Goal: Contribute content

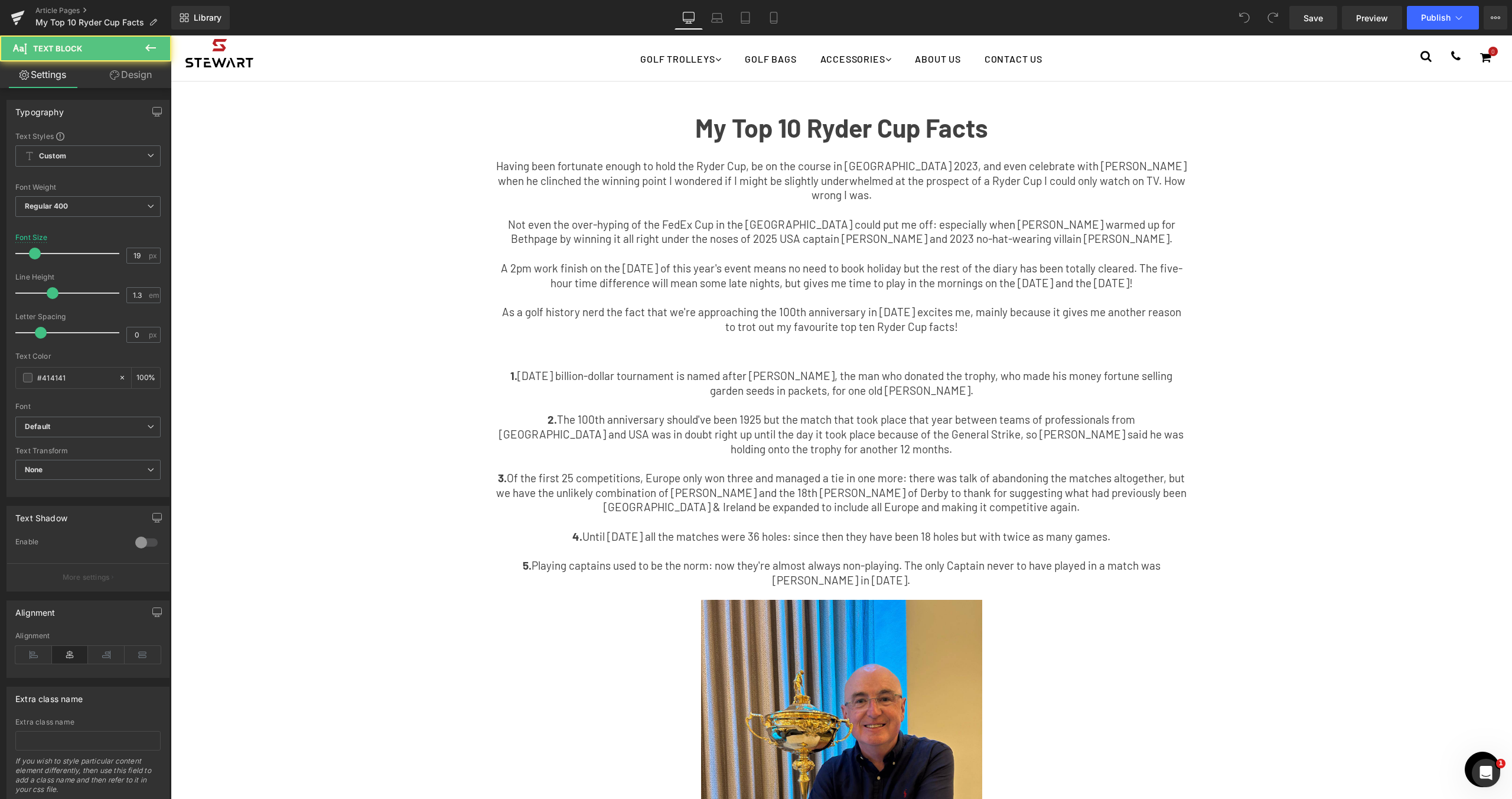
click at [938, 558] on p "5. Playing captains used to be the norm: now they're almost always non-playing.…" at bounding box center [842, 573] width 691 height 29
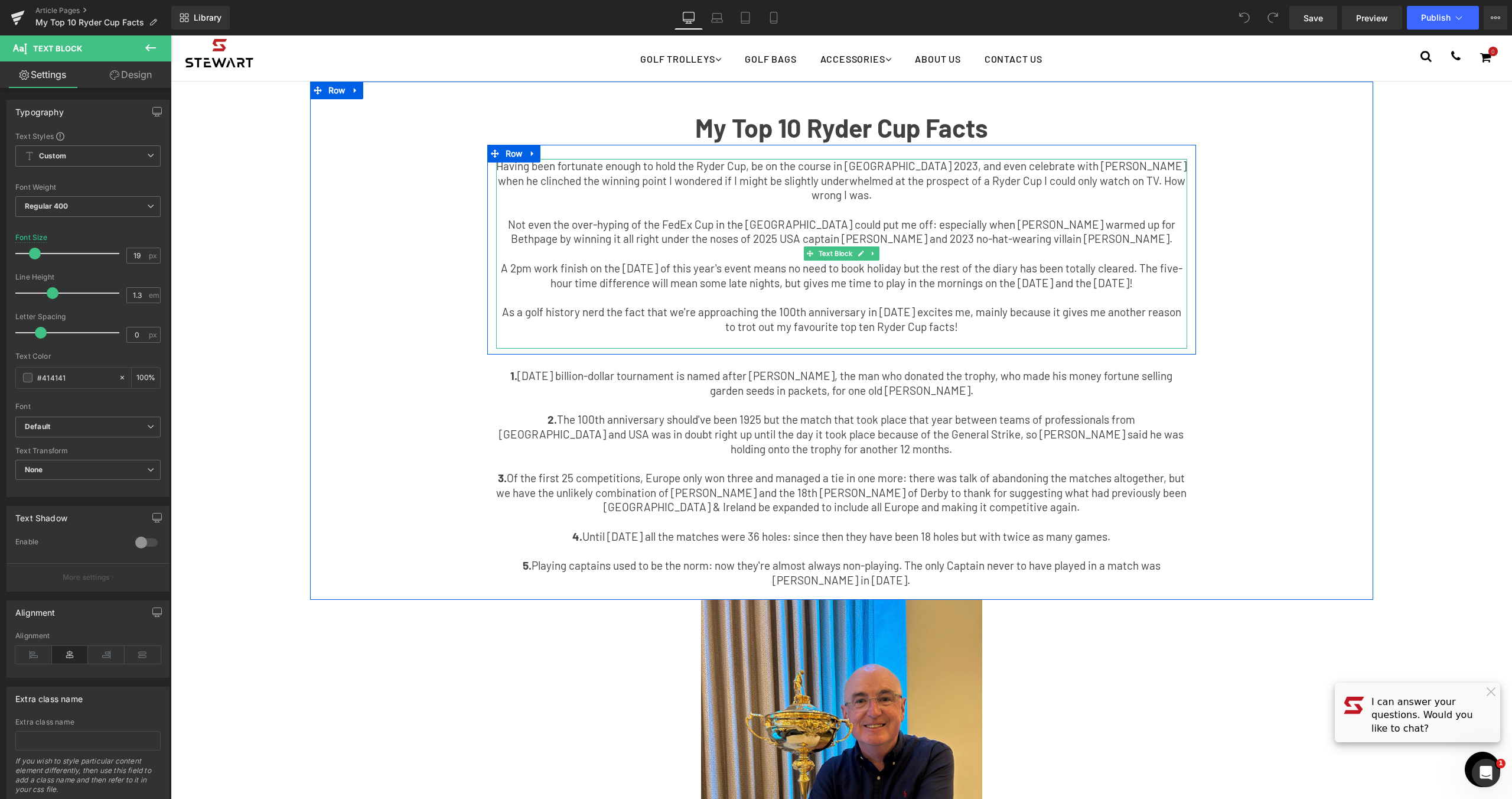
click at [931, 327] on p "As a golf history nerd the fact that we're approaching the 100th anniversary in…" at bounding box center [842, 319] width 691 height 29
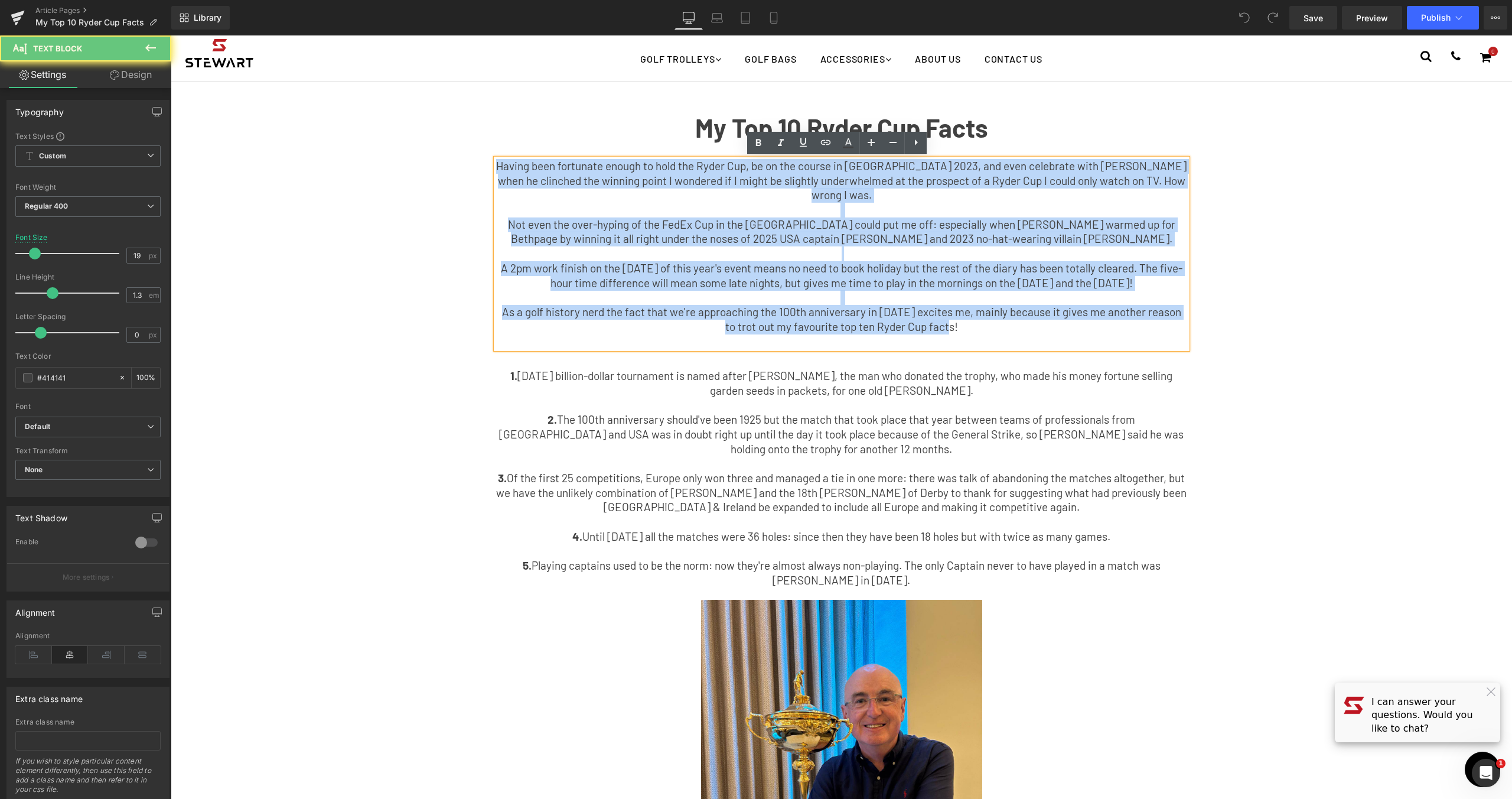
drag, startPoint x: 981, startPoint y: 328, endPoint x: 312, endPoint y: 141, distance: 694.6
click at [312, 141] on div "My Top 10 Ryder Cup Facts Text Block Having been fortunate enough to hold the R…" at bounding box center [841, 347] width 1063 height 495
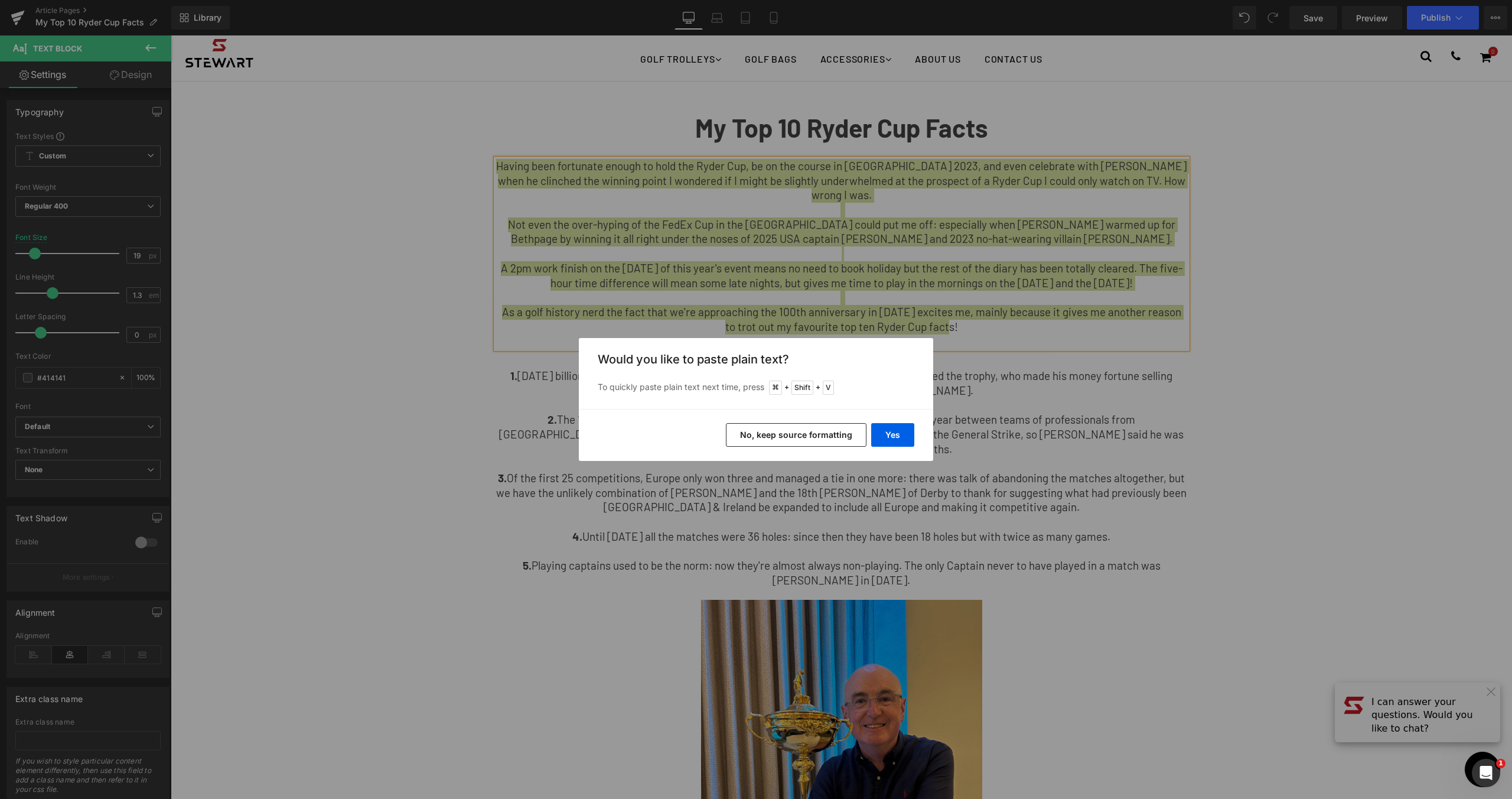
click at [949, 455] on div "Back to Library Insert Would you like to paste plain text? To quickly paste pla…" at bounding box center [756, 400] width 1512 height 799
click at [890, 439] on button "Yes" at bounding box center [892, 435] width 43 height 23
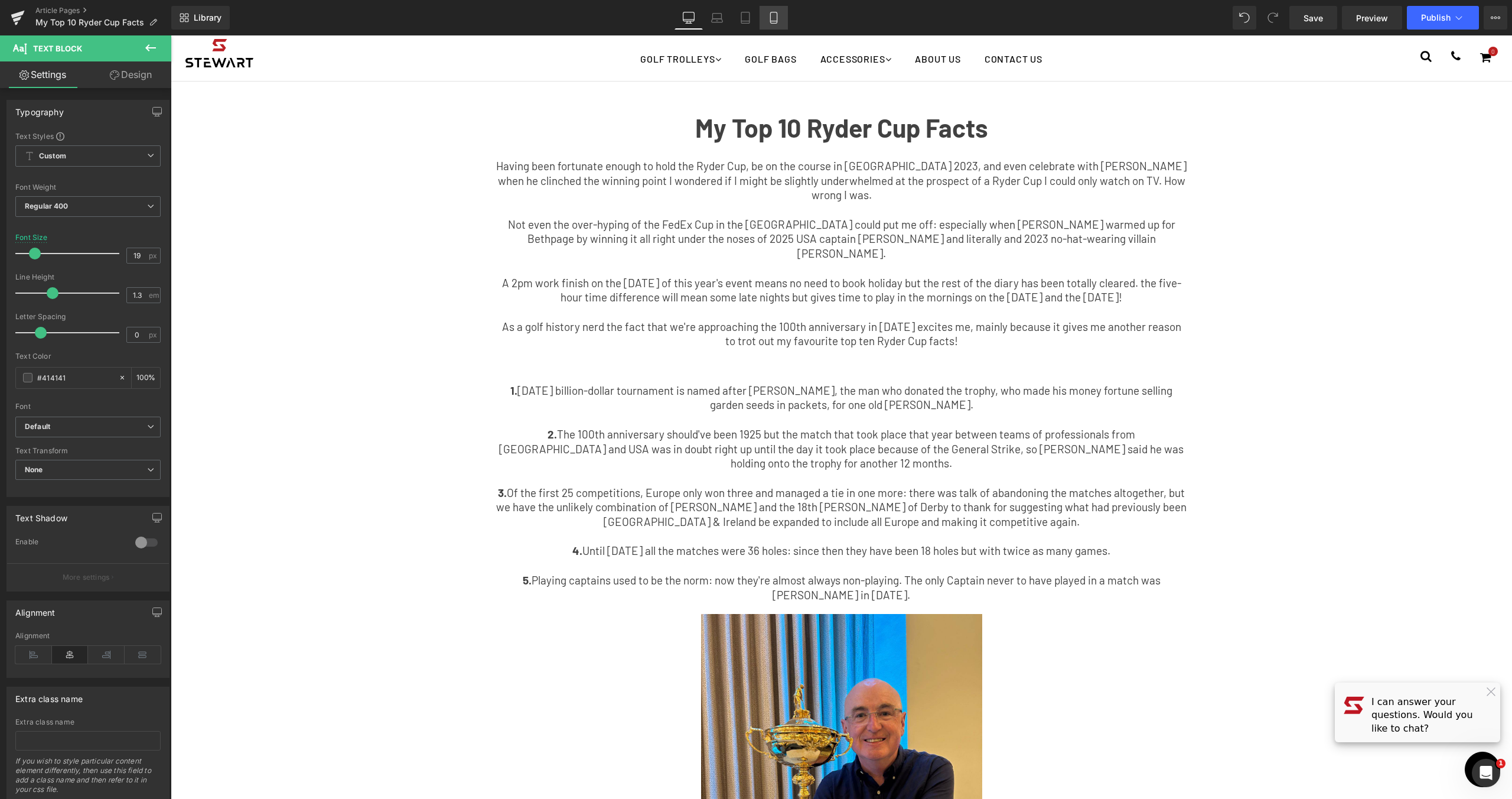
click at [768, 21] on link "Mobile" at bounding box center [774, 18] width 29 height 23
type input "15"
type input "100"
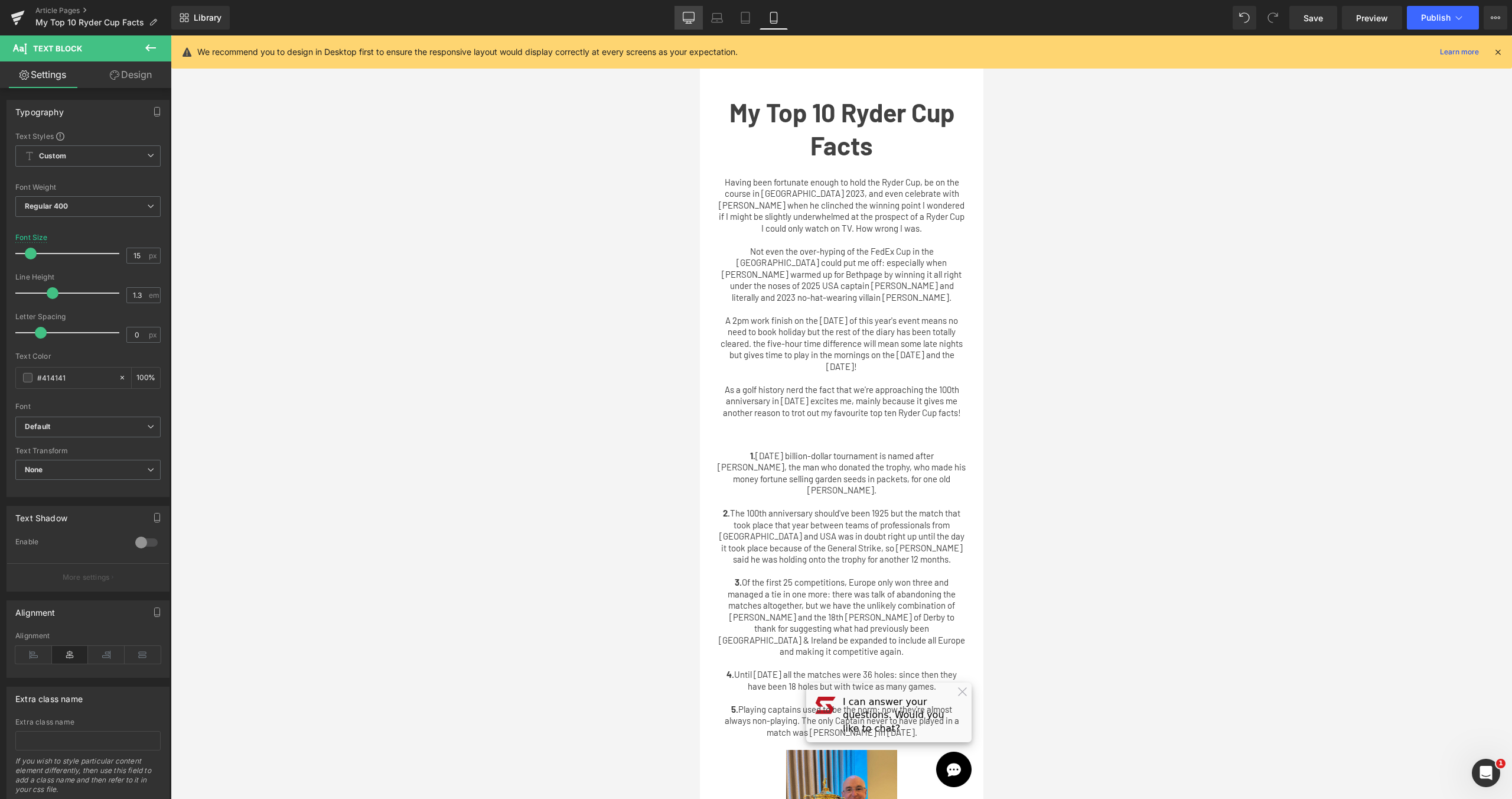
click at [690, 22] on icon at bounding box center [689, 17] width 12 height 12
type input "19"
type input "100"
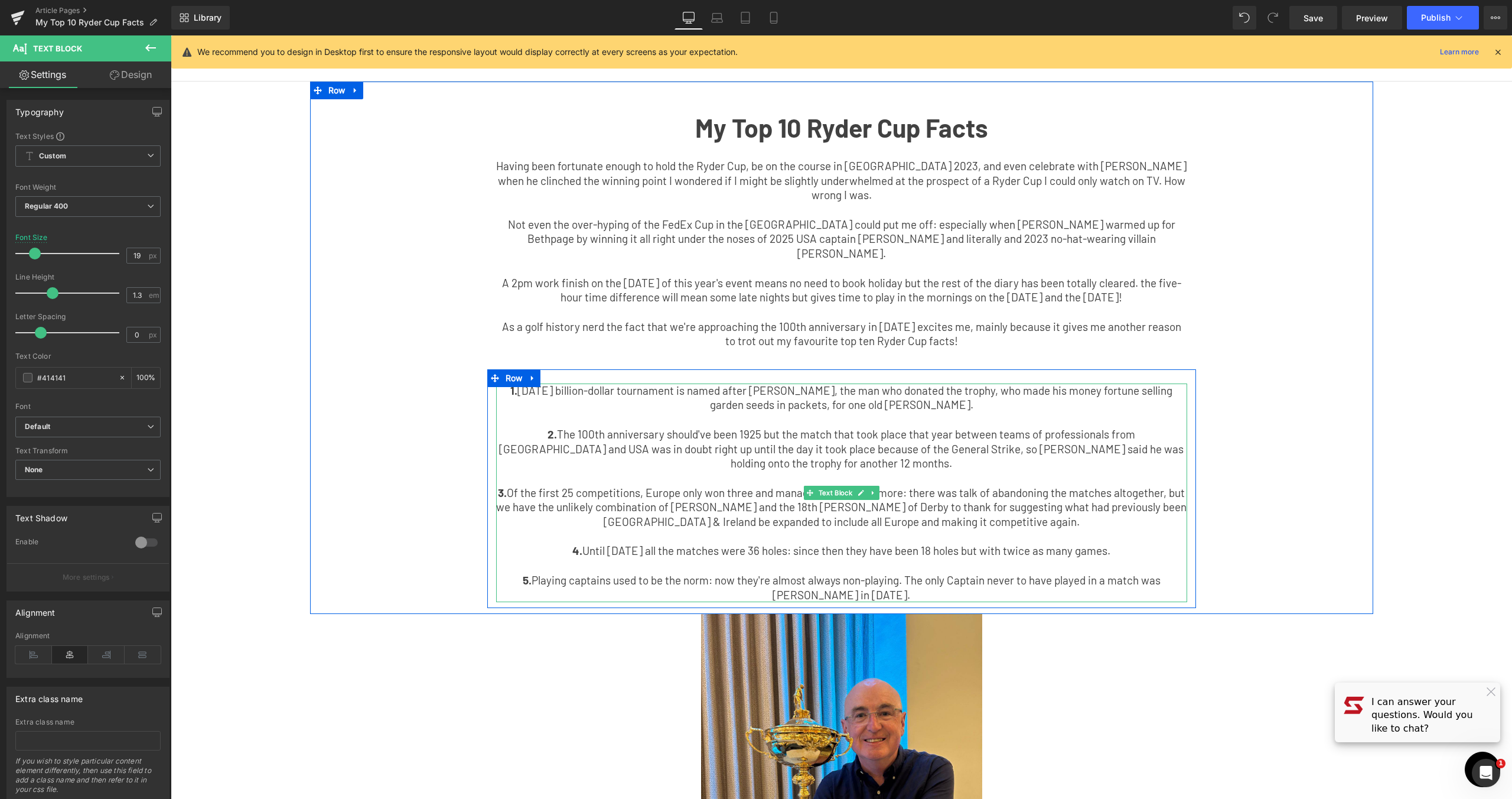
scroll to position [3, 0]
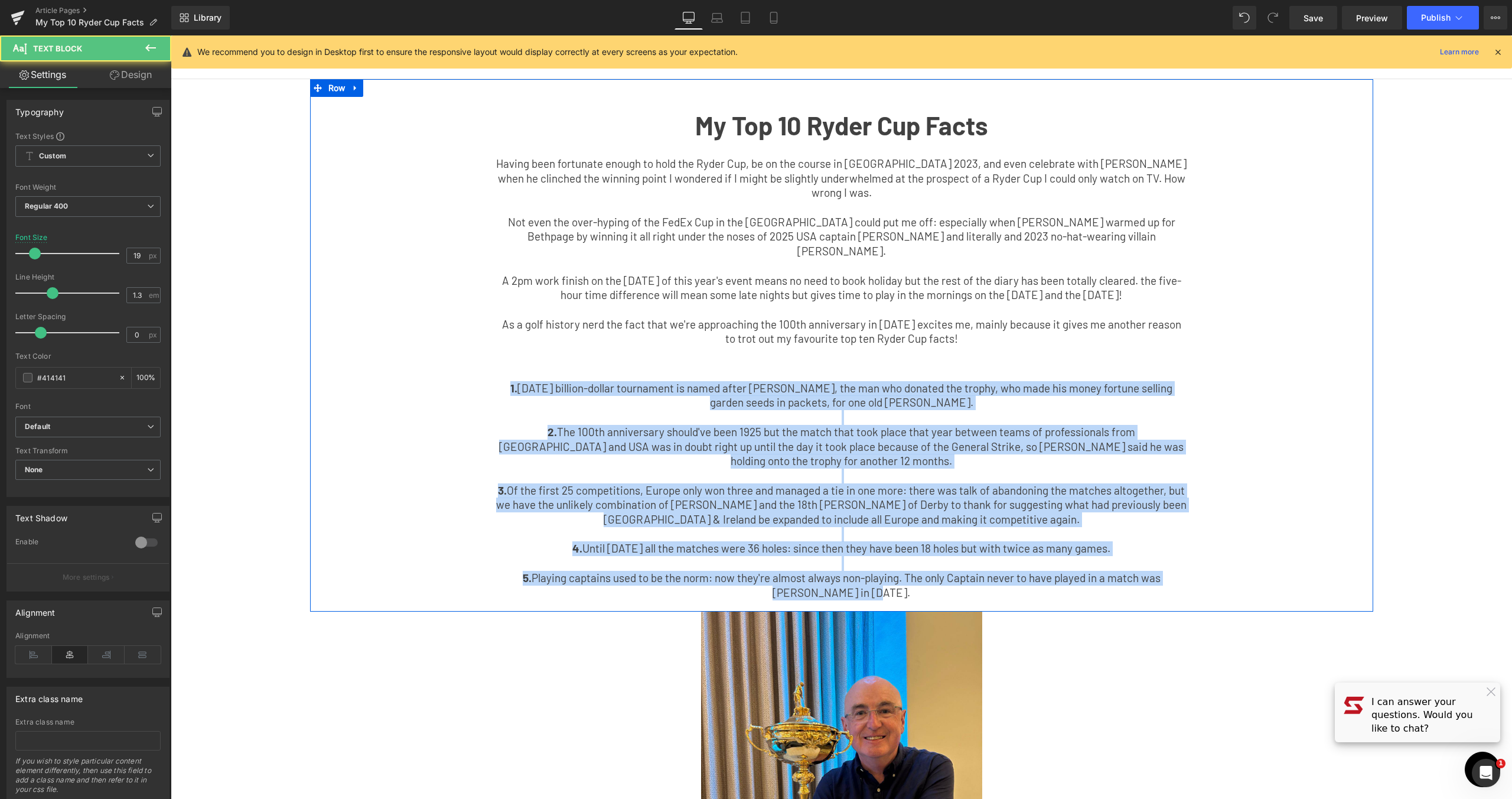
drag, startPoint x: 768, startPoint y: 553, endPoint x: 454, endPoint y: 360, distance: 368.6
click at [454, 360] on div "My Top 10 Ryder Cup Facts Text Block Having been fortunate enough to hold the R…" at bounding box center [841, 351] width 1063 height 508
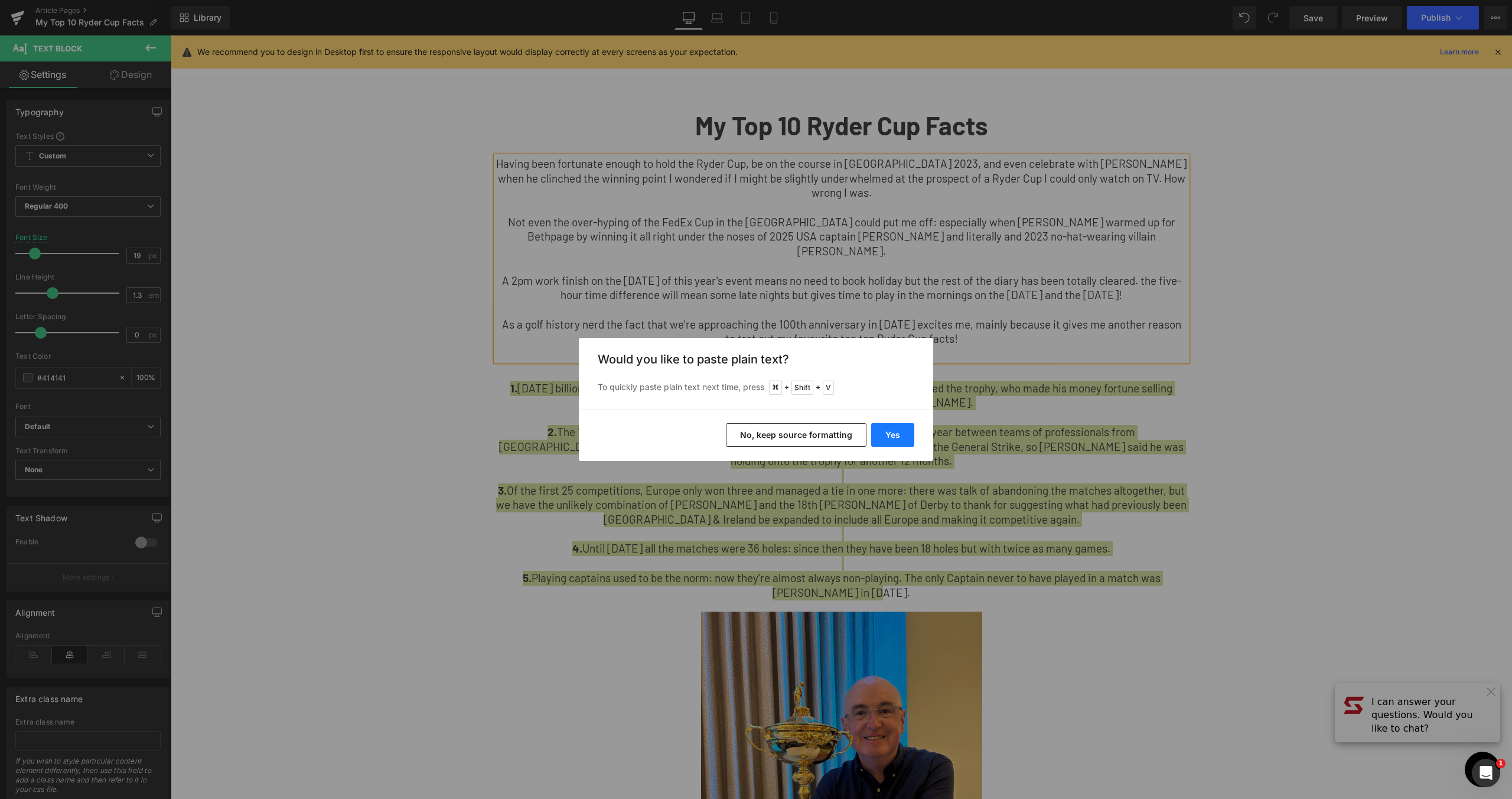
click at [908, 435] on button "Yes" at bounding box center [892, 435] width 43 height 23
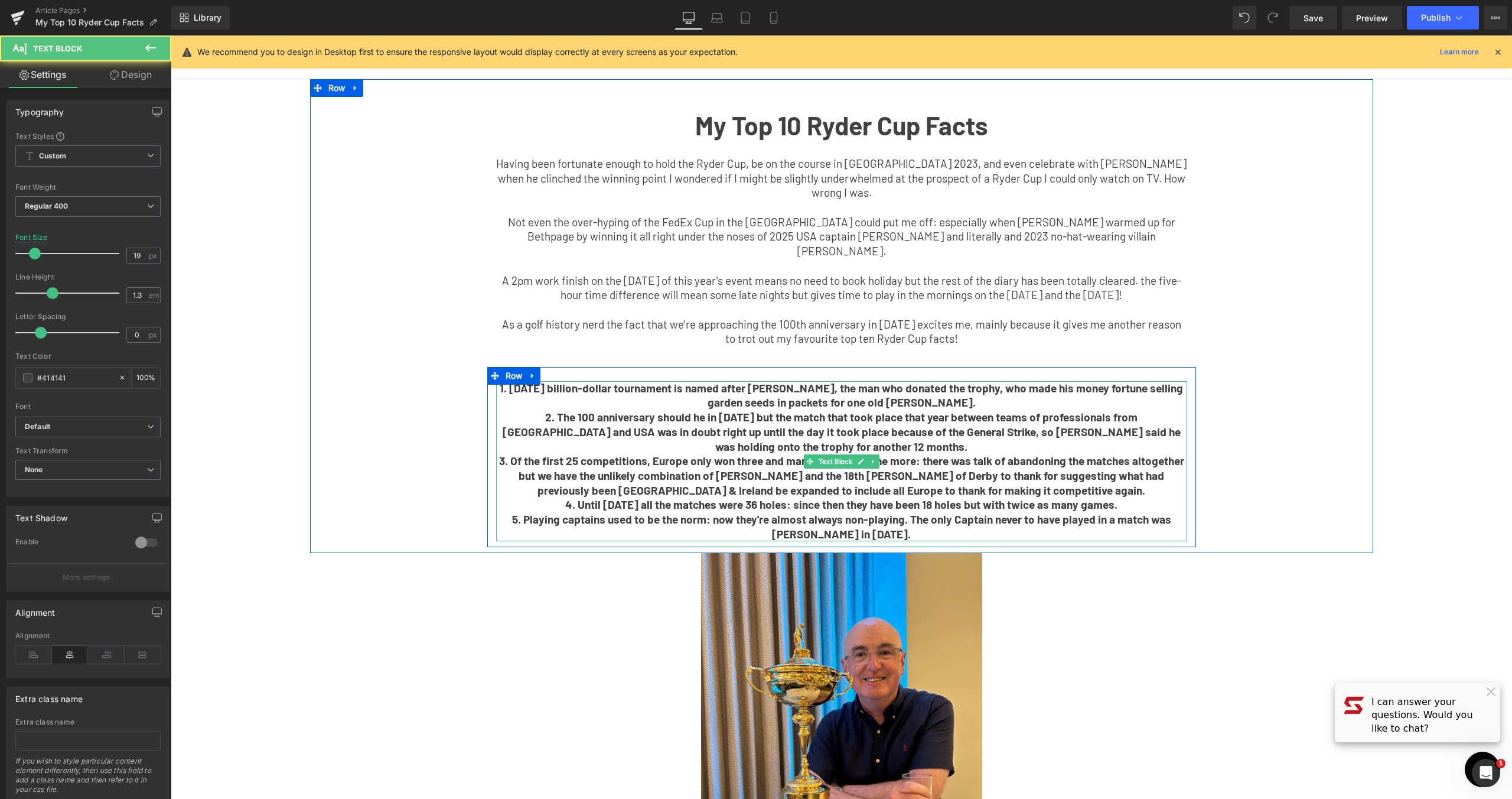
click at [972, 393] on p "1. [DATE] billion-dollar tournament is named after [PERSON_NAME], the man who d…" at bounding box center [842, 395] width 691 height 29
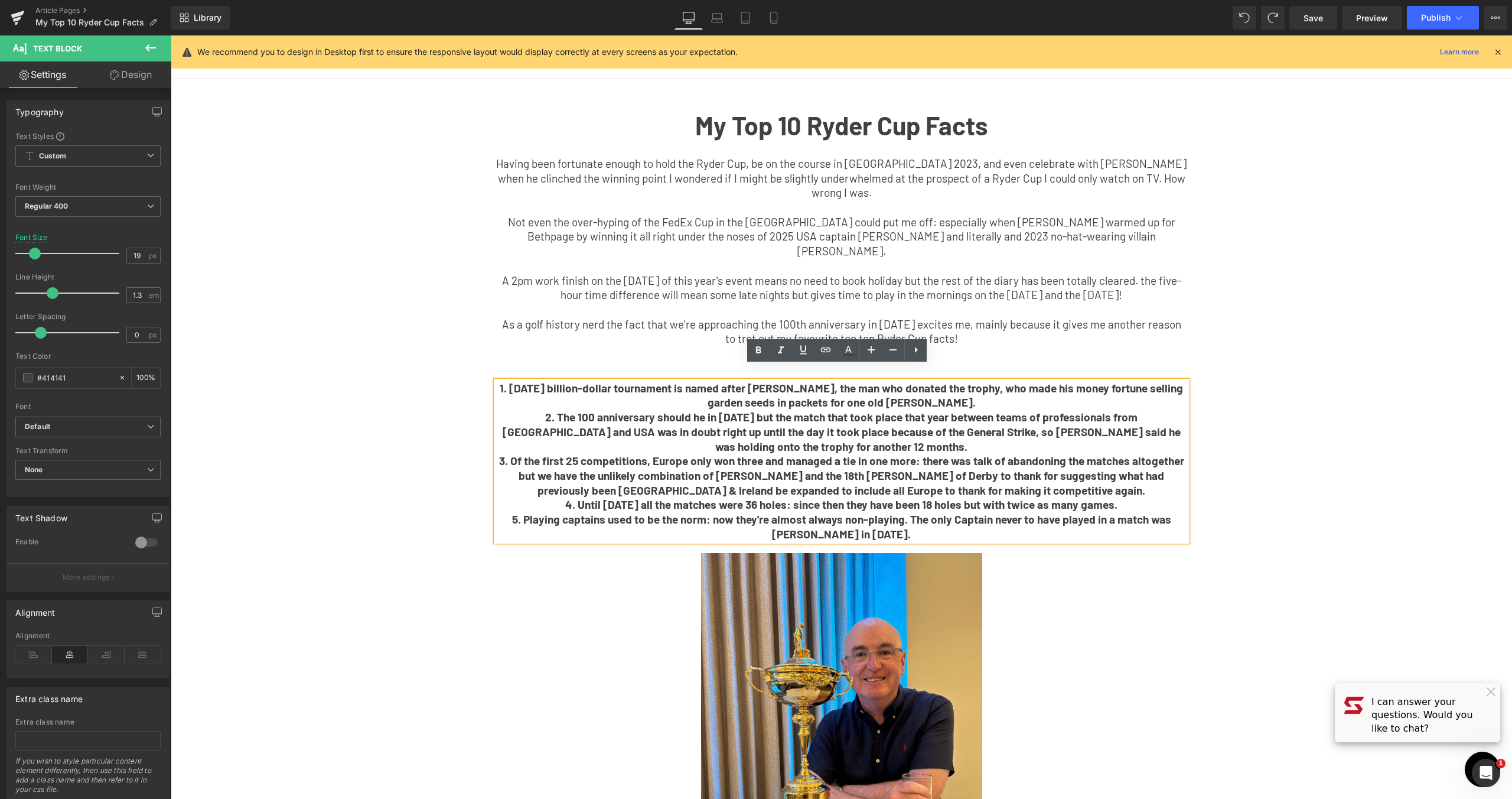
click at [954, 390] on p "1. [DATE] billion-dollar tournament is named after [PERSON_NAME], the man who d…" at bounding box center [842, 395] width 691 height 29
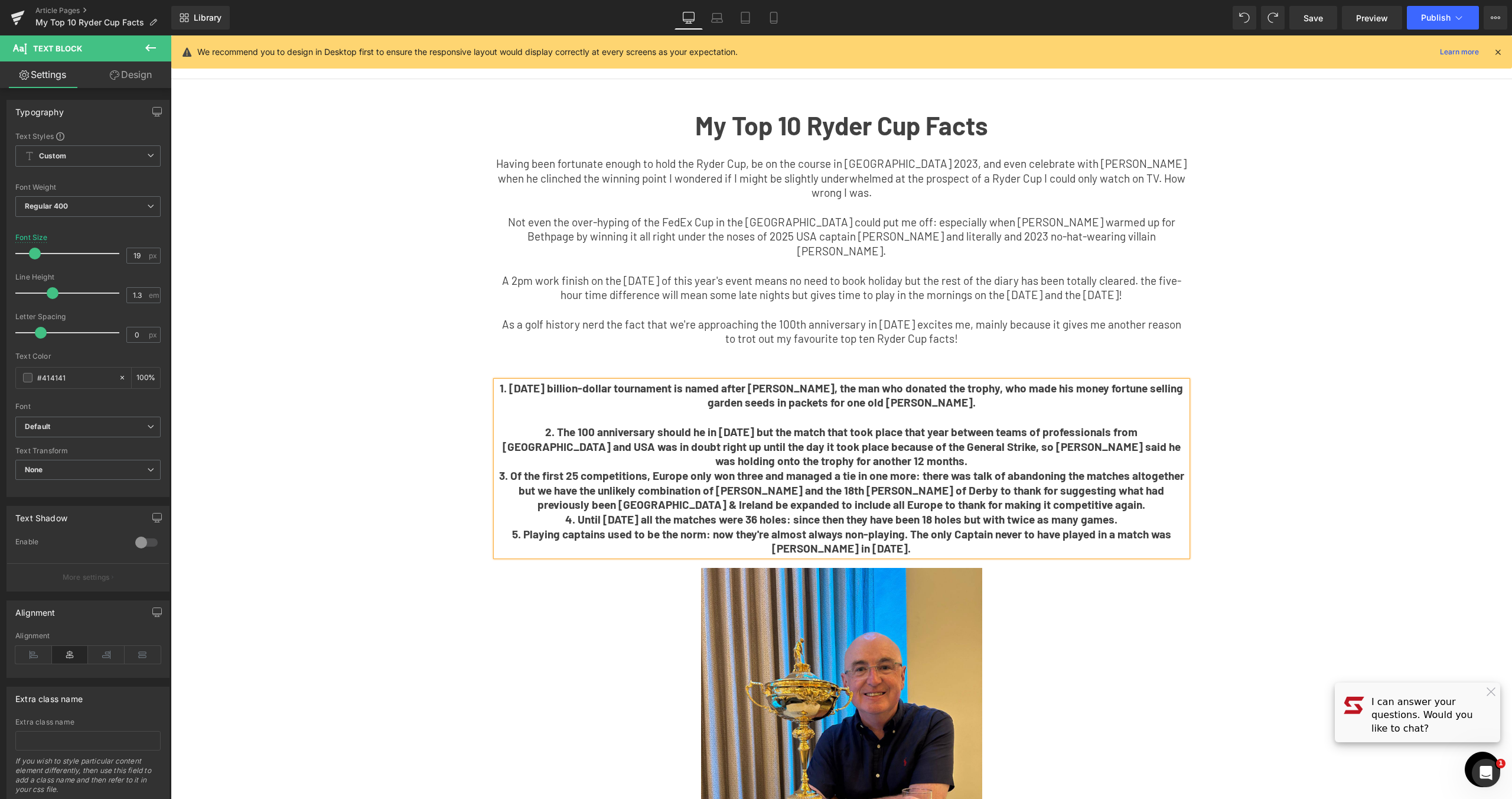
click at [866, 448] on p "2. The 100 anniversary should he in [DATE] but the match that took place that y…" at bounding box center [842, 446] width 691 height 44
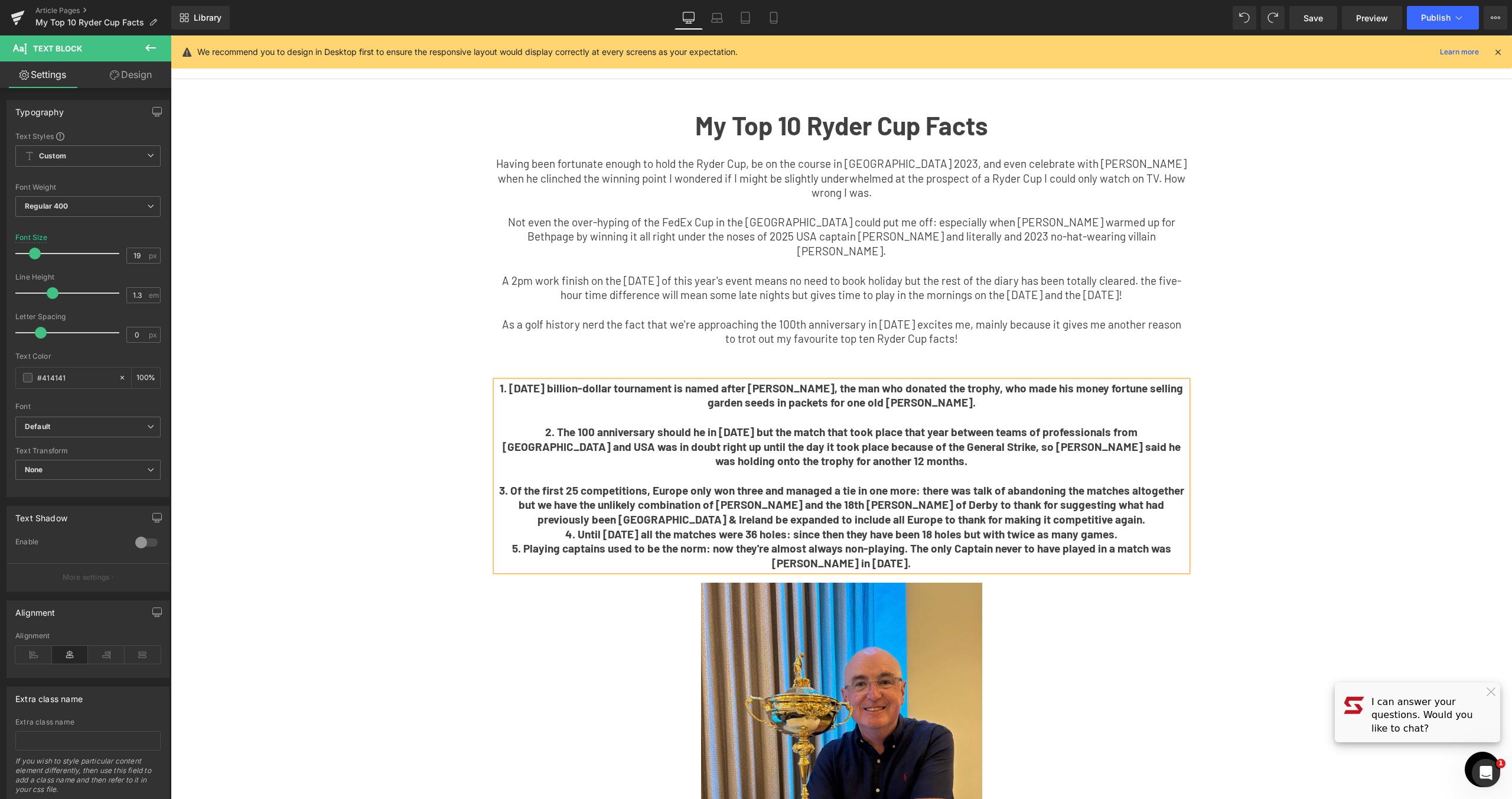
click at [1073, 503] on p "3. Of the first 25 competitions, Europe only won three and managed a tie in one…" at bounding box center [842, 505] width 691 height 44
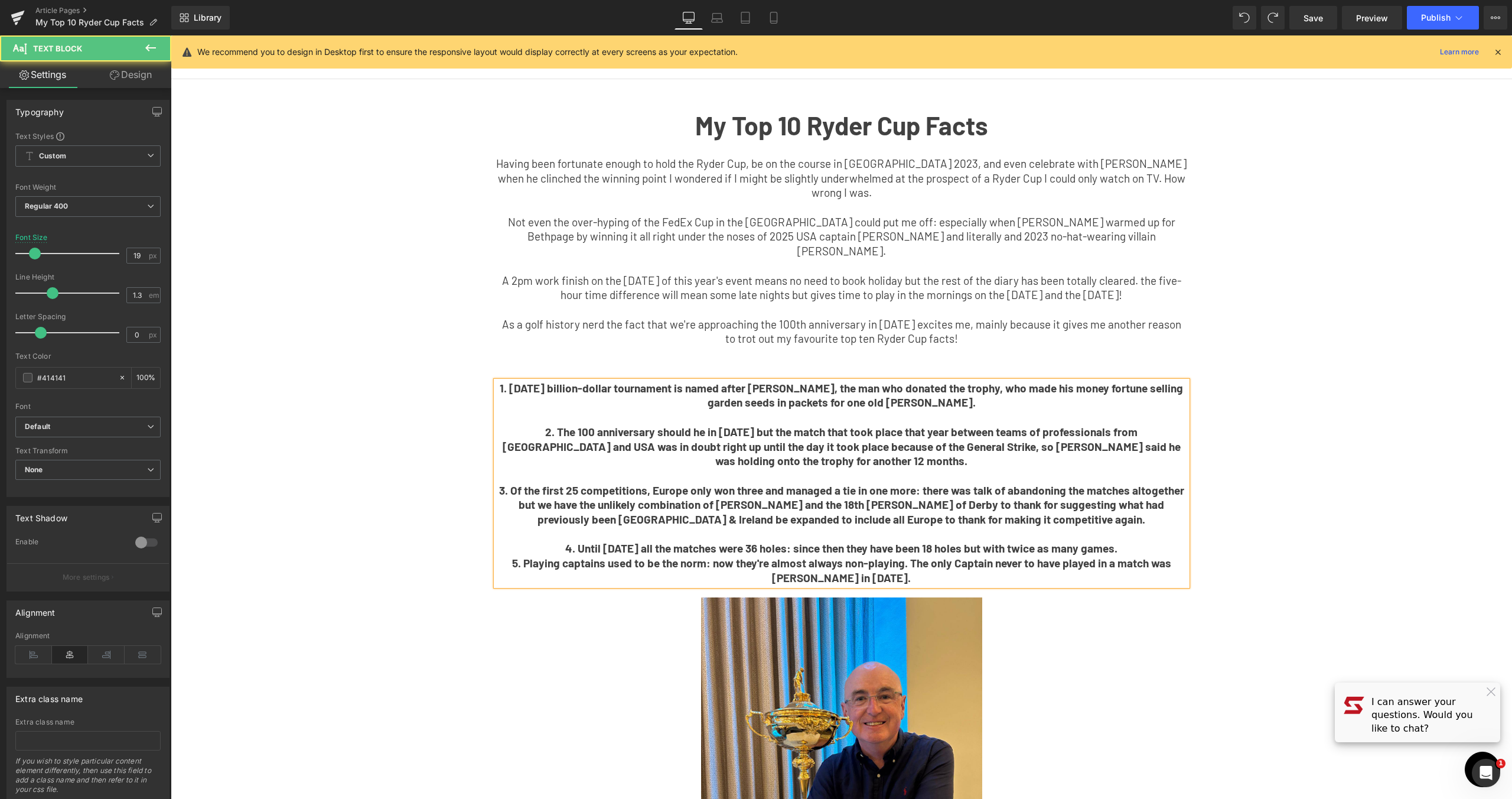
click at [1118, 541] on p "4. Until [DATE] all the matches were 36 holes: since then they have been 18 hol…" at bounding box center [842, 549] width 691 height 14
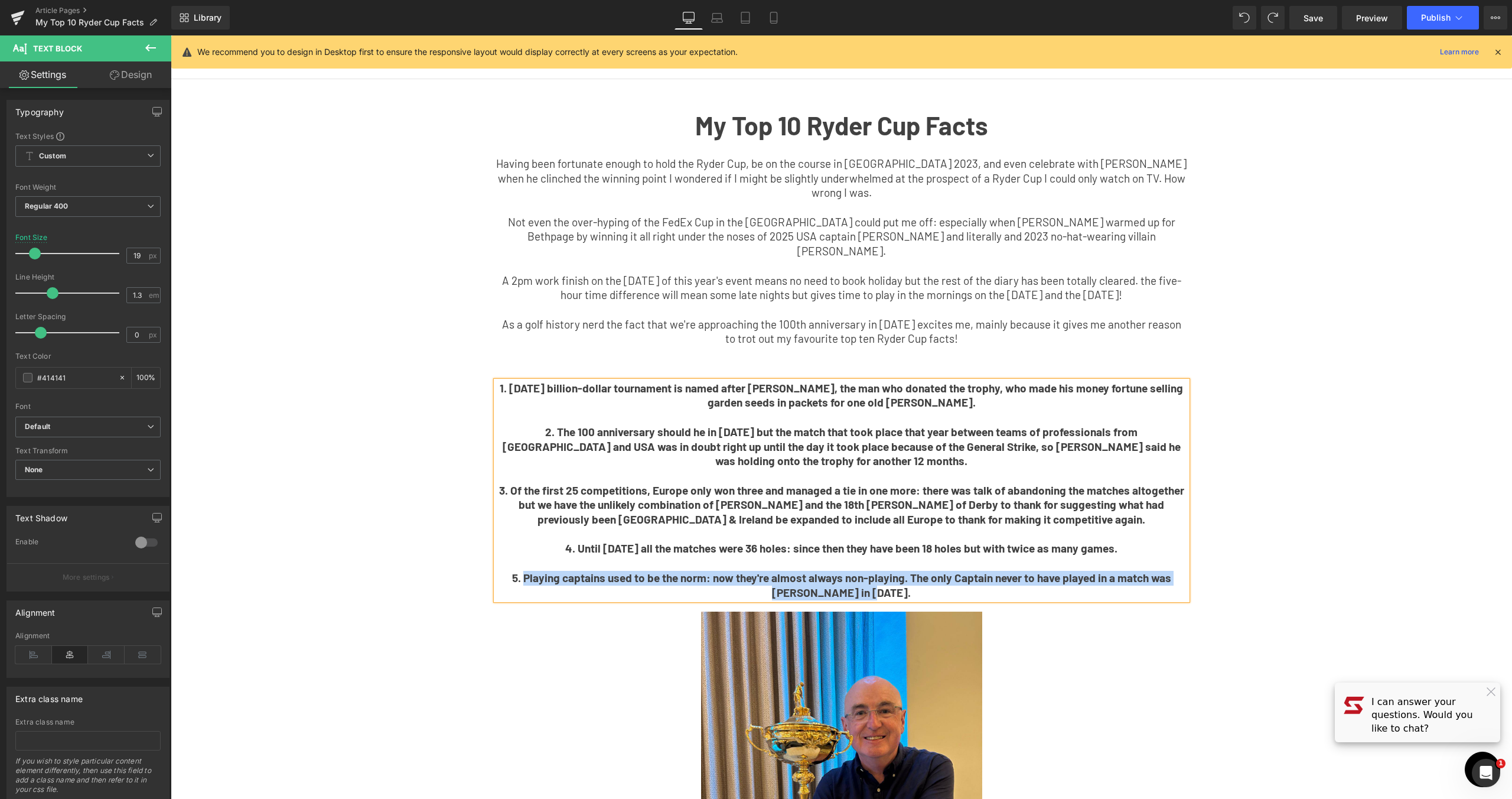
drag, startPoint x: 785, startPoint y: 575, endPoint x: 511, endPoint y: 566, distance: 274.1
click at [511, 571] on p "5. Playing captains used to be the norm: now they're almost always non-playing.…" at bounding box center [842, 585] width 691 height 29
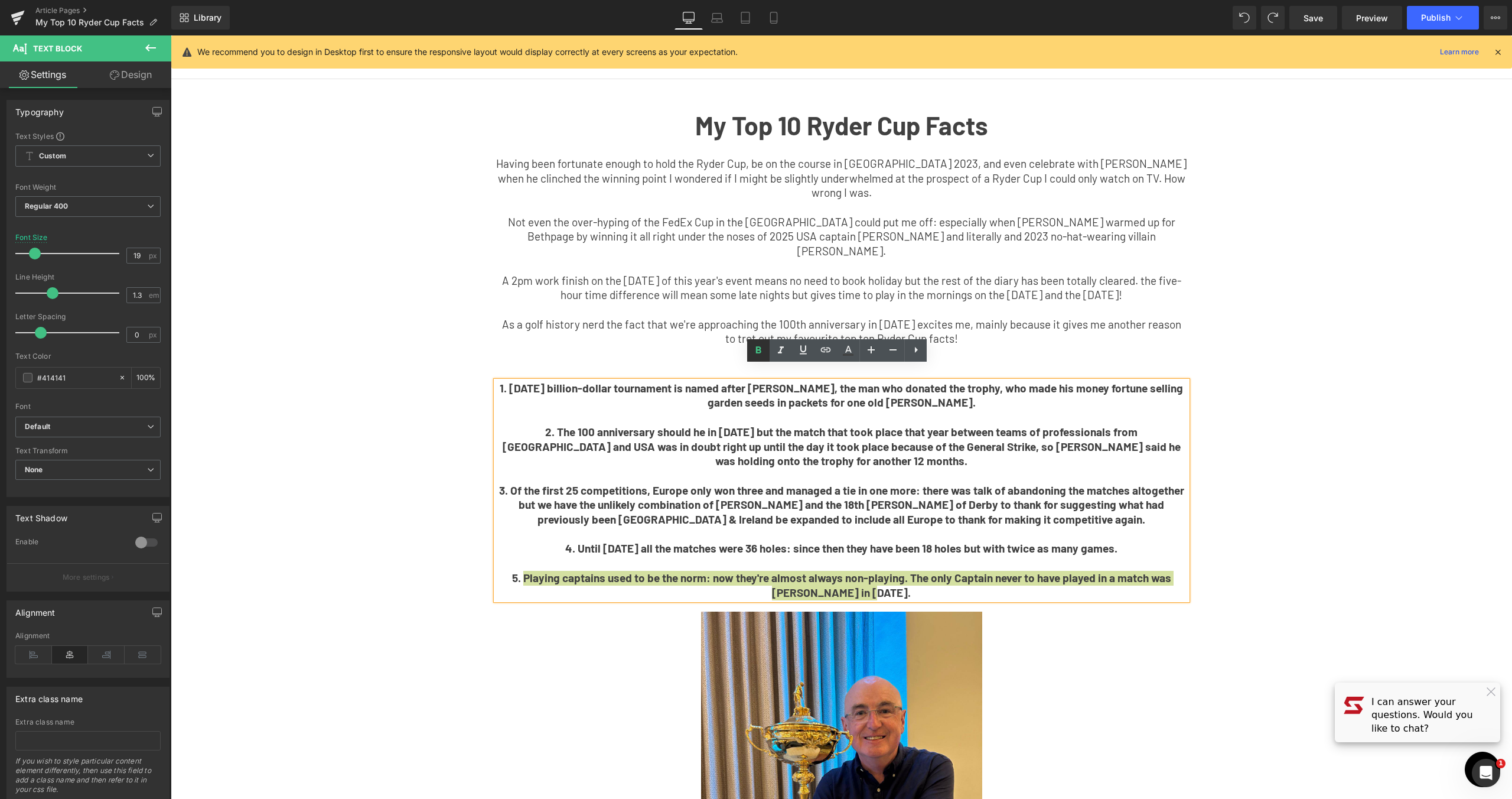
click at [760, 347] on icon at bounding box center [759, 350] width 5 height 7
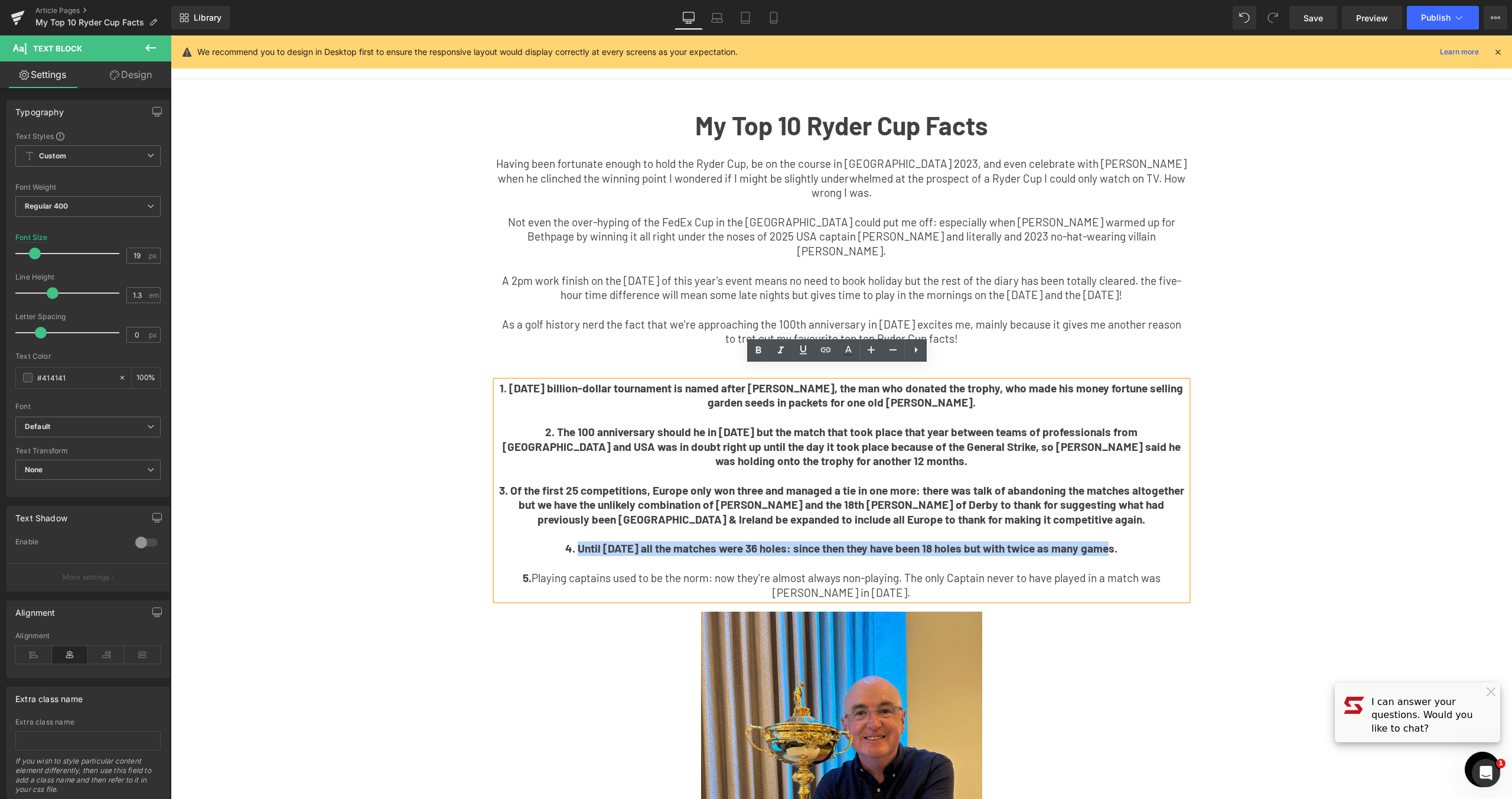
drag, startPoint x: 1106, startPoint y: 533, endPoint x: 583, endPoint y: 538, distance: 523.0
click at [583, 541] on p "4. Until [DATE] all the matches were 36 holes: since then they have been 18 hol…" at bounding box center [842, 549] width 691 height 14
click at [759, 341] on link at bounding box center [758, 350] width 22 height 22
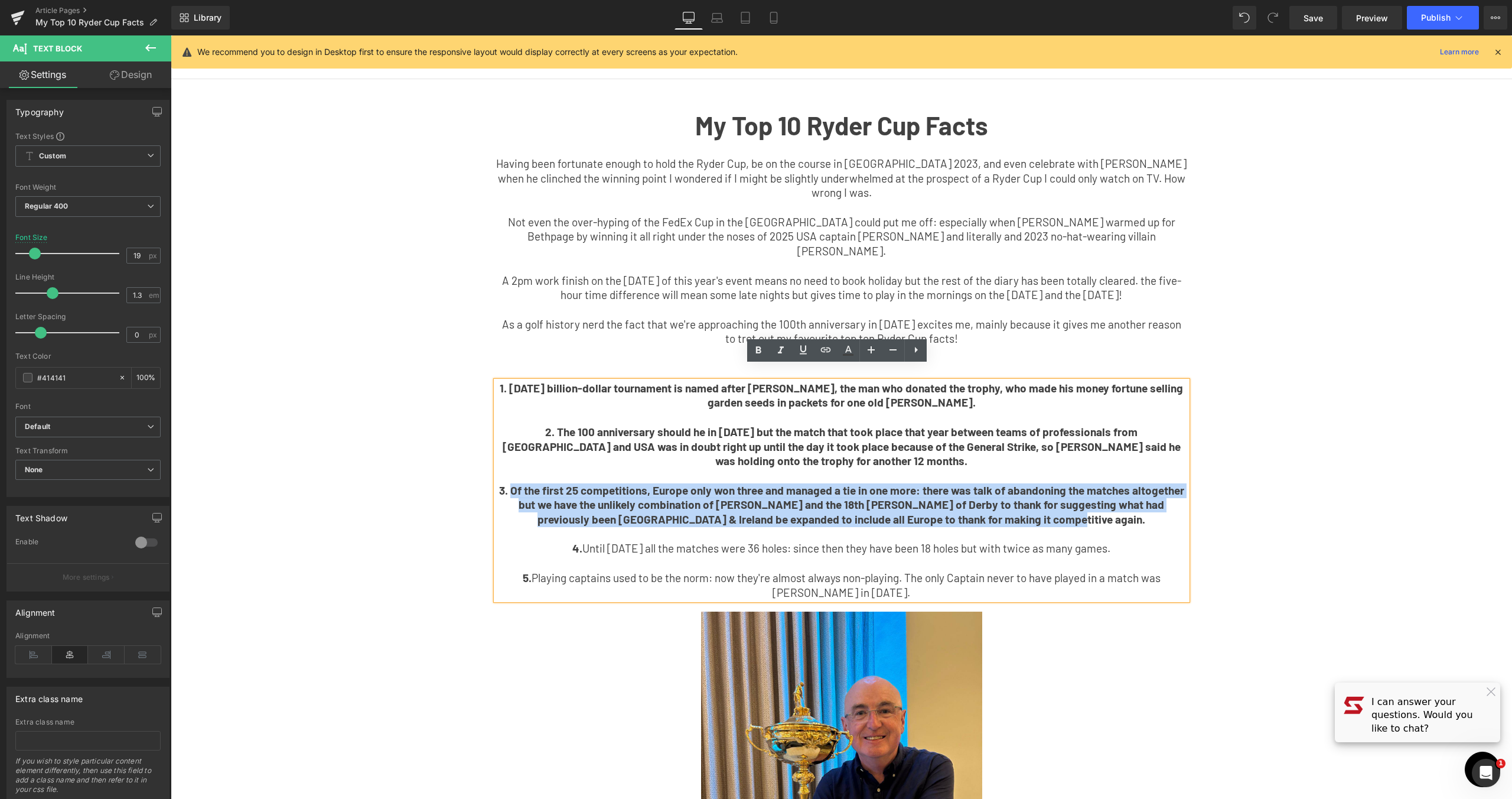
drag, startPoint x: 1082, startPoint y: 504, endPoint x: 506, endPoint y: 481, distance: 576.5
click at [506, 483] on p "3. Of the first 25 competitions, Europe only won three and managed a tie in one…" at bounding box center [842, 505] width 691 height 44
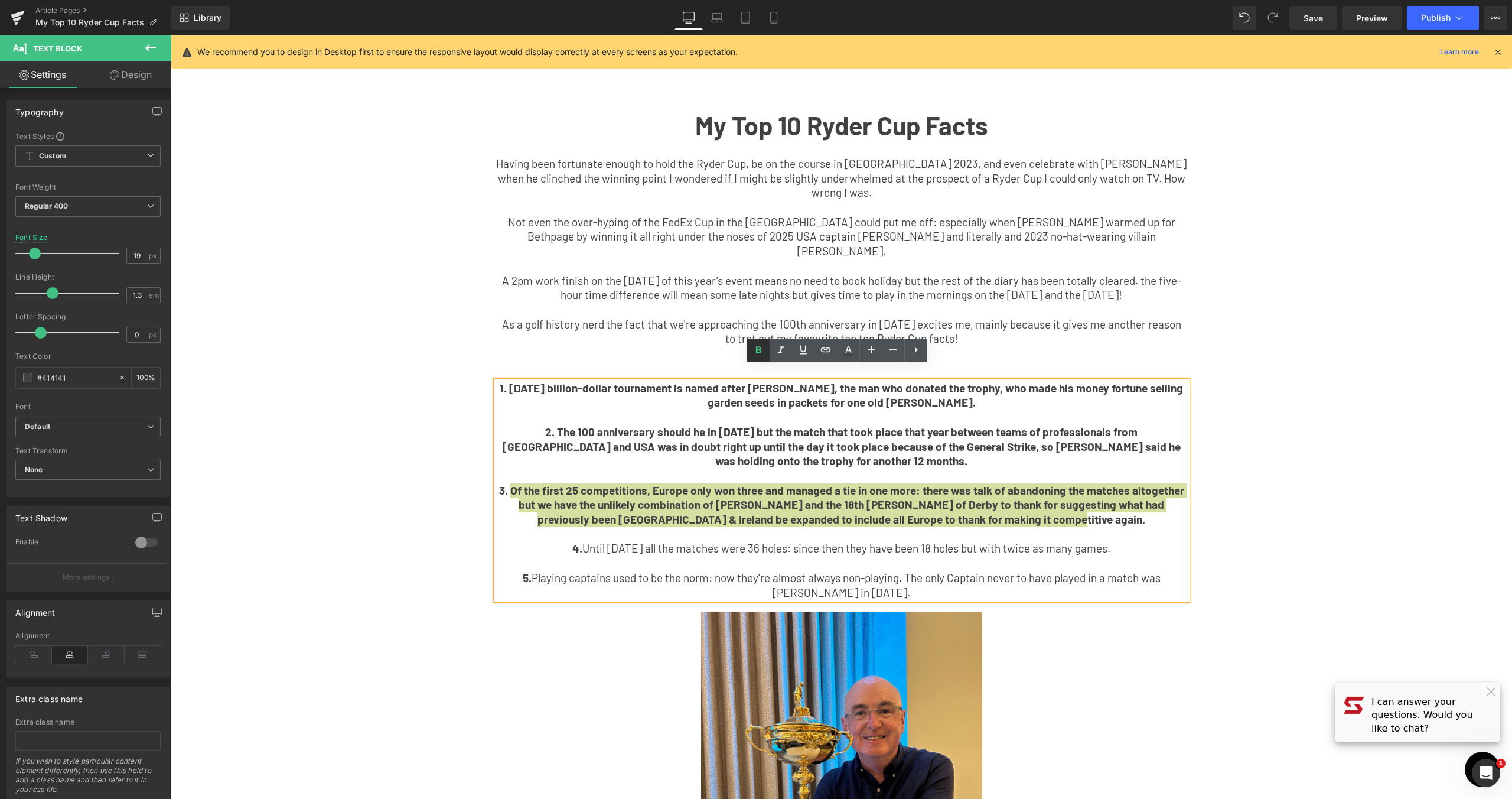
drag, startPoint x: 757, startPoint y: 351, endPoint x: 606, endPoint y: 338, distance: 151.6
click at [757, 351] on icon at bounding box center [759, 350] width 5 height 7
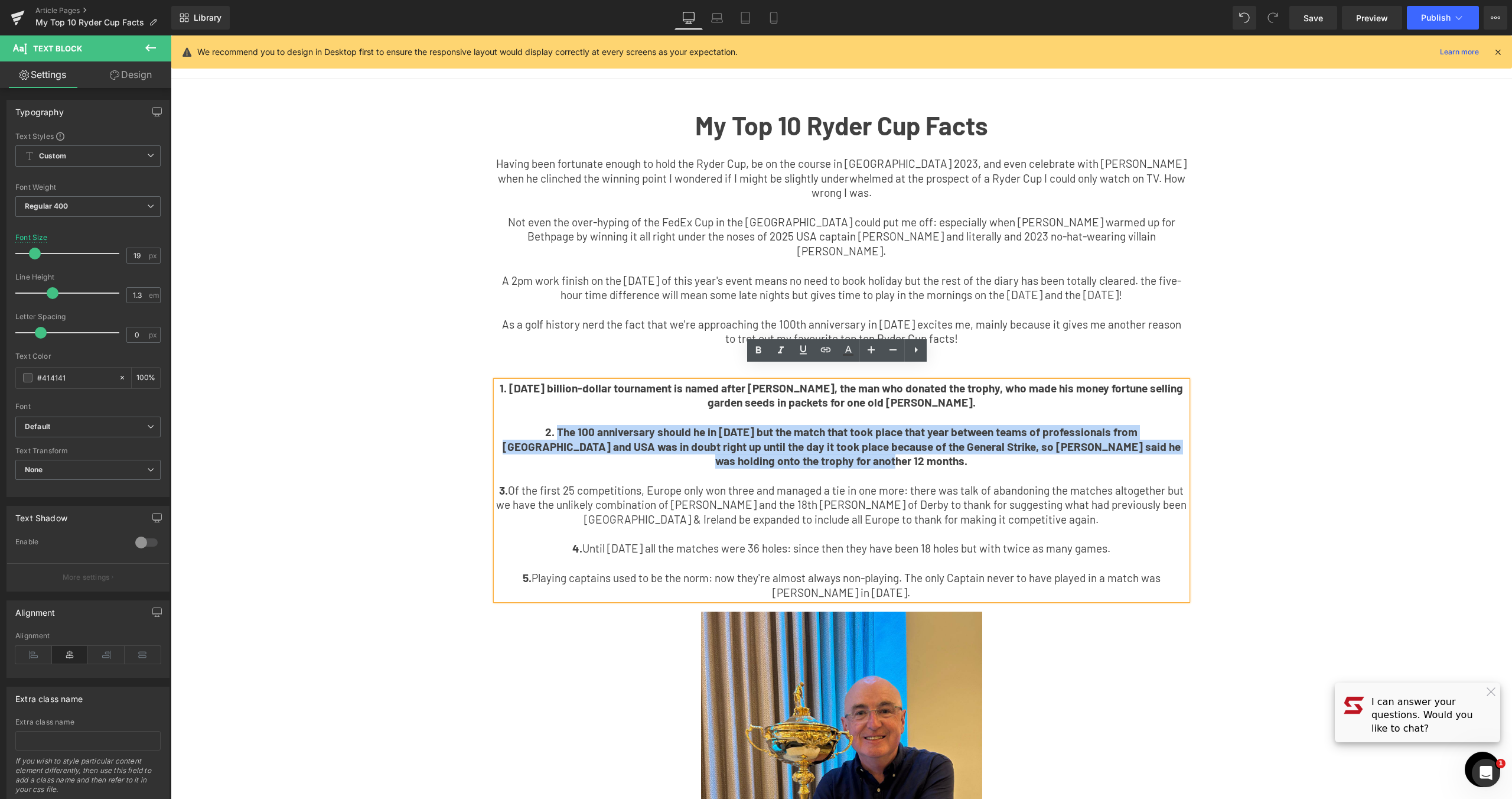
drag, startPoint x: 852, startPoint y: 438, endPoint x: 506, endPoint y: 416, distance: 346.7
click at [506, 425] on p "2. The 100 anniversary should he in [DATE] but the match that took place that y…" at bounding box center [842, 446] width 691 height 44
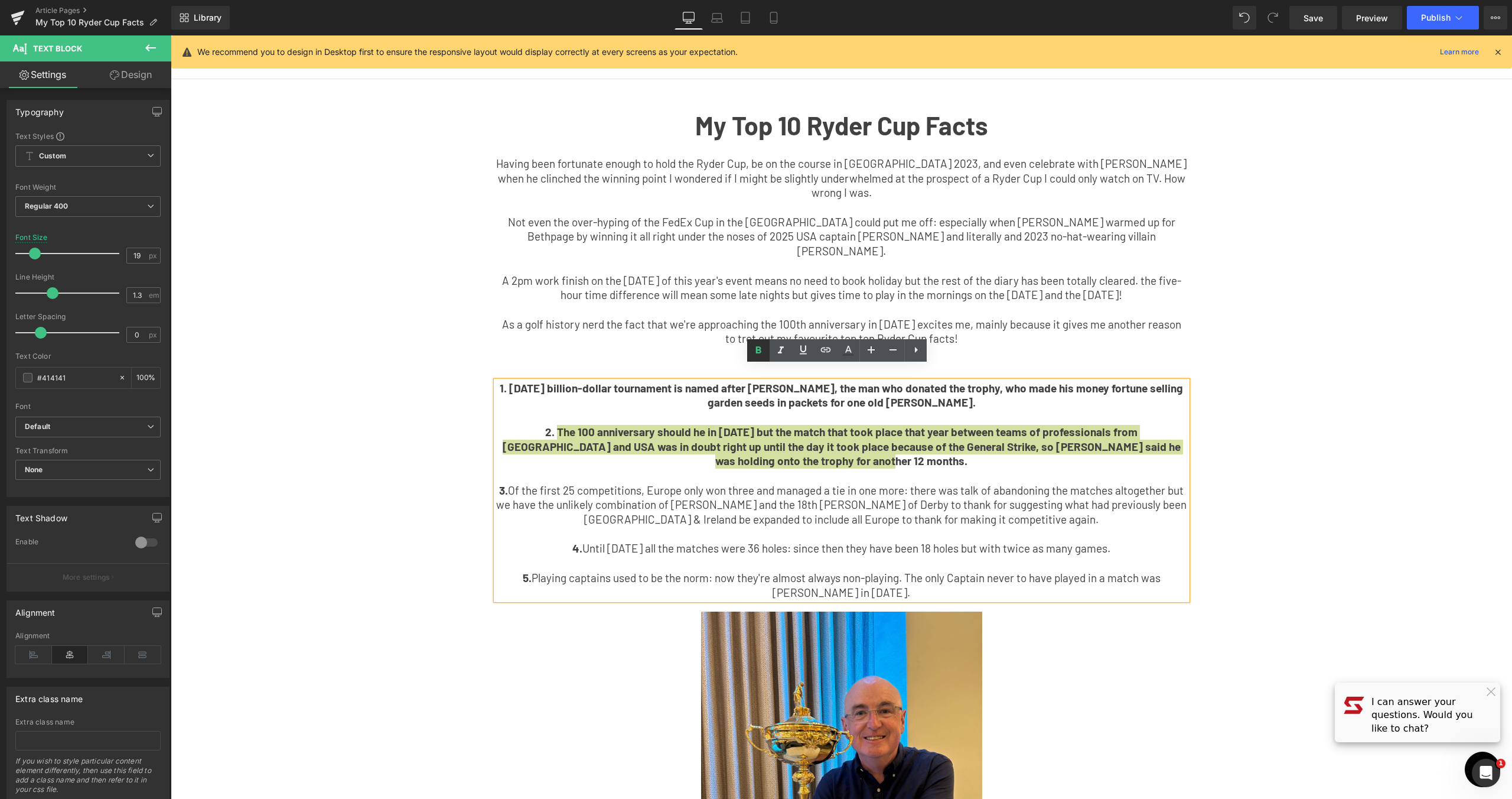
click at [755, 351] on icon at bounding box center [759, 350] width 14 height 14
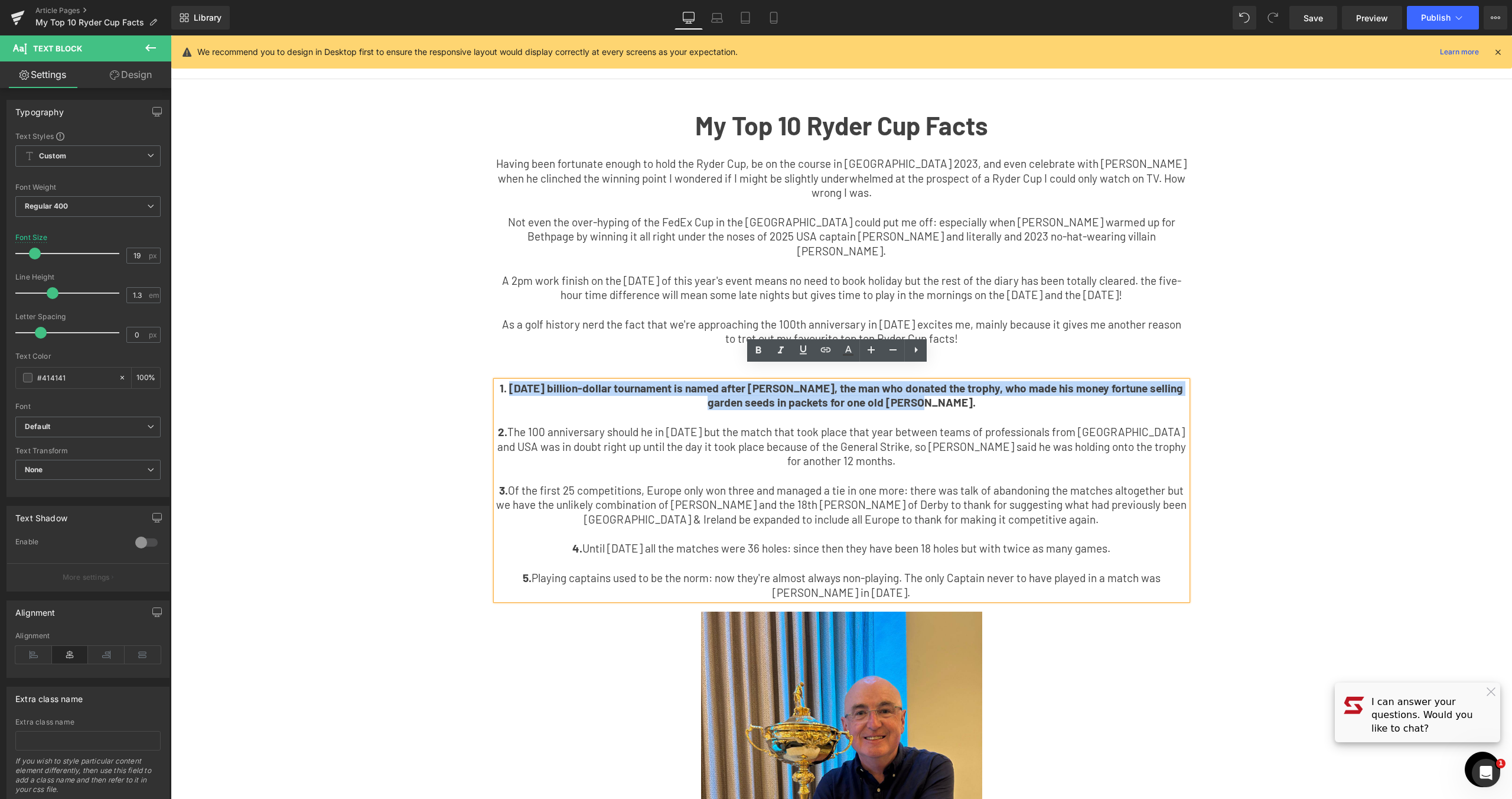
drag, startPoint x: 936, startPoint y: 391, endPoint x: 517, endPoint y: 373, distance: 419.4
click at [517, 381] on p "1. [DATE] billion-dollar tournament is named after [PERSON_NAME], the man who d…" at bounding box center [842, 395] width 691 height 29
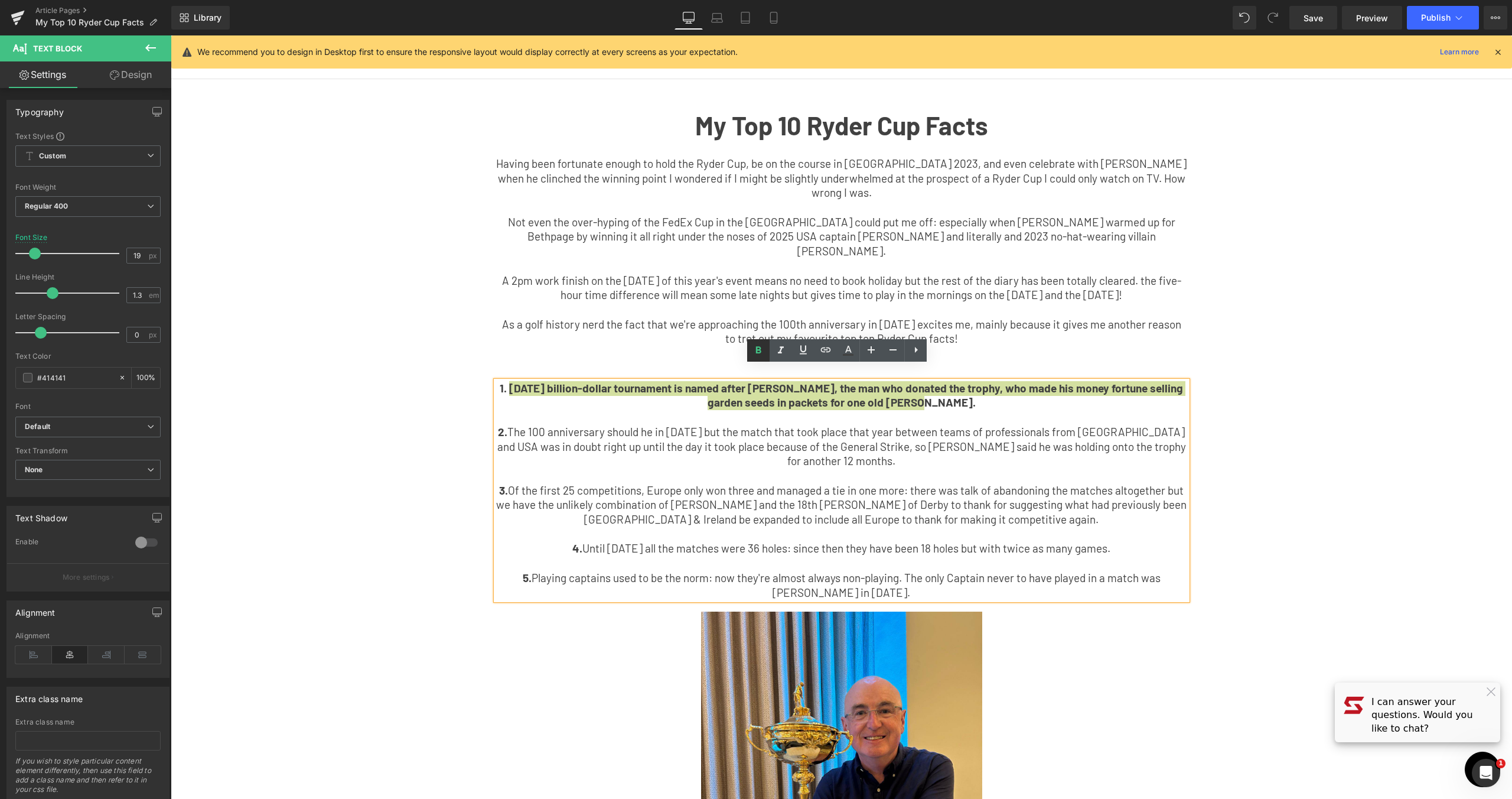
click at [763, 351] on icon at bounding box center [759, 350] width 14 height 14
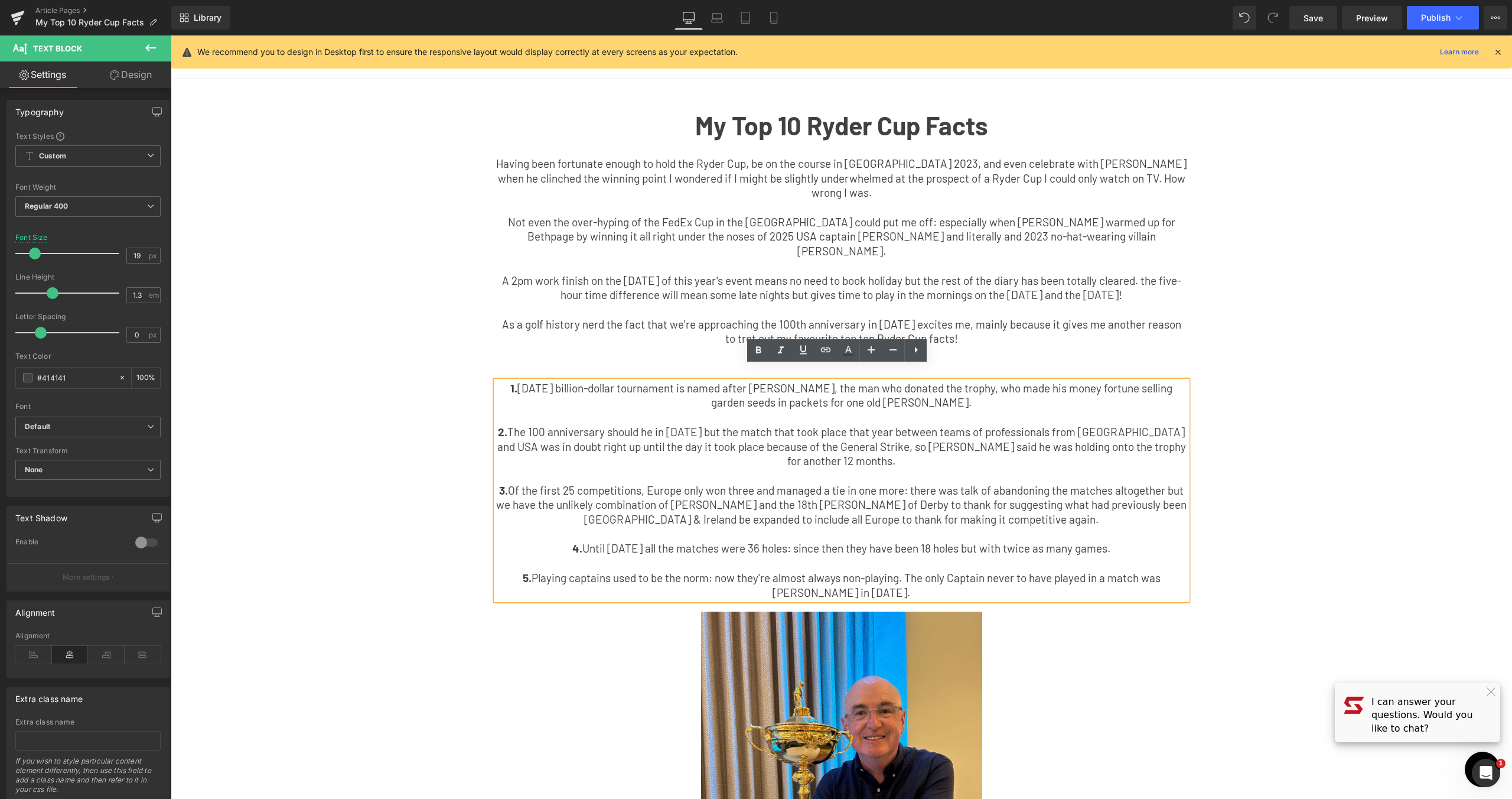
click at [1280, 429] on div "My Top 10 Ryder Cup Facts Text Block Having been fortunate enough to hold the R…" at bounding box center [841, 351] width 1063 height 508
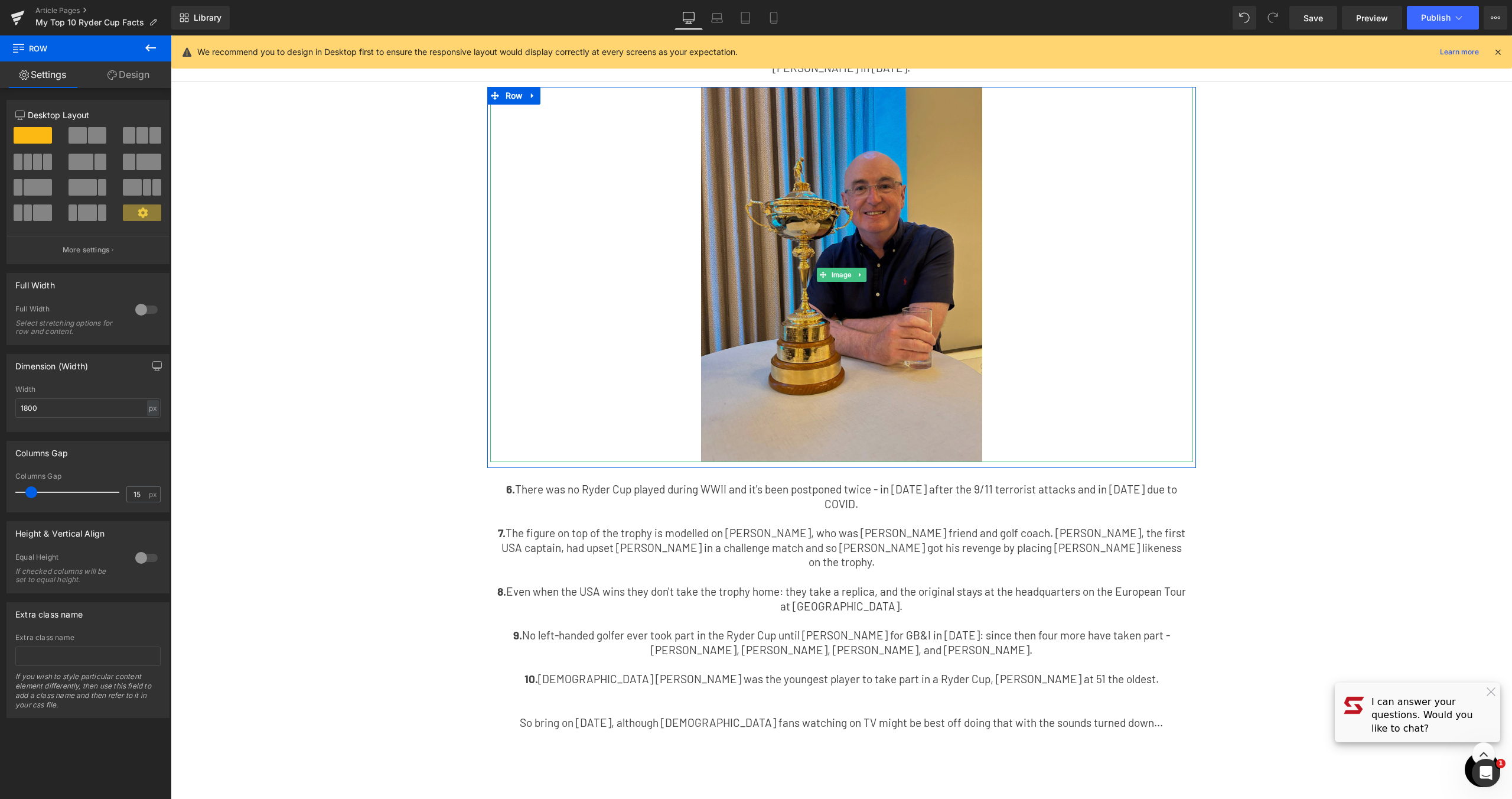
scroll to position [546, 0]
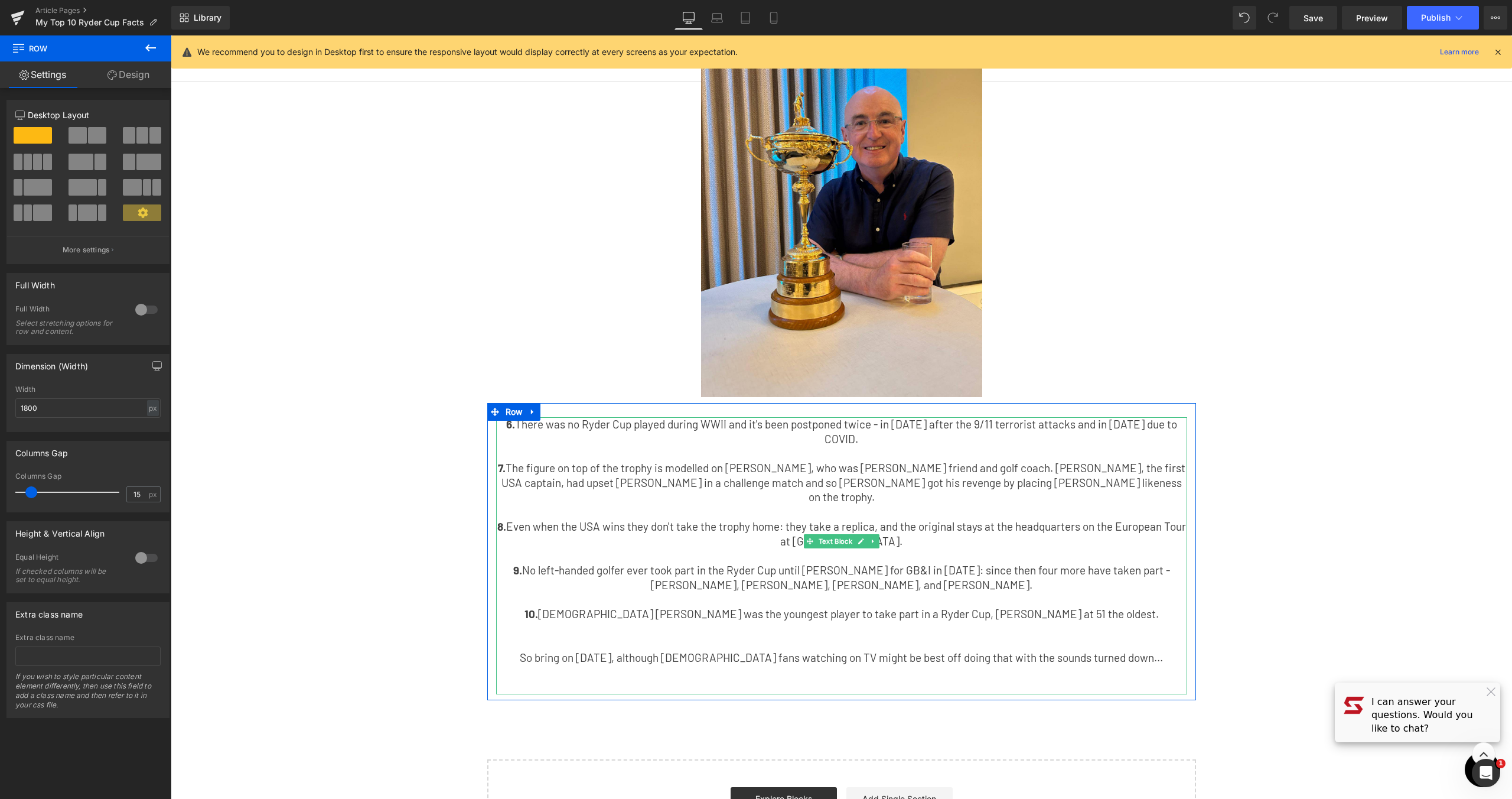
click at [958, 650] on p "So bring on [DATE], although [DEMOGRAPHIC_DATA] fans watching on TV might be be…" at bounding box center [842, 657] width 691 height 14
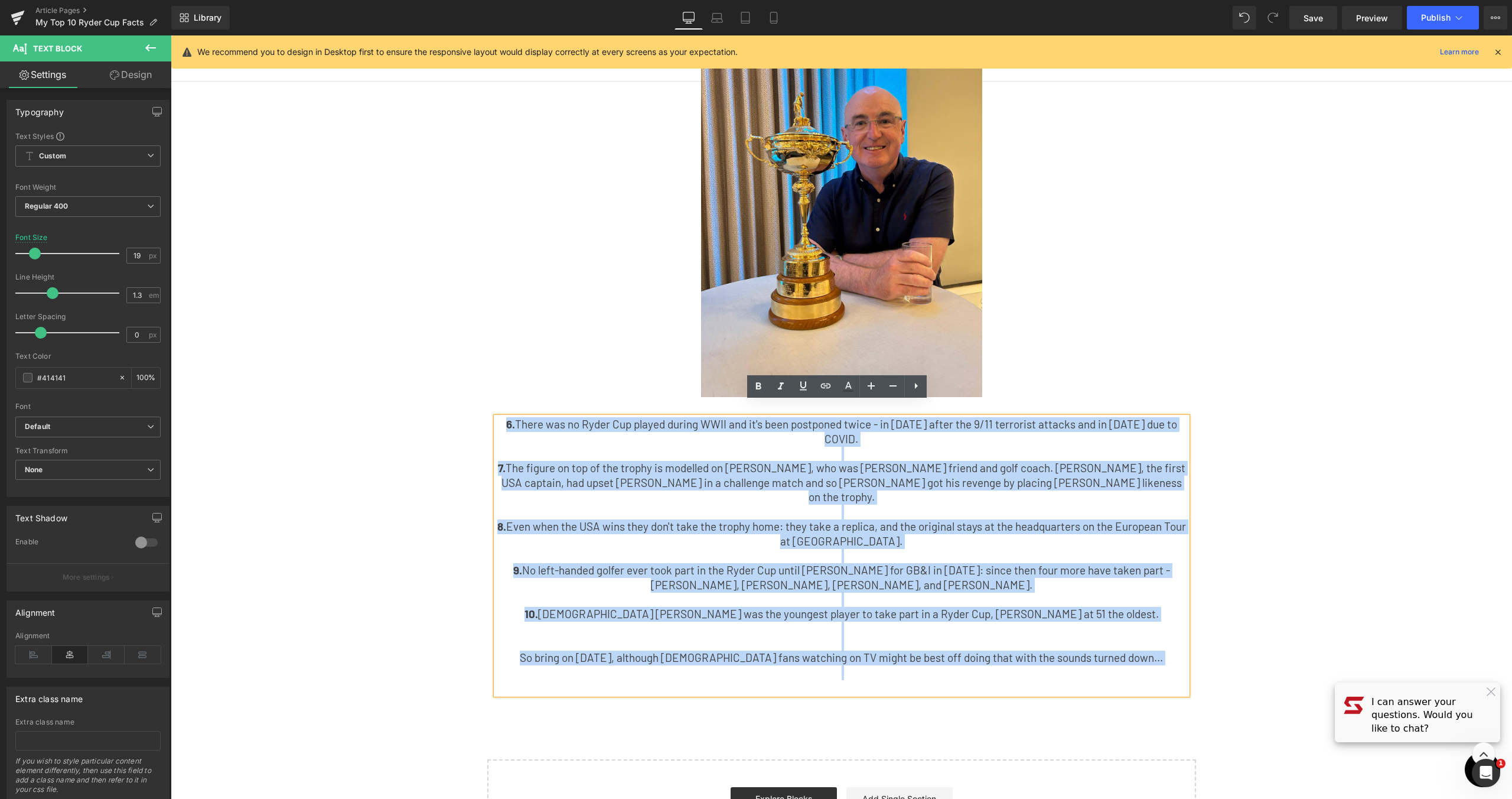
drag, startPoint x: 1155, startPoint y: 621, endPoint x: 175, endPoint y: 384, distance: 1008.3
click at [175, 385] on div "My Top 10 Ryder Cup Facts Text Block Having been fortunate enough to hold the R…" at bounding box center [841, 173] width 1341 height 1366
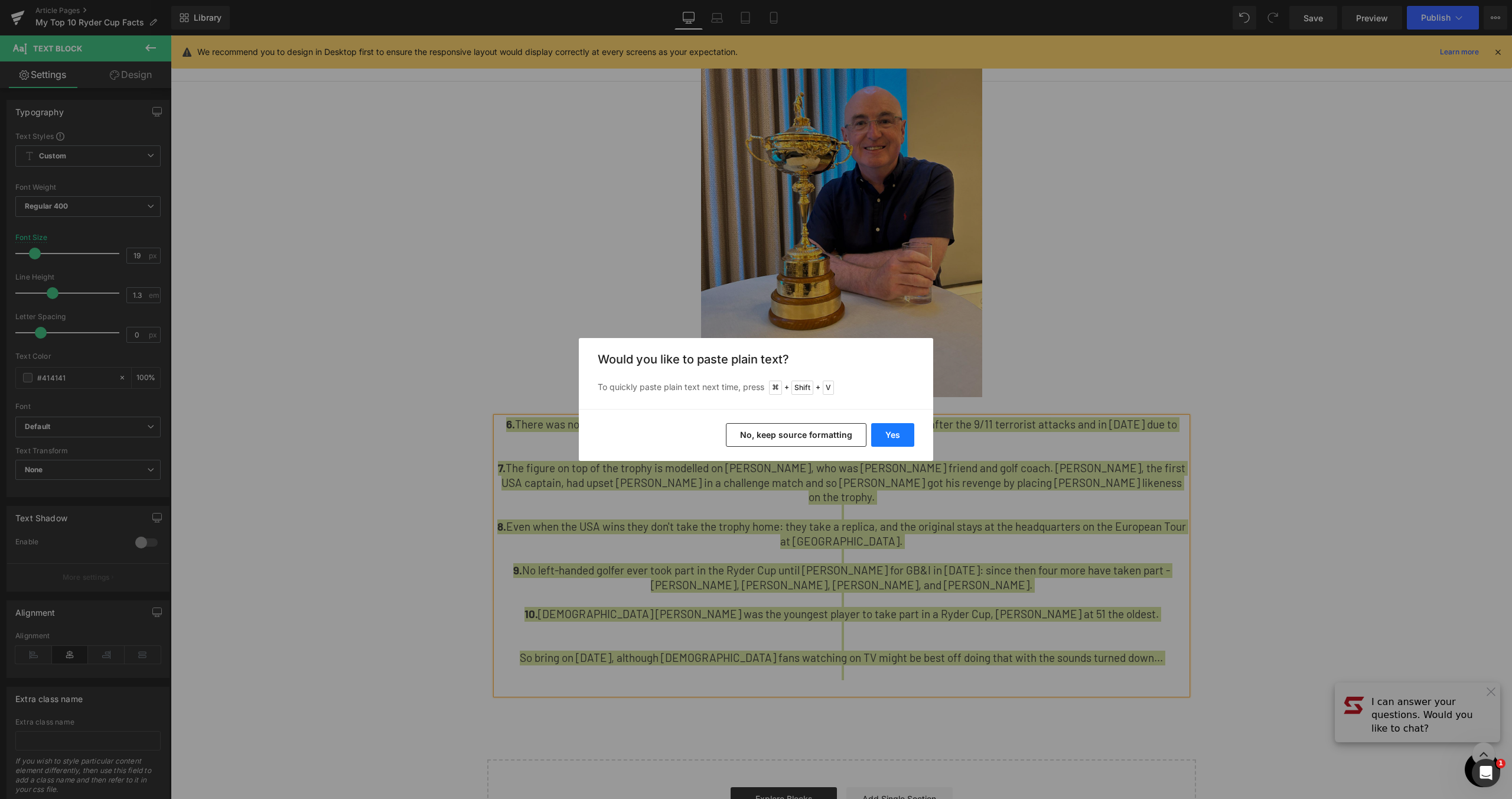
click at [893, 441] on button "Yes" at bounding box center [892, 435] width 43 height 23
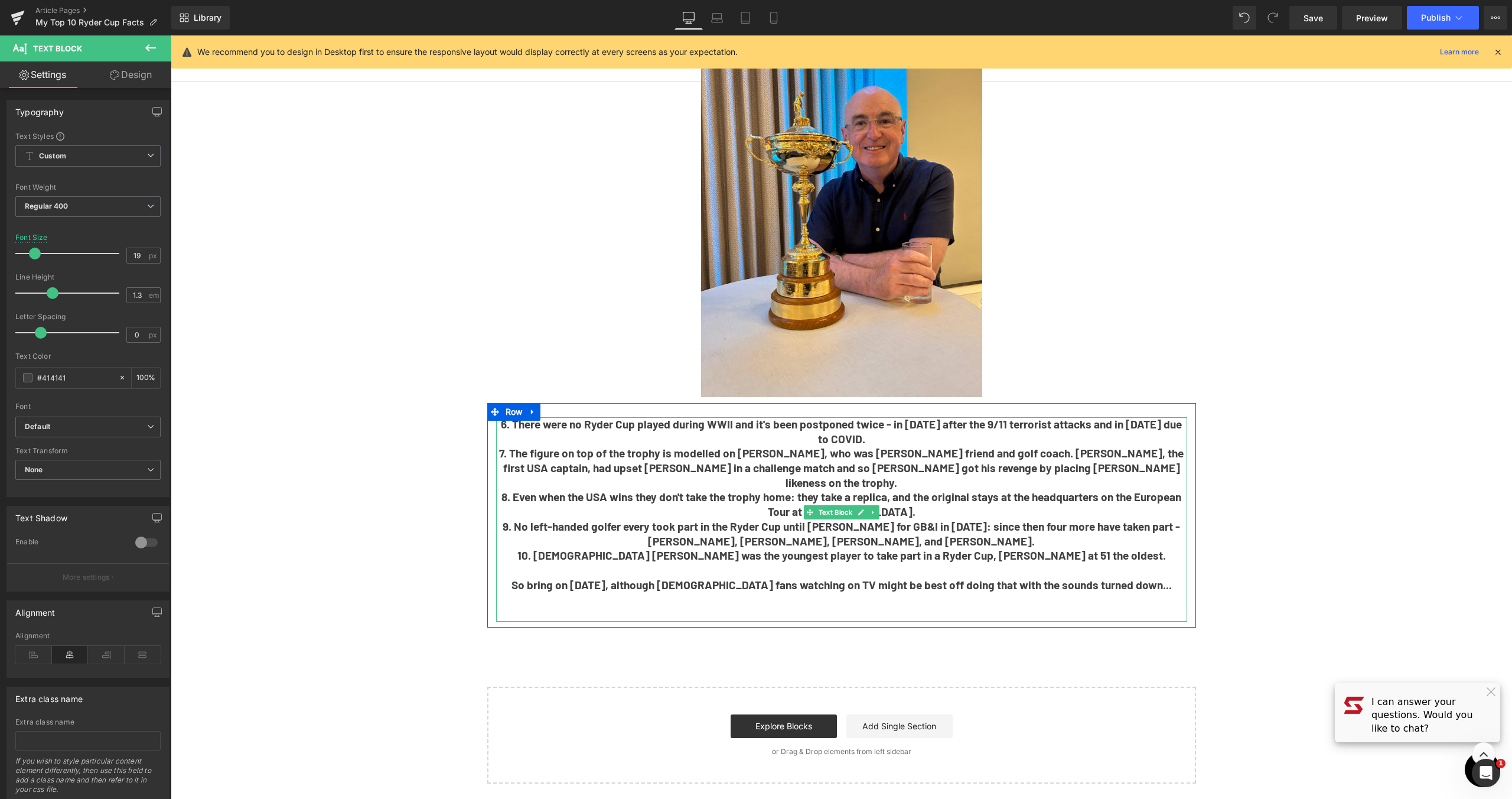
click at [897, 424] on p "6. There were no Ryder Cup played during WWII and it's been postponed twice - i…" at bounding box center [842, 431] width 691 height 29
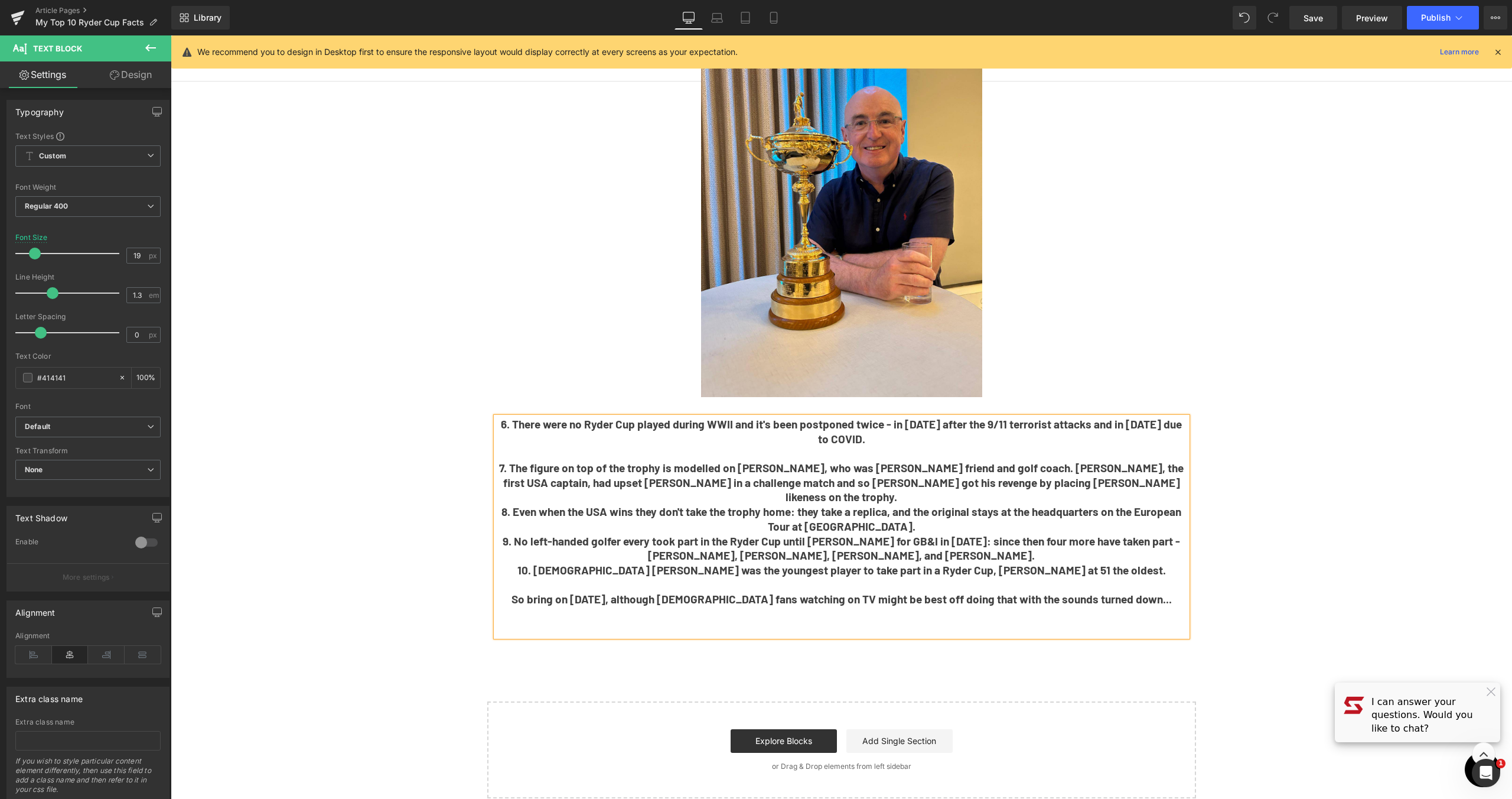
click at [1146, 465] on p "7. The figure on top of the trophy is modelled on [PERSON_NAME], who was [PERSO…" at bounding box center [842, 482] width 691 height 44
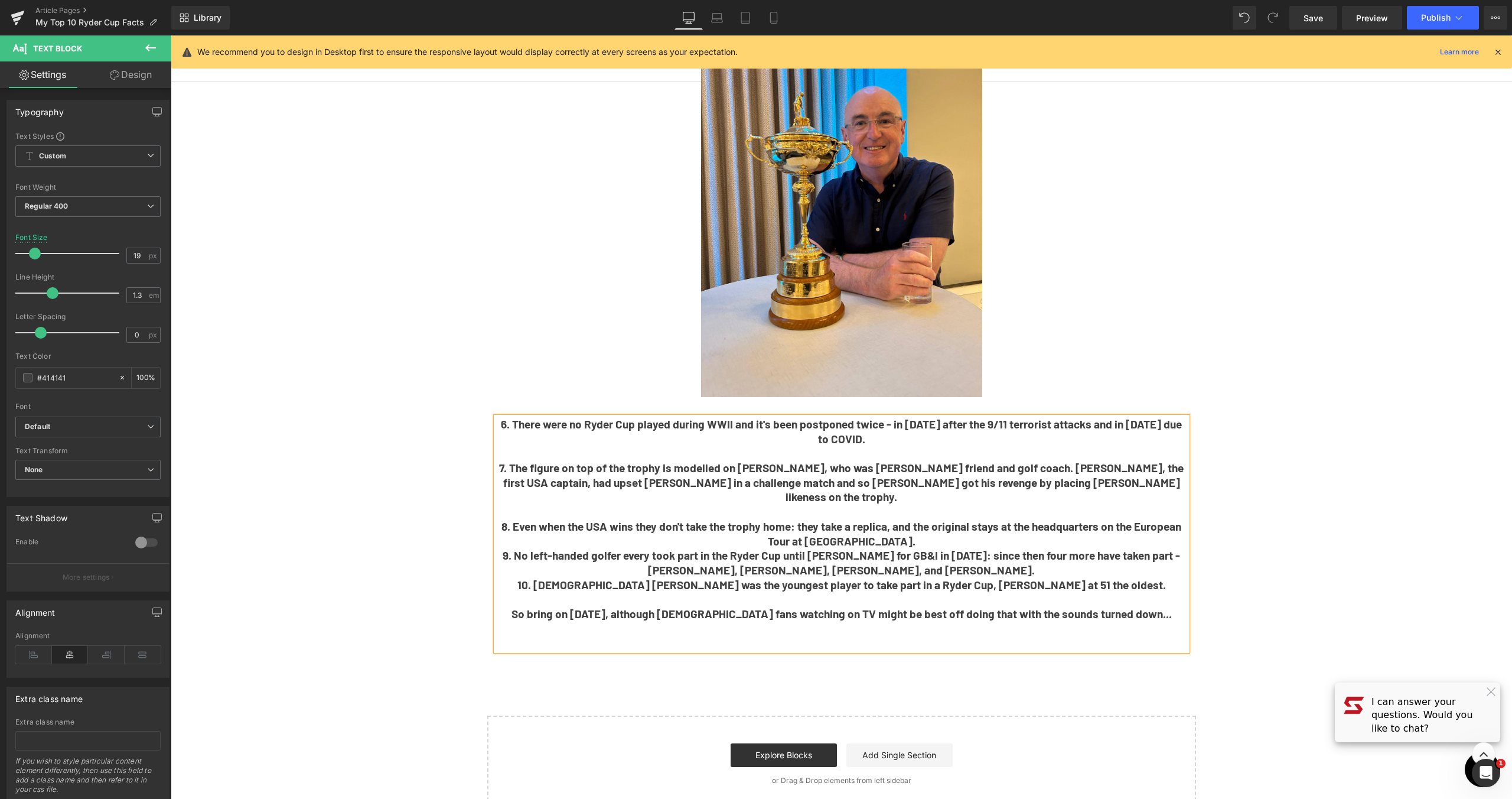
click at [941, 519] on p "8. Even when the USA wins they don't take the trophy home: they take a replica,…" at bounding box center [842, 533] width 691 height 29
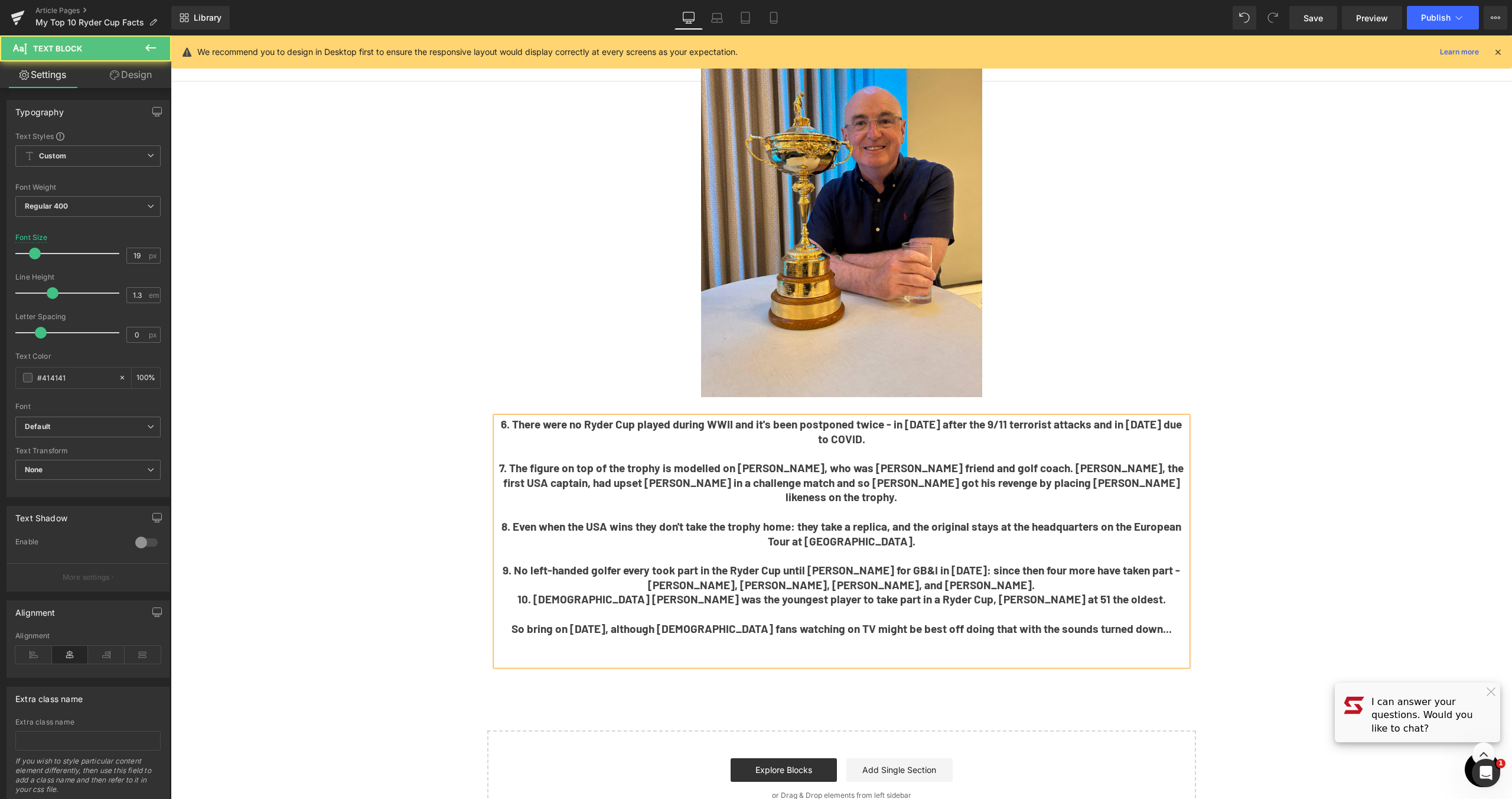
click at [1049, 563] on p "9. No left-handed golfer every took part in the Ryder Cup until [PERSON_NAME] f…" at bounding box center [842, 577] width 691 height 29
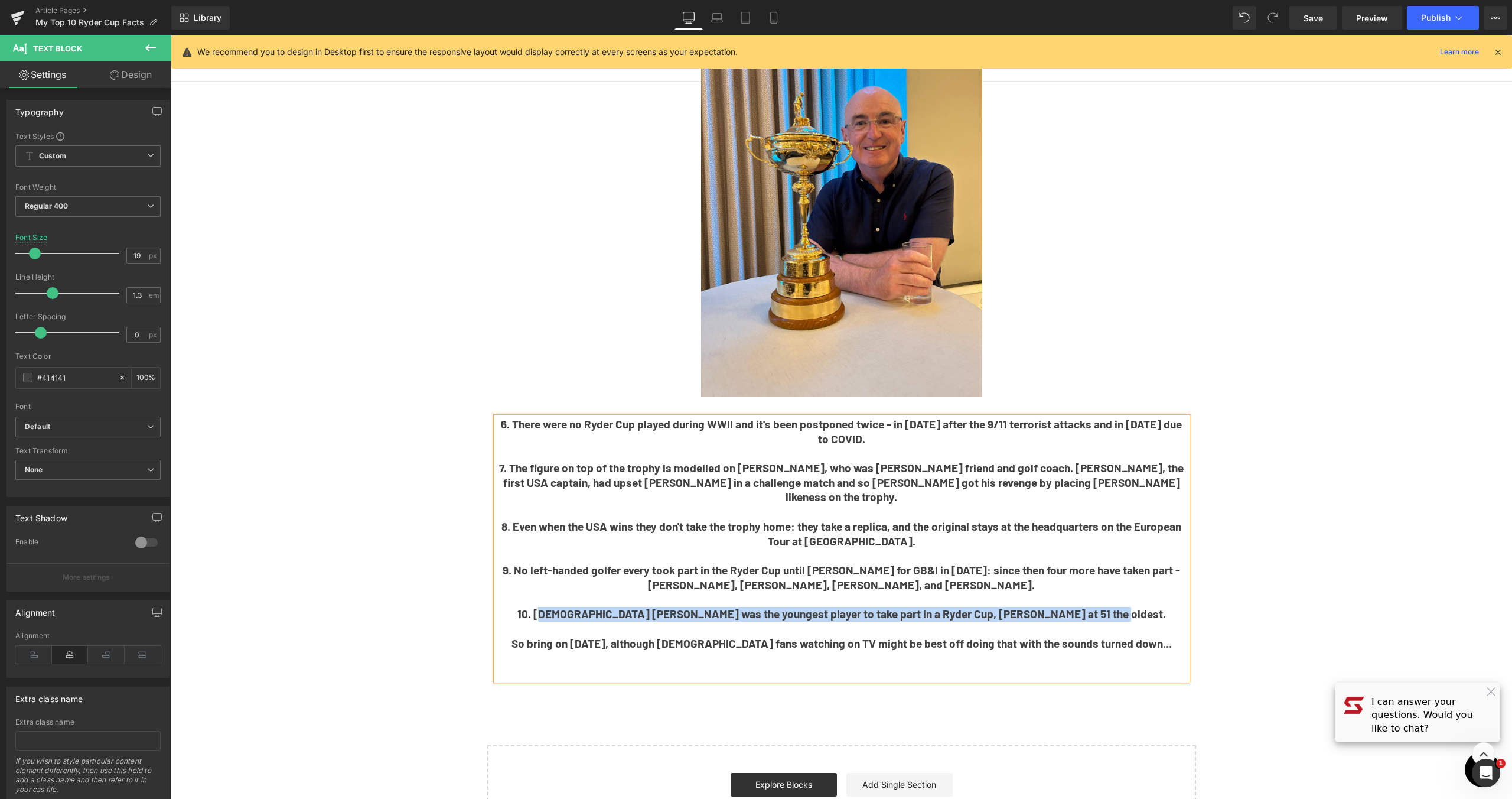
drag, startPoint x: 1147, startPoint y: 584, endPoint x: 579, endPoint y: 580, distance: 568.0
click at [579, 607] on p "10. [DEMOGRAPHIC_DATA] [PERSON_NAME] was the youngest player to take part in a …" at bounding box center [842, 614] width 691 height 14
click at [1116, 607] on p "10. [DEMOGRAPHIC_DATA] [PERSON_NAME] was the youngest player to take part in a …" at bounding box center [842, 614] width 691 height 14
drag, startPoint x: 1118, startPoint y: 587, endPoint x: 576, endPoint y: 581, distance: 542.0
click at [576, 607] on p "10. [DEMOGRAPHIC_DATA] [PERSON_NAME] was the youngest player to take part in a …" at bounding box center [842, 614] width 691 height 14
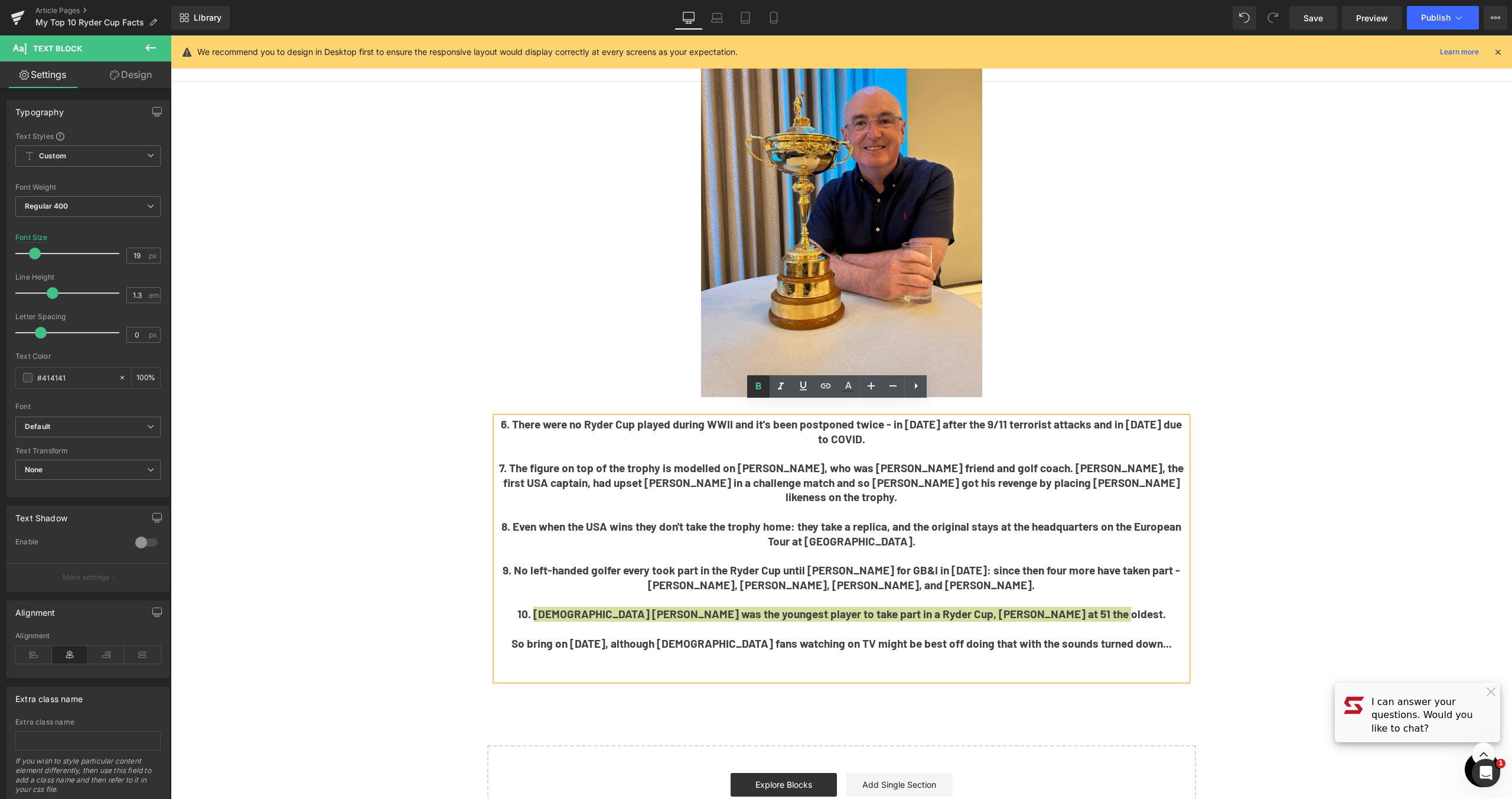
drag, startPoint x: 765, startPoint y: 385, endPoint x: 621, endPoint y: 380, distance: 144.1
click at [765, 385] on icon at bounding box center [759, 386] width 14 height 14
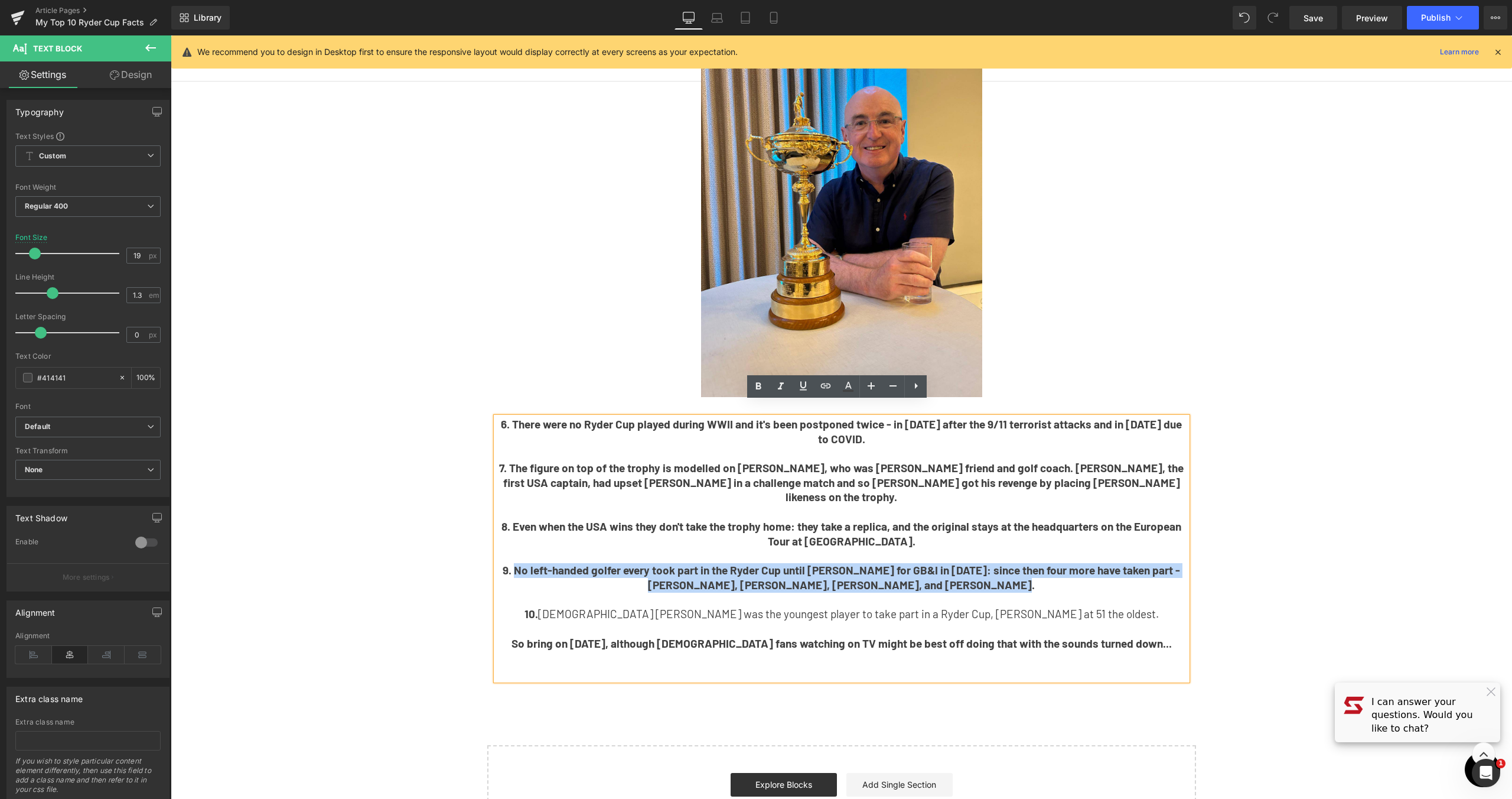
drag, startPoint x: 1000, startPoint y: 557, endPoint x: 517, endPoint y: 538, distance: 483.4
click at [517, 563] on p "9. No left-handed golfer every took part in the Ryder Cup until [PERSON_NAME] f…" at bounding box center [842, 577] width 691 height 29
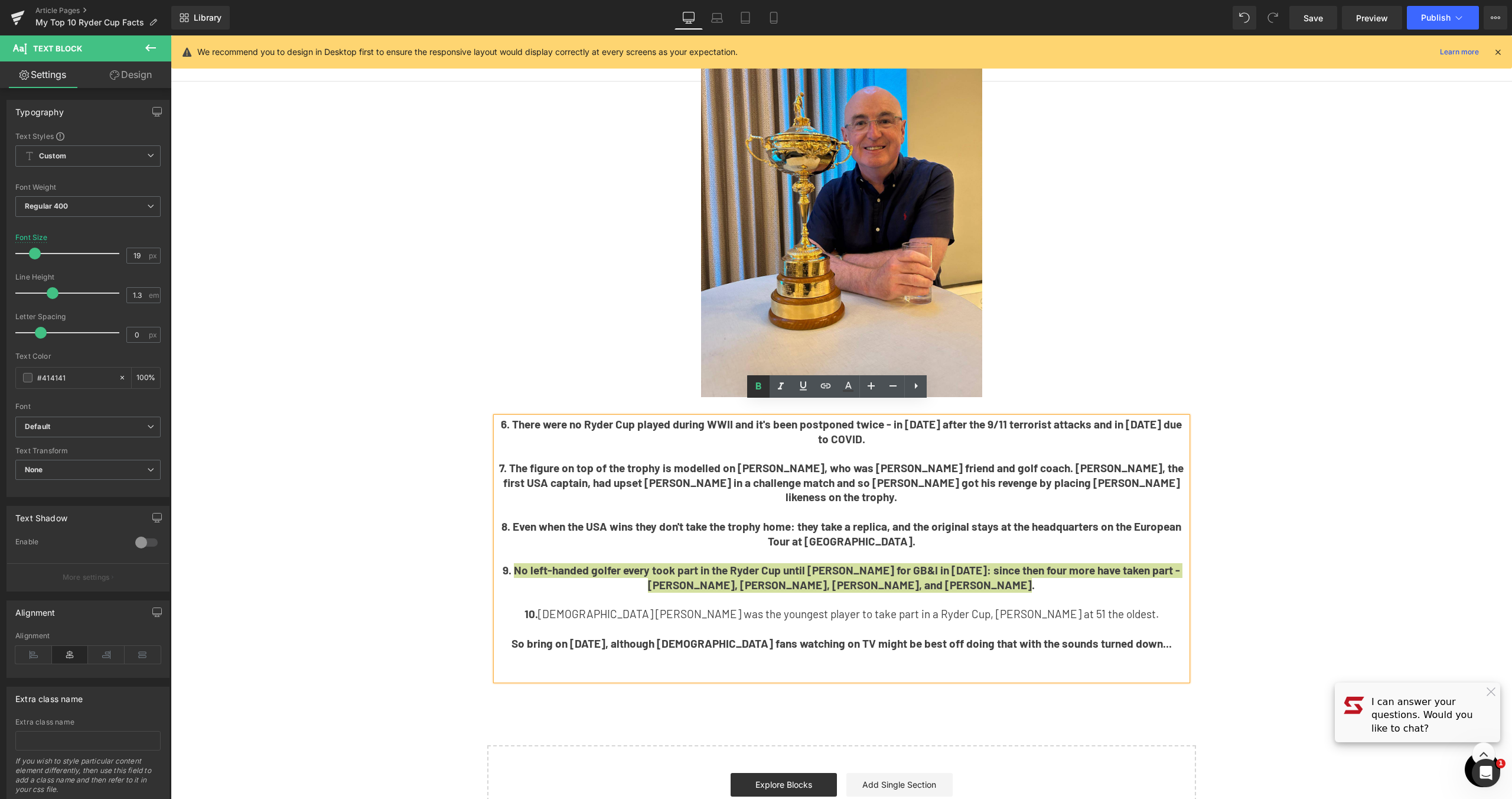
drag, startPoint x: 758, startPoint y: 391, endPoint x: 629, endPoint y: 389, distance: 129.0
click at [758, 391] on icon at bounding box center [759, 386] width 14 height 14
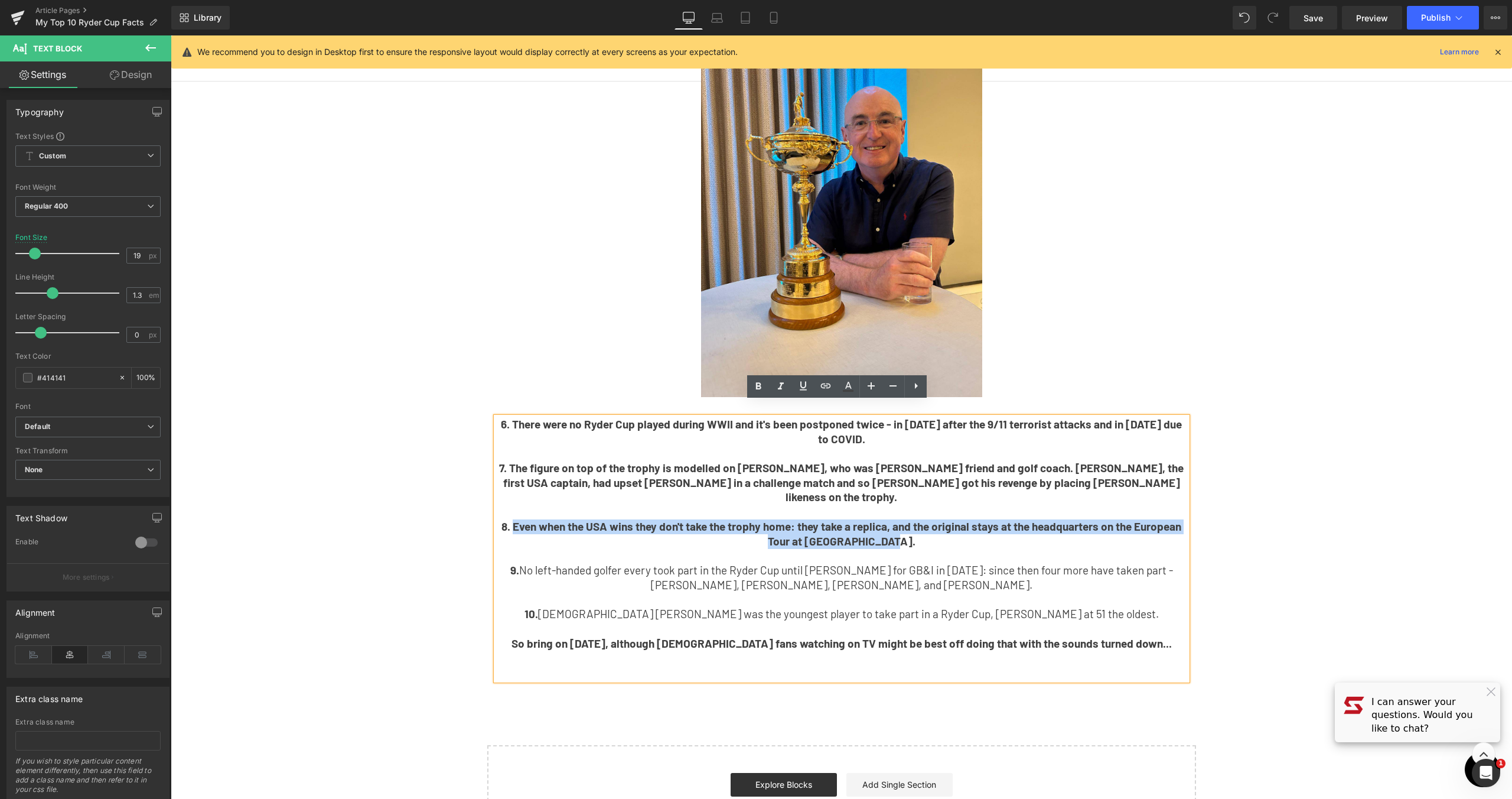
drag, startPoint x: 912, startPoint y: 512, endPoint x: 506, endPoint y: 495, distance: 406.4
click at [506, 519] on p "8. Even when the USA wins they don't take the trophy home: they take a replica,…" at bounding box center [842, 533] width 691 height 29
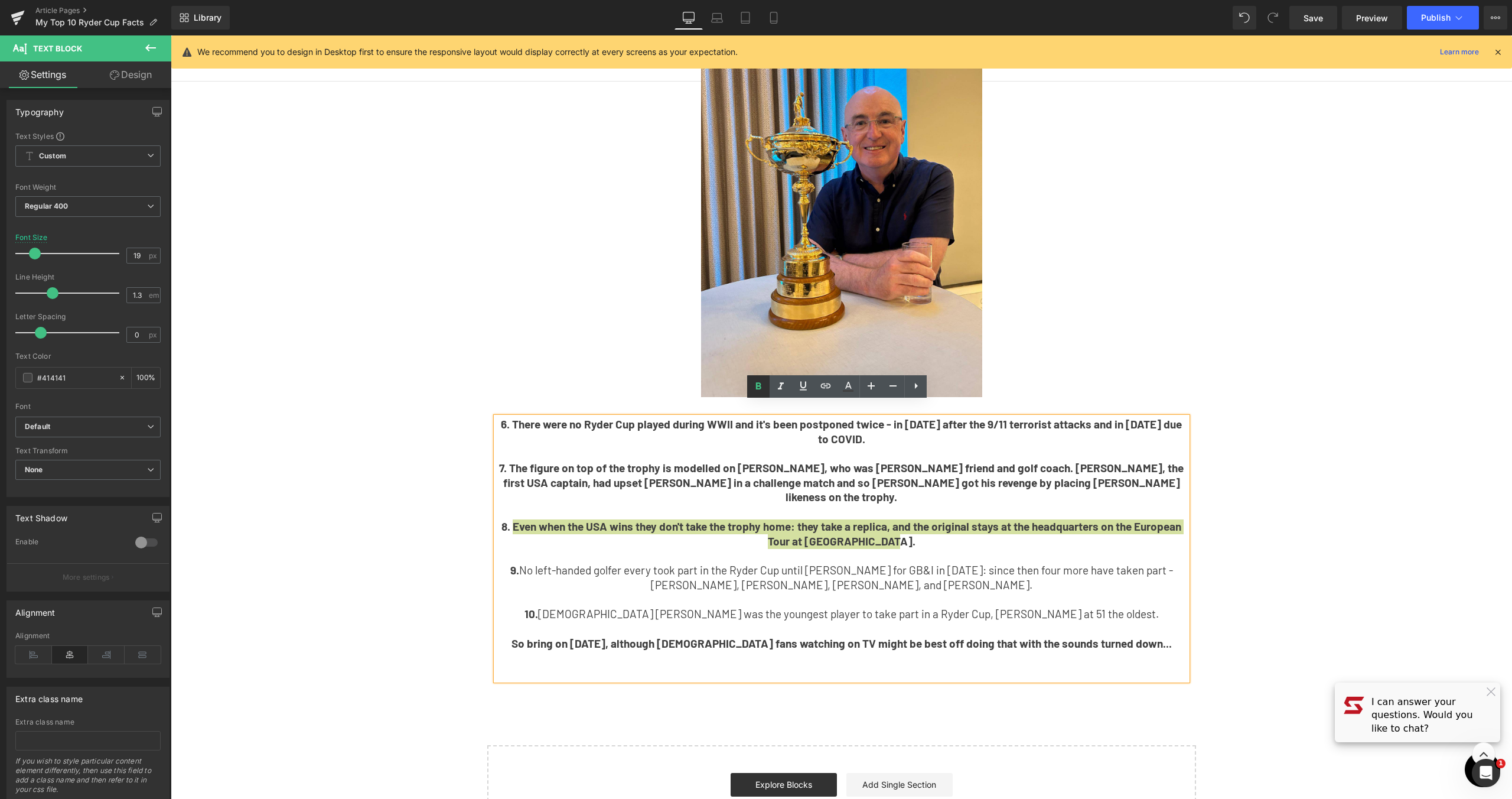
click at [760, 387] on icon at bounding box center [759, 386] width 14 height 14
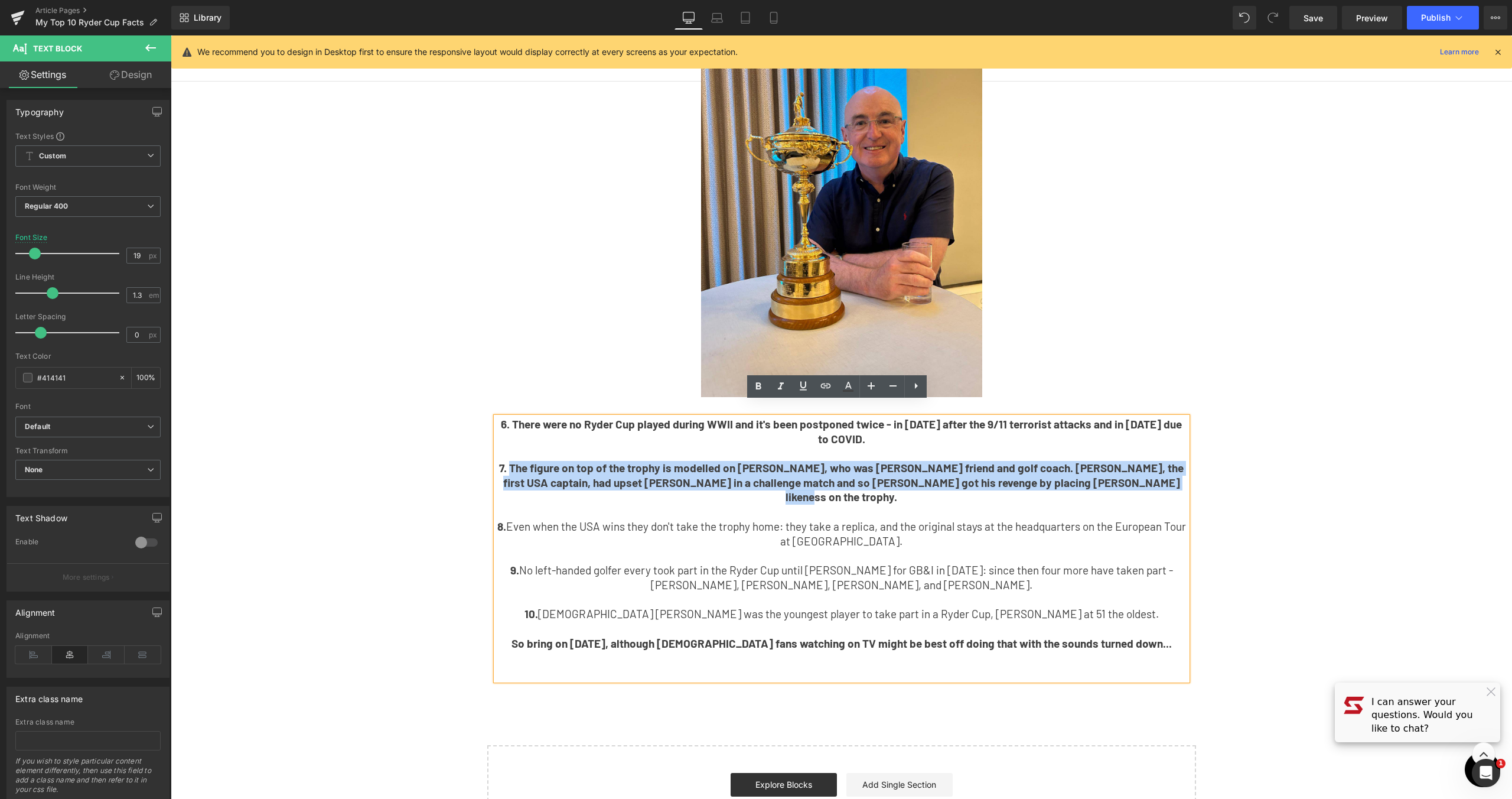
drag, startPoint x: 1147, startPoint y: 467, endPoint x: 512, endPoint y: 459, distance: 635.1
click at [512, 461] on p "7. The figure on top of the trophy is modelled on [PERSON_NAME], who was [PERSO…" at bounding box center [842, 482] width 691 height 44
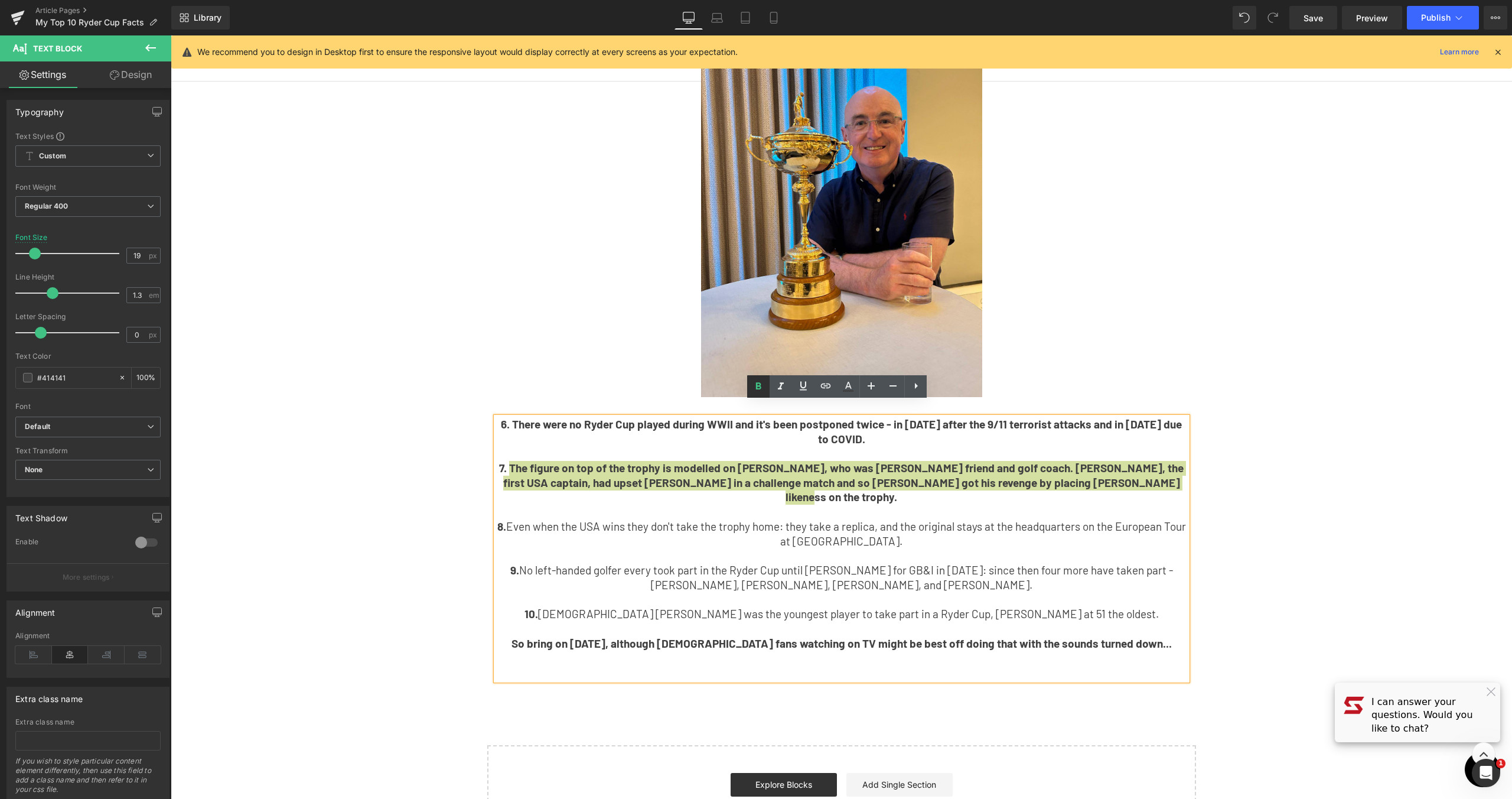
click at [760, 388] on icon at bounding box center [759, 386] width 5 height 7
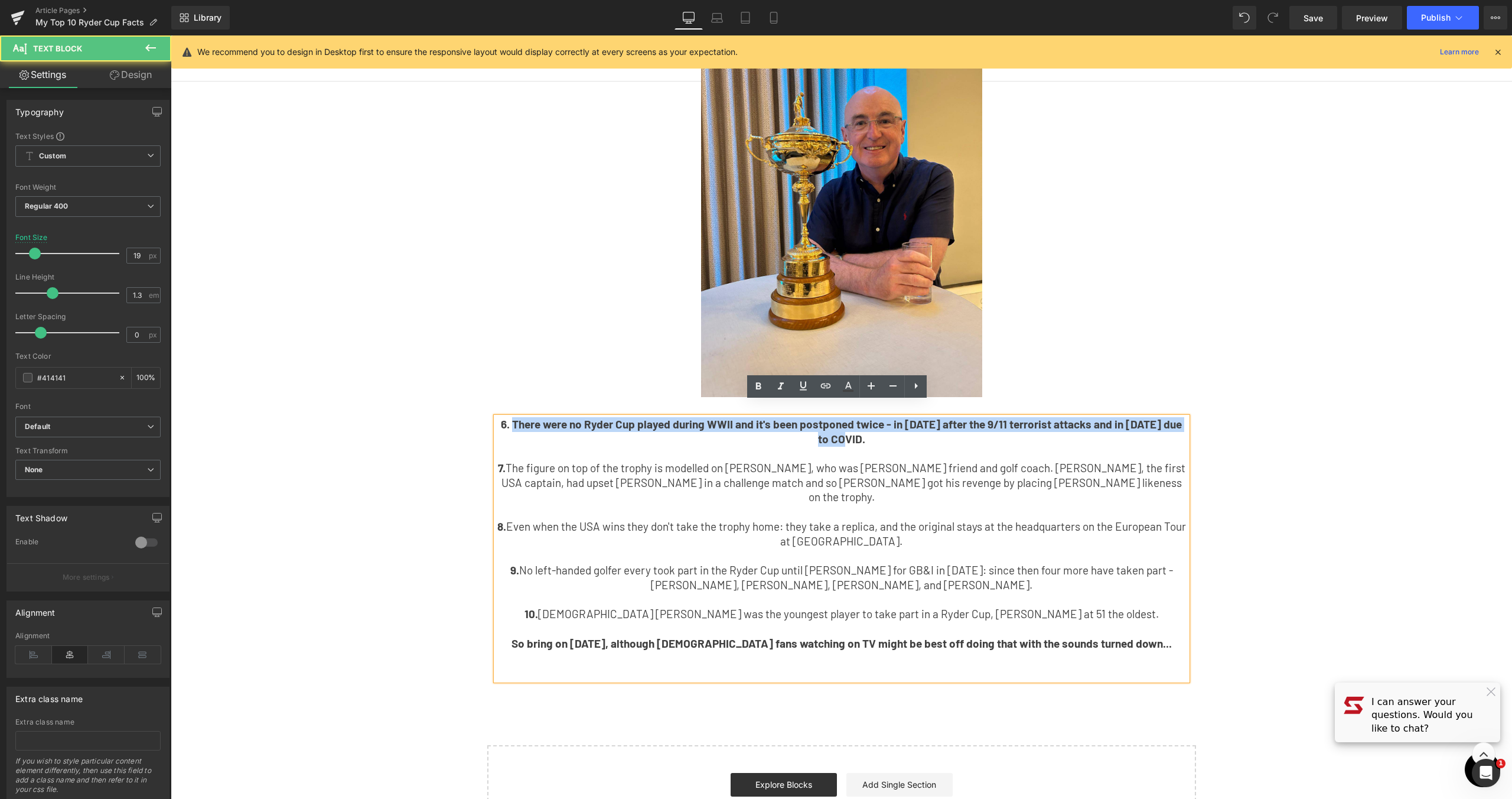
drag, startPoint x: 854, startPoint y: 424, endPoint x: 514, endPoint y: 405, distance: 340.5
click at [514, 417] on p "6. There were no Ryder Cup played during WWII and it's been postponed twice - i…" at bounding box center [842, 431] width 691 height 29
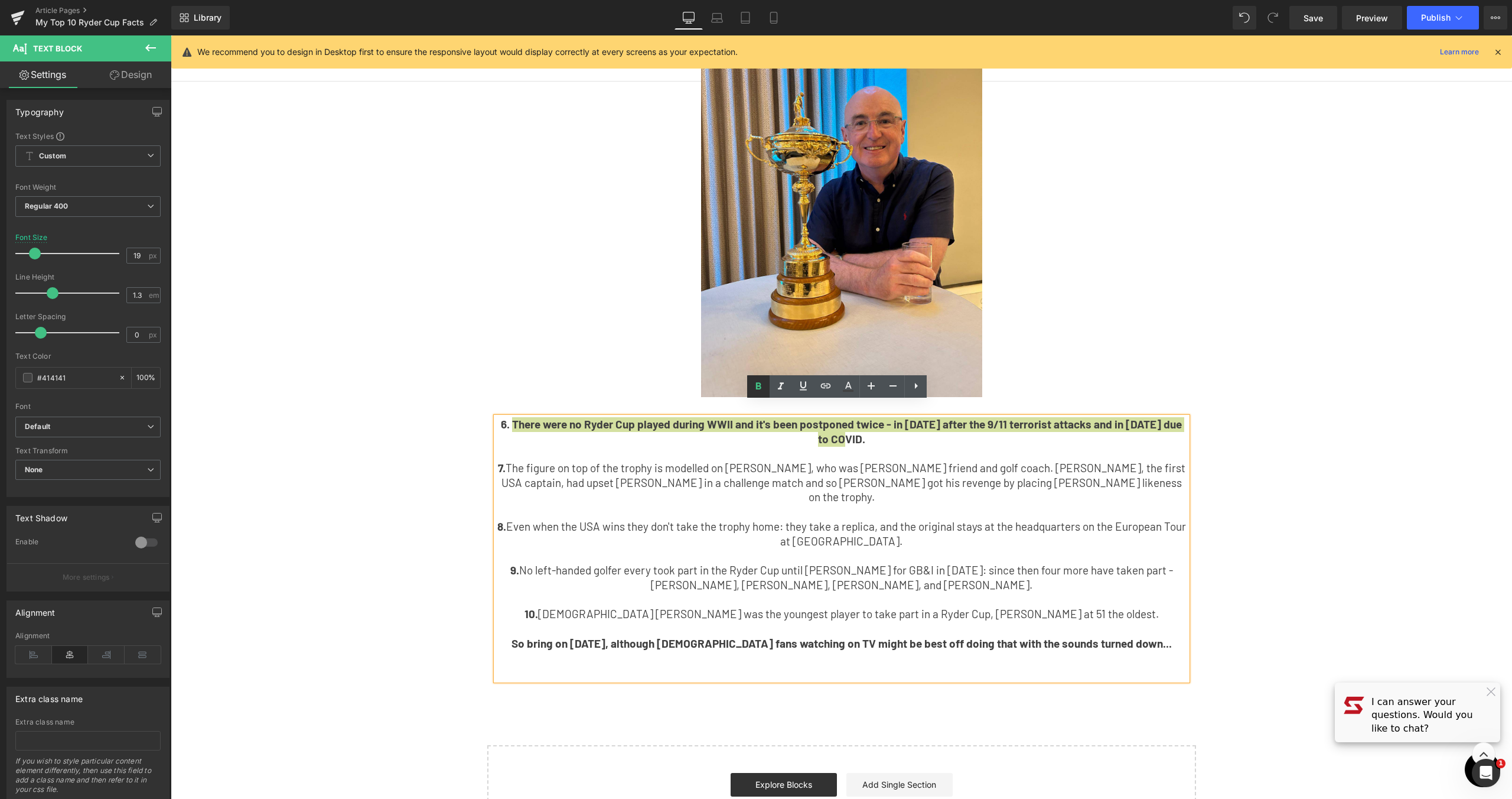
click at [755, 381] on icon at bounding box center [759, 386] width 14 height 14
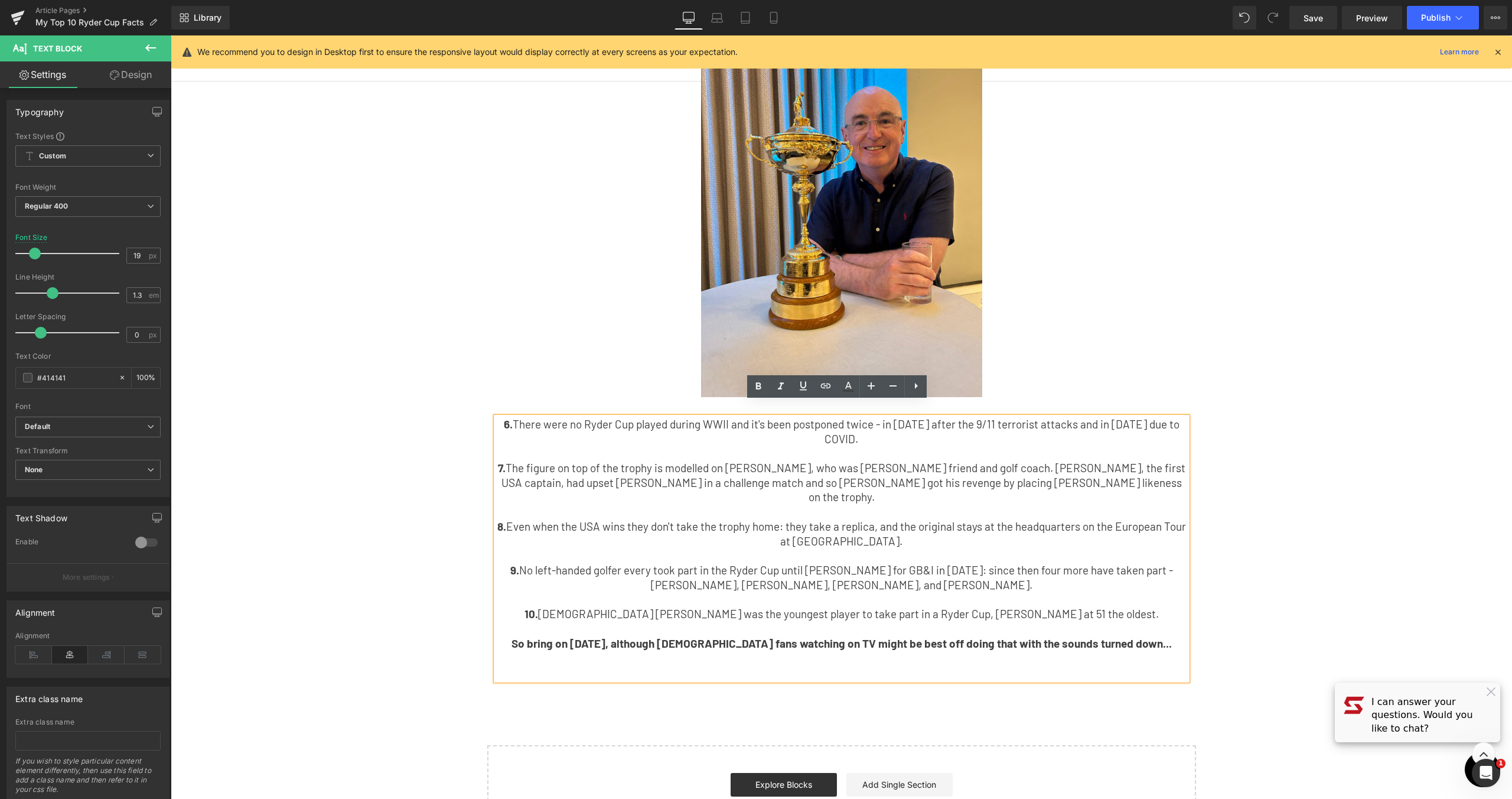
click at [1028, 417] on p "6. There were no Ryder Cup played during WWII and it's been postponed twice - i…" at bounding box center [842, 431] width 691 height 29
click at [788, 16] on div "Library Desktop Desktop Laptop Tablet Mobile Save Preview Publish Scheduled Vie…" at bounding box center [841, 18] width 1341 height 23
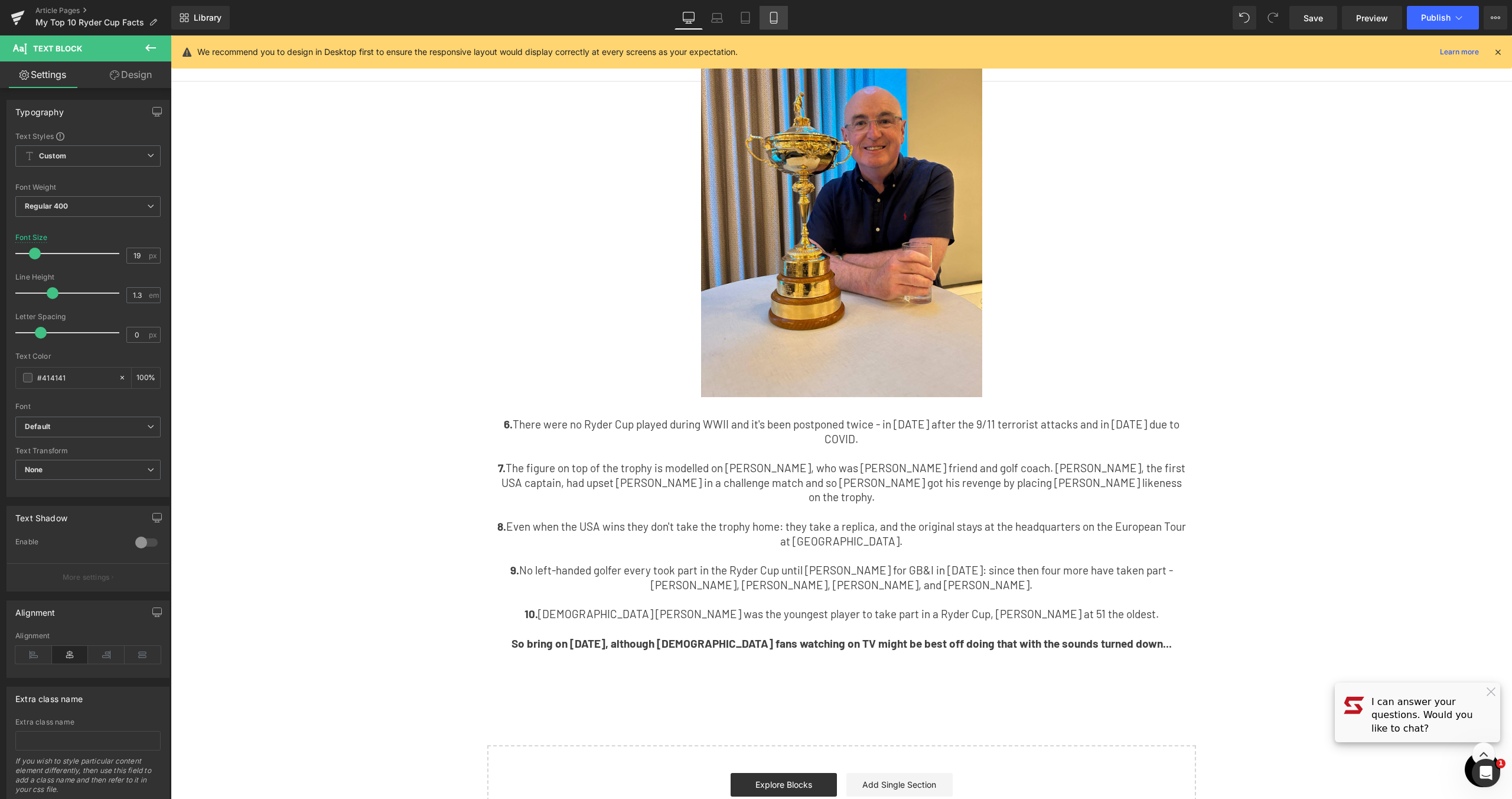
click at [787, 16] on link "Mobile" at bounding box center [774, 18] width 29 height 23
type input "15"
type input "100"
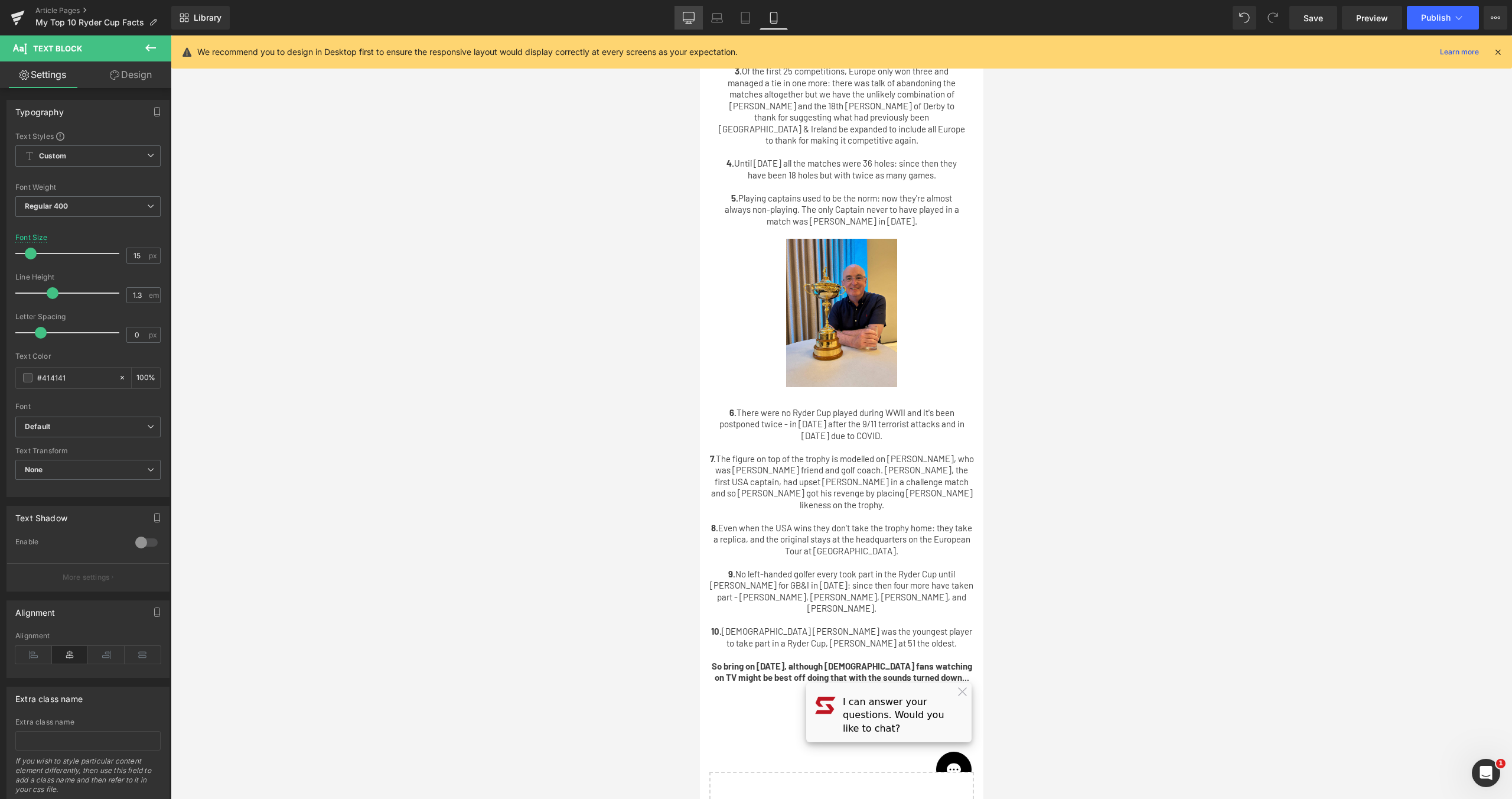
click at [685, 12] on icon at bounding box center [689, 17] width 12 height 12
type input "19"
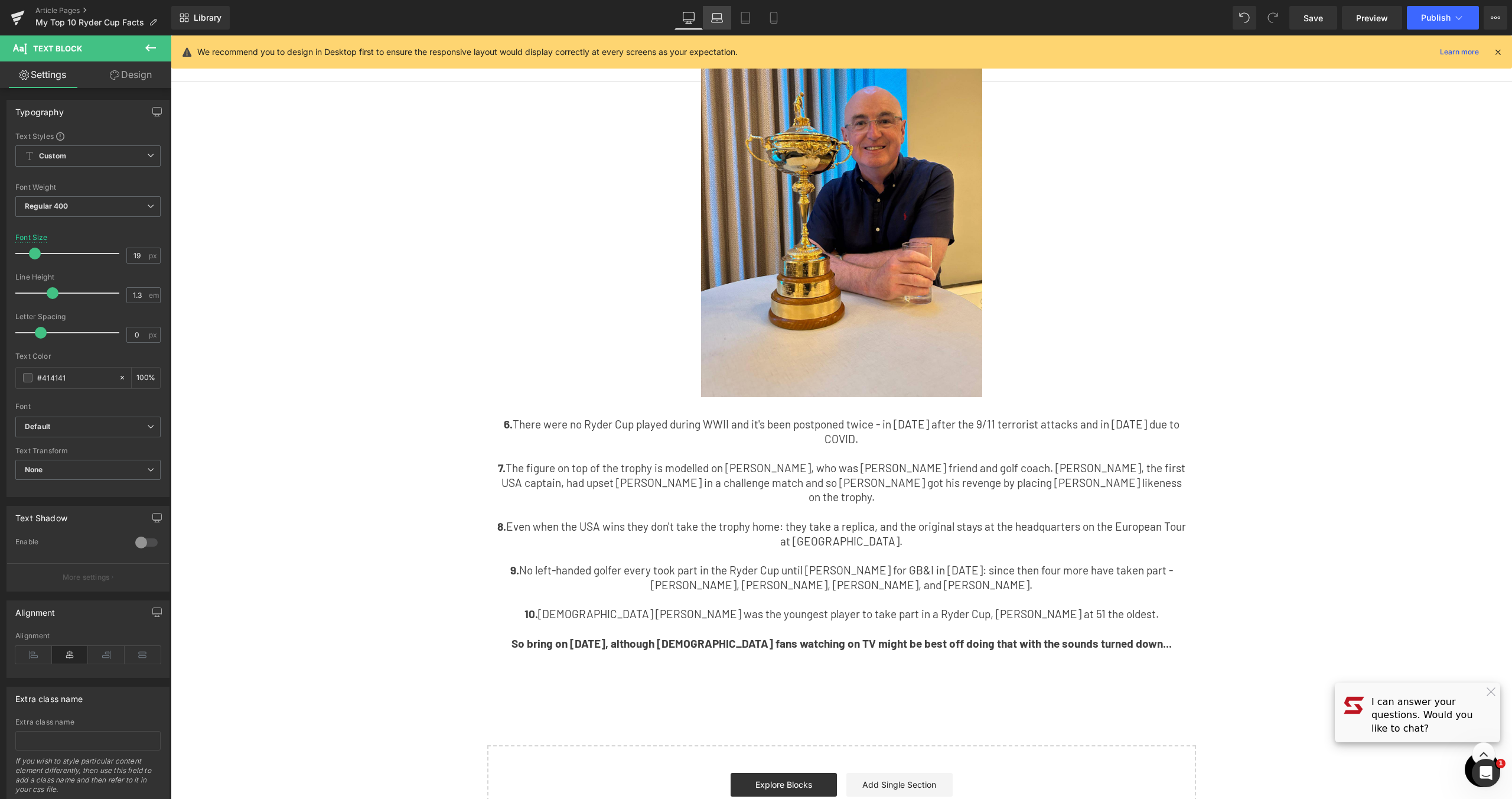
click at [714, 8] on link "Laptop" at bounding box center [717, 18] width 29 height 23
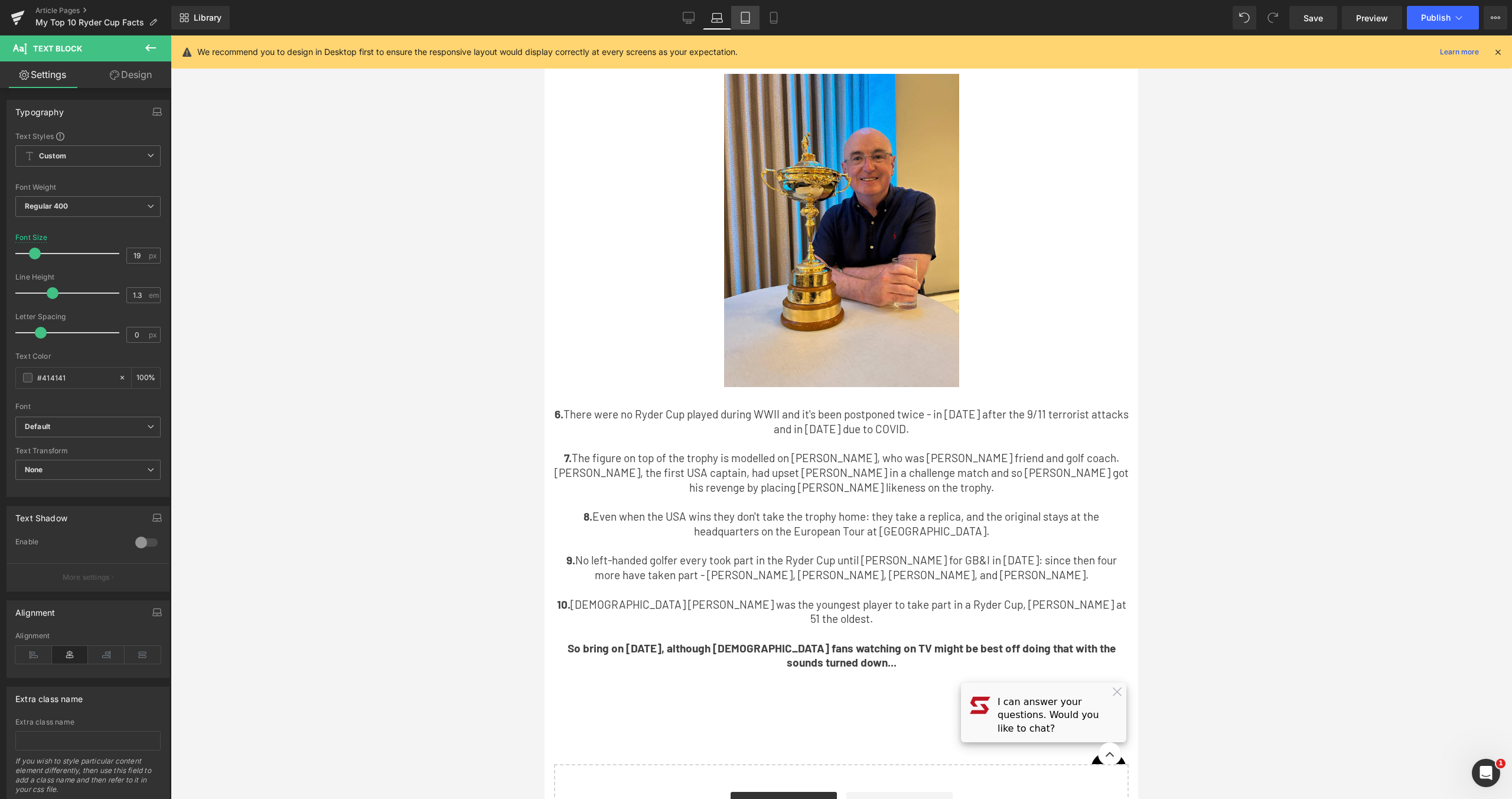
click at [749, 20] on icon at bounding box center [745, 17] width 12 height 12
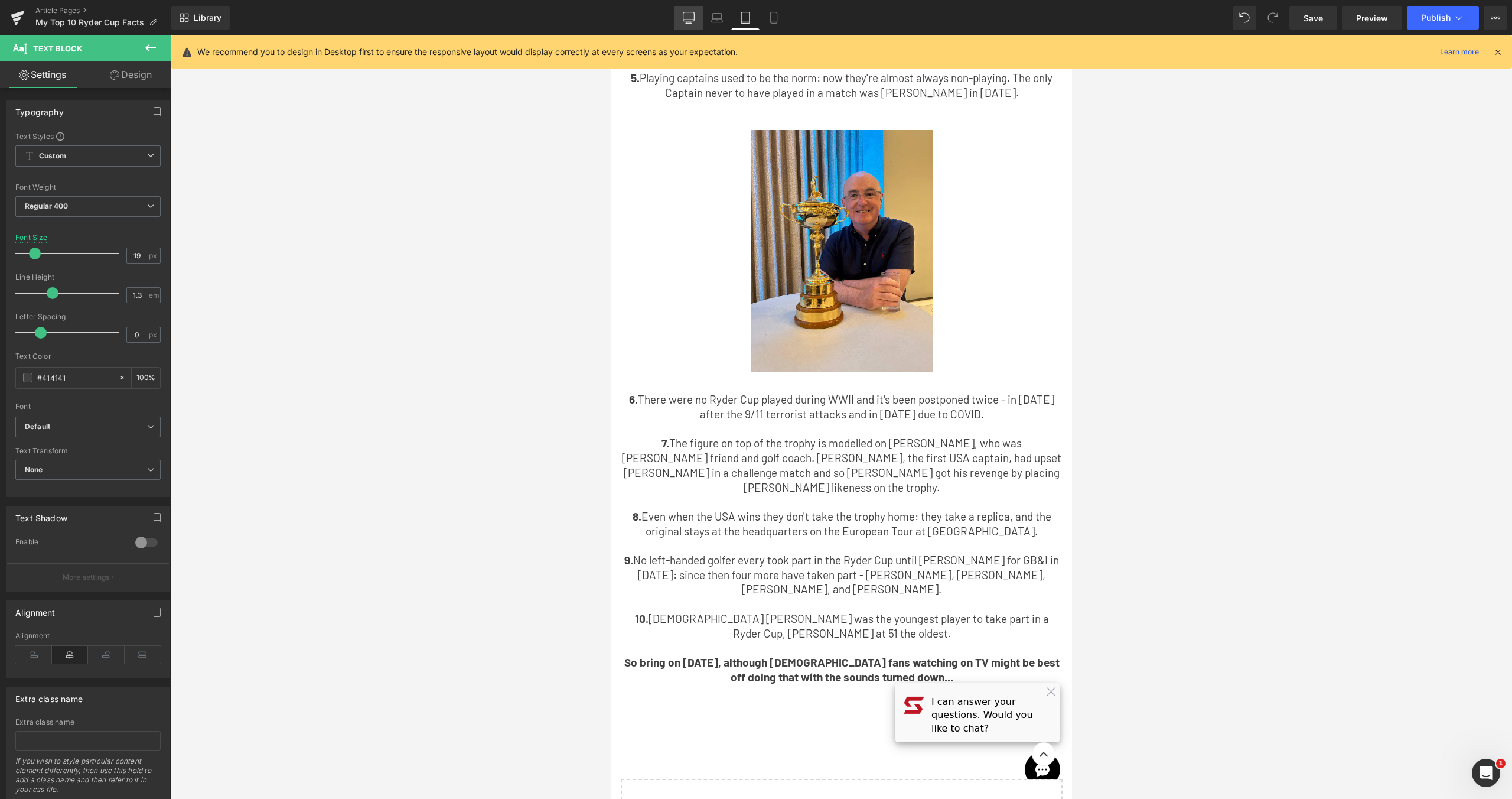
click at [683, 25] on link "Desktop" at bounding box center [689, 18] width 29 height 23
type input "100"
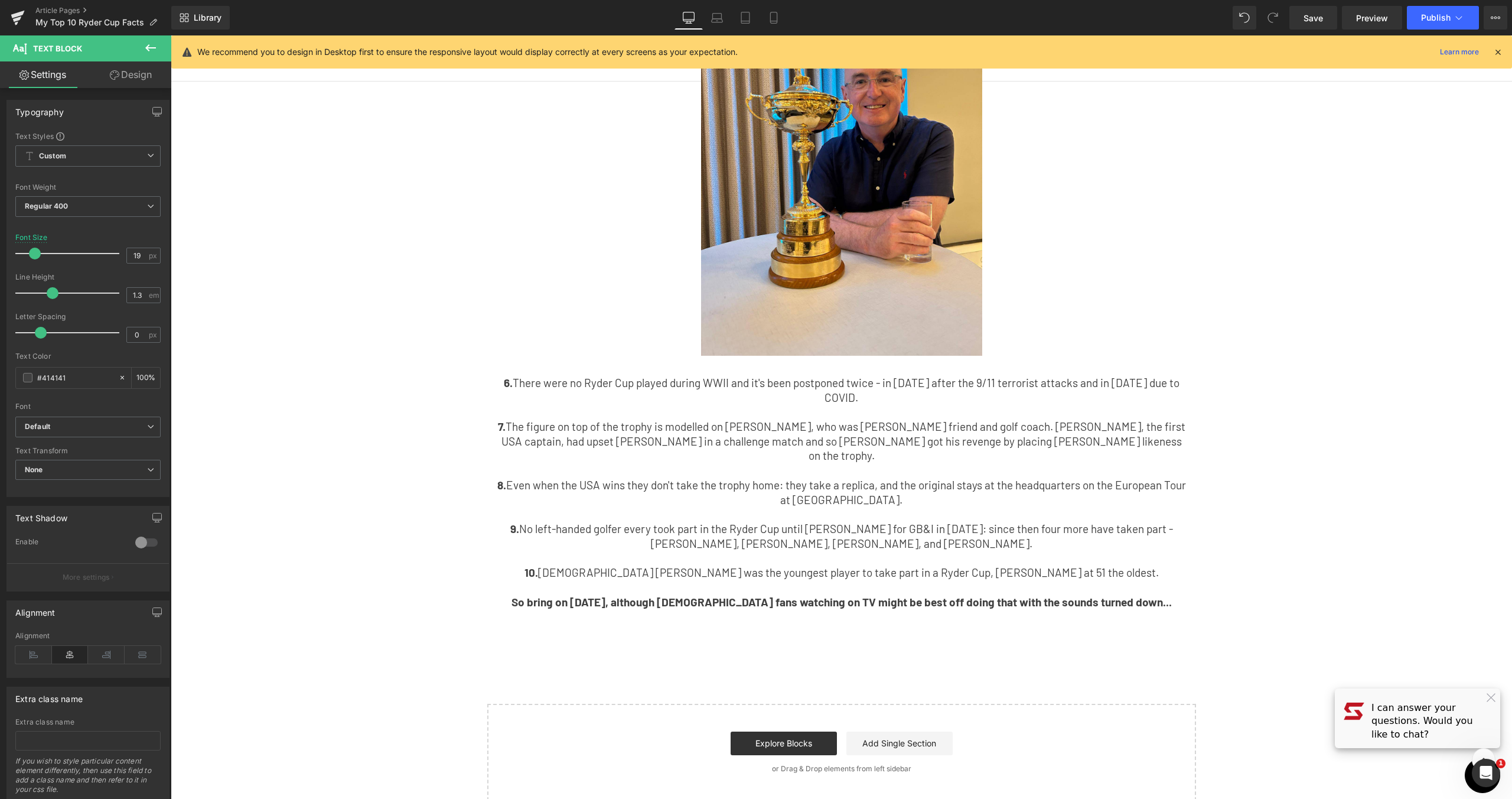
scroll to position [546, 0]
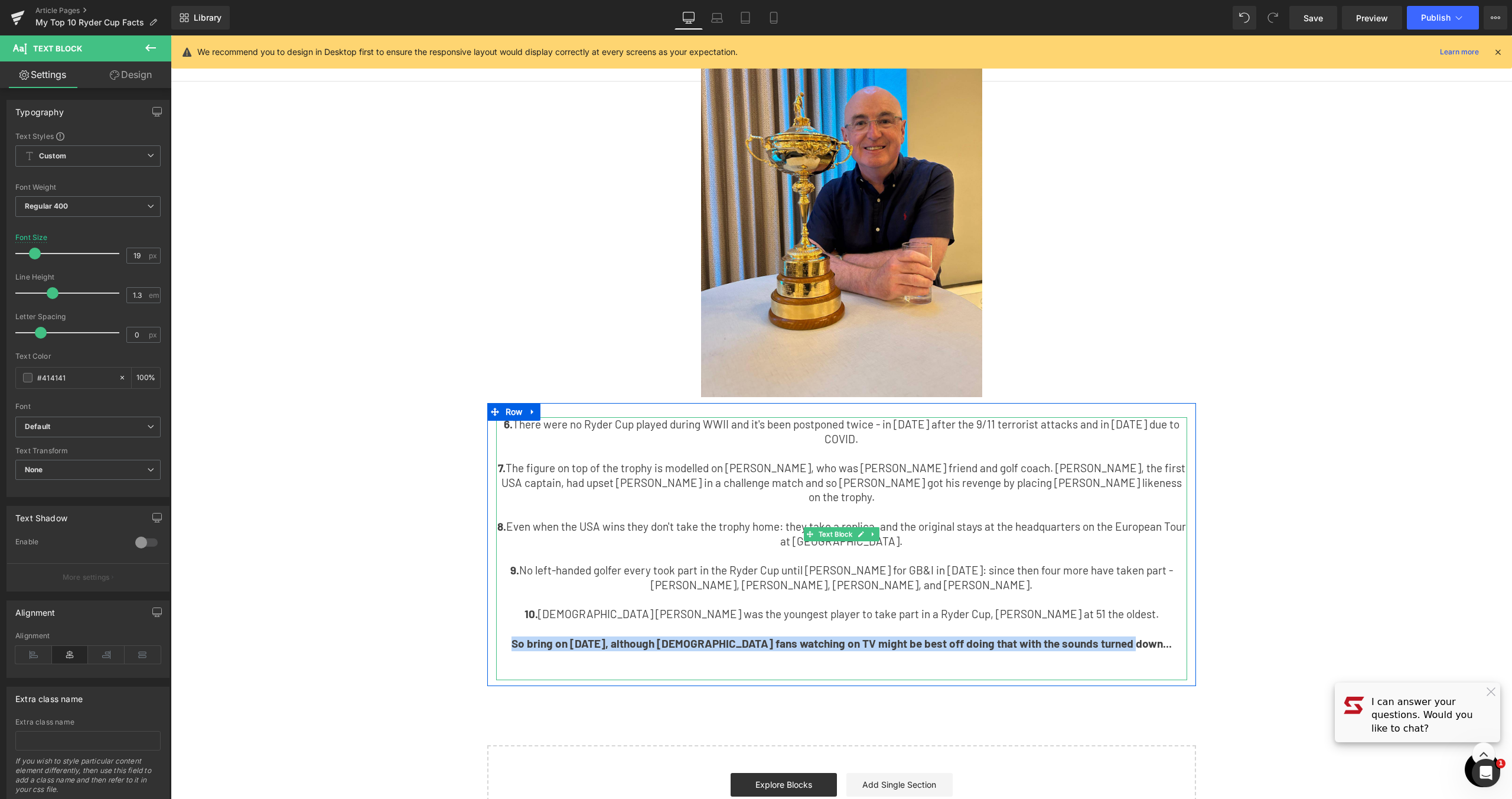
drag, startPoint x: 1144, startPoint y: 598, endPoint x: 524, endPoint y: 600, distance: 620.0
click at [524, 637] on p "So bring on [DATE], although [DEMOGRAPHIC_DATA] fans watching on TV might be be…" at bounding box center [842, 644] width 691 height 14
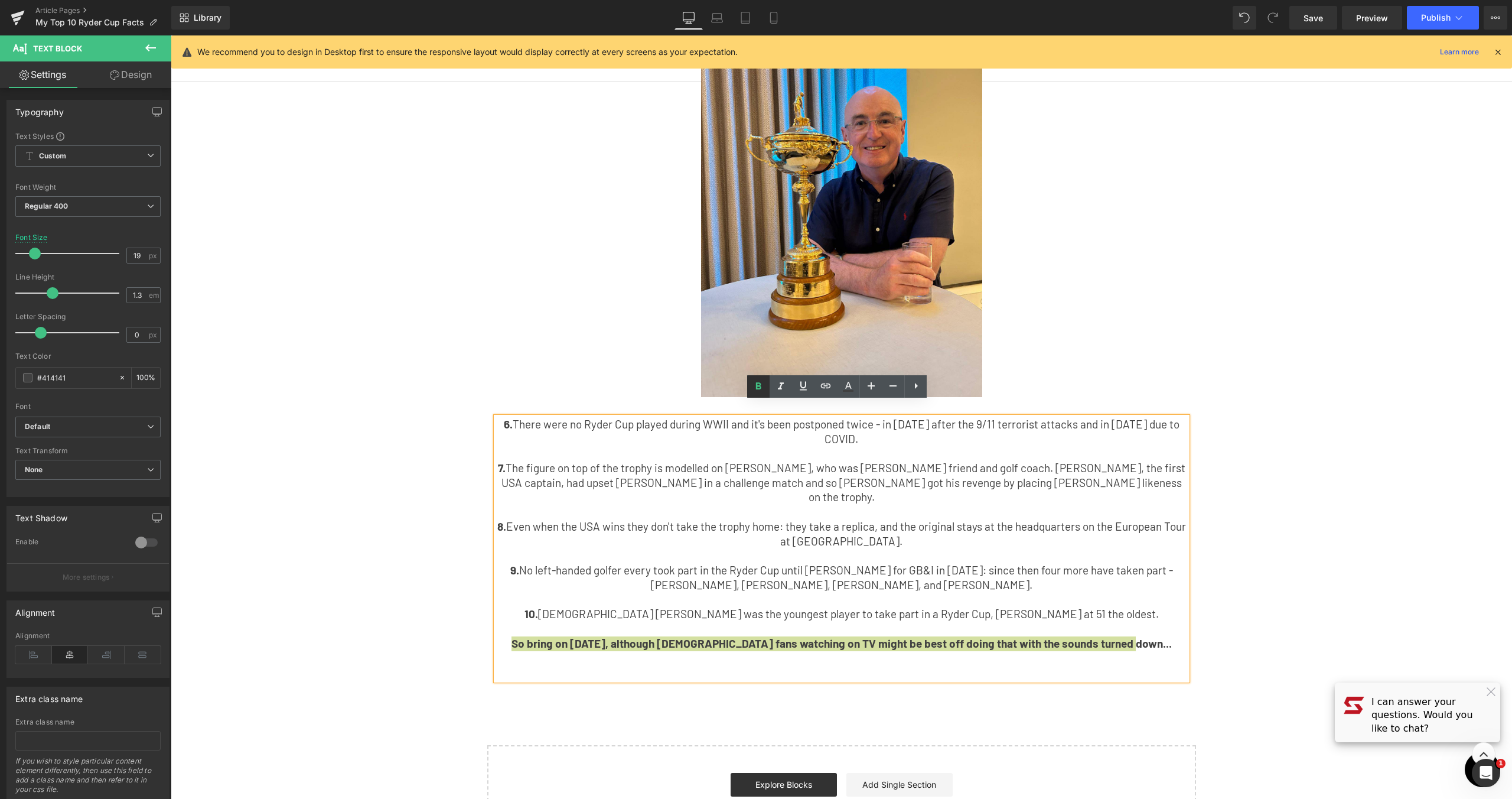
click at [764, 393] on link at bounding box center [758, 386] width 22 height 22
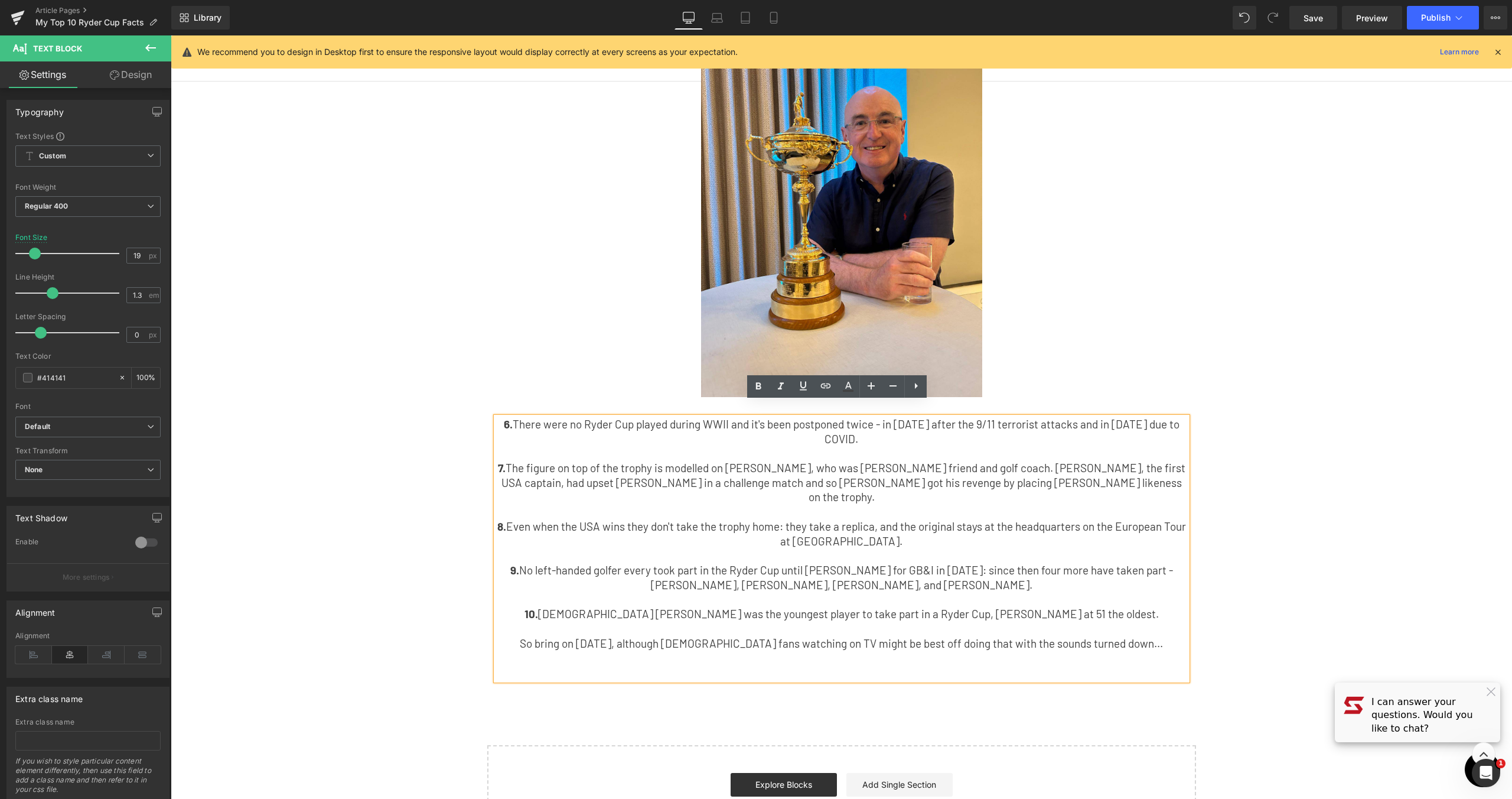
click at [1074, 519] on p "8. Even when the USA wins they don't take the trophy home: they take a replica,…" at bounding box center [842, 533] width 691 height 29
click at [1288, 498] on div "My Top 10 Ryder Cup Facts Text Block Having been fortunate enough to hold the R…" at bounding box center [841, 166] width 1341 height 1352
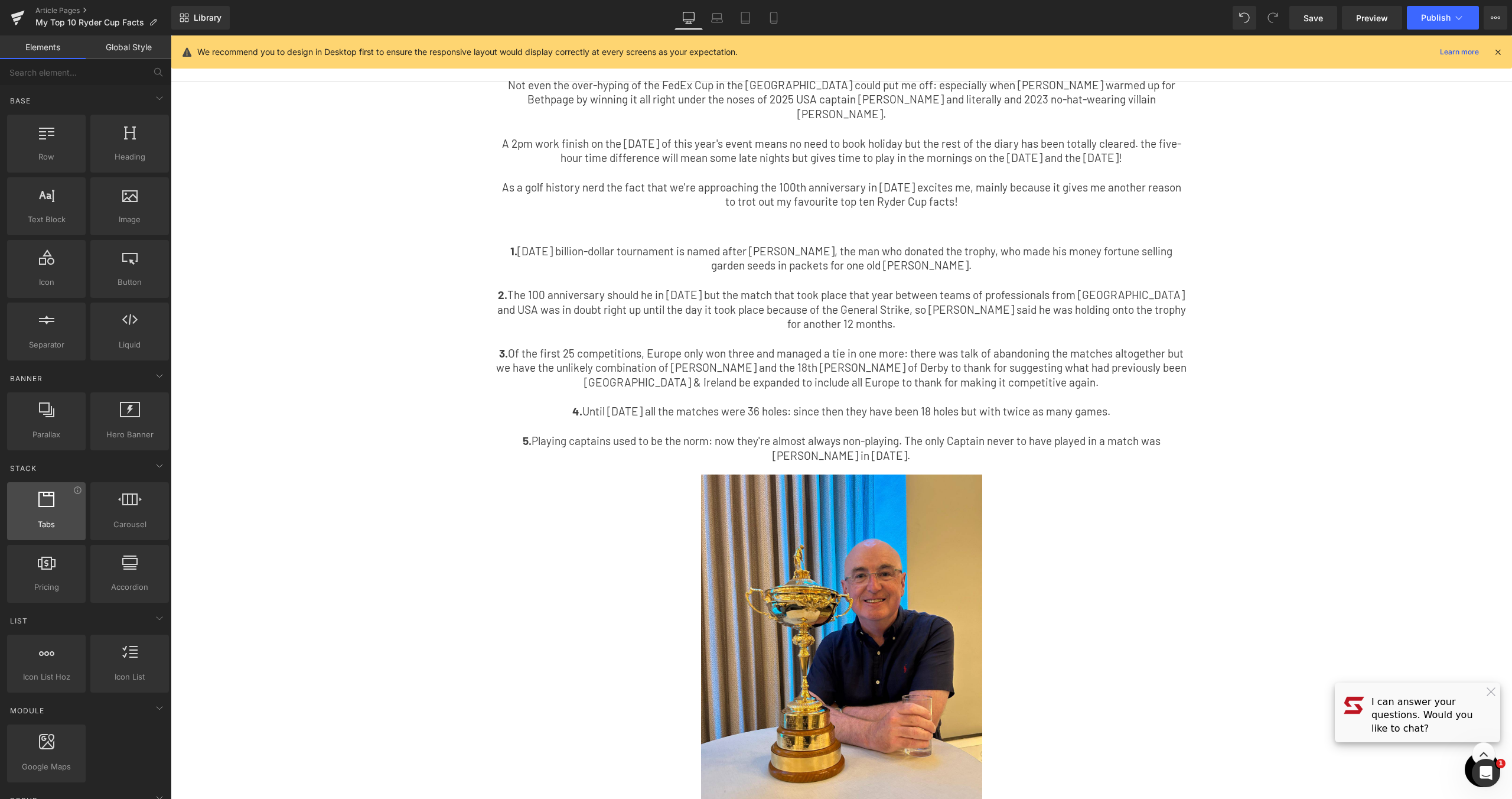
scroll to position [92, 0]
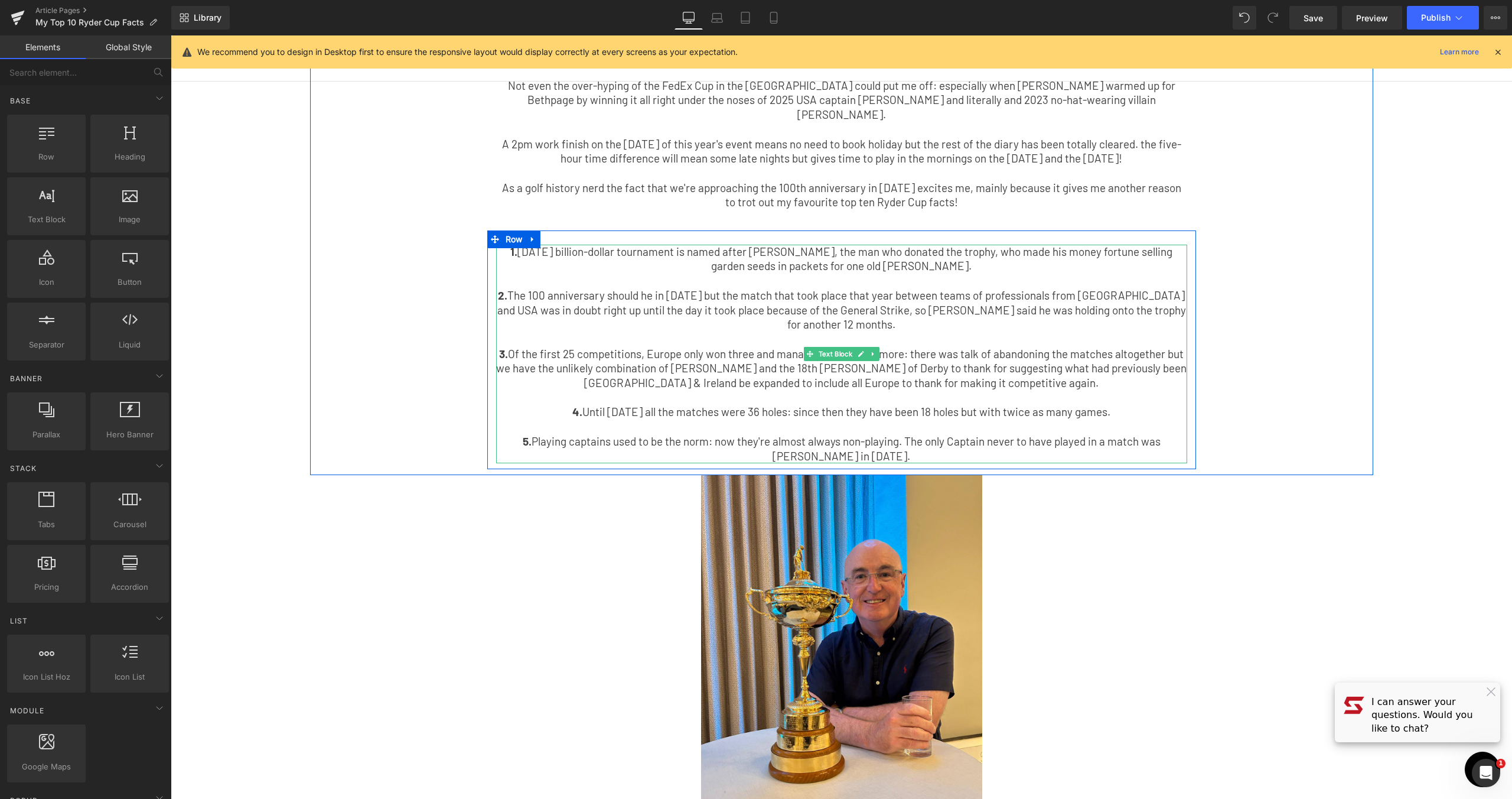
click at [558, 244] on p "1. [DATE] billion-dollar tournament is named after [PERSON_NAME], the man who d…" at bounding box center [842, 259] width 691 height 29
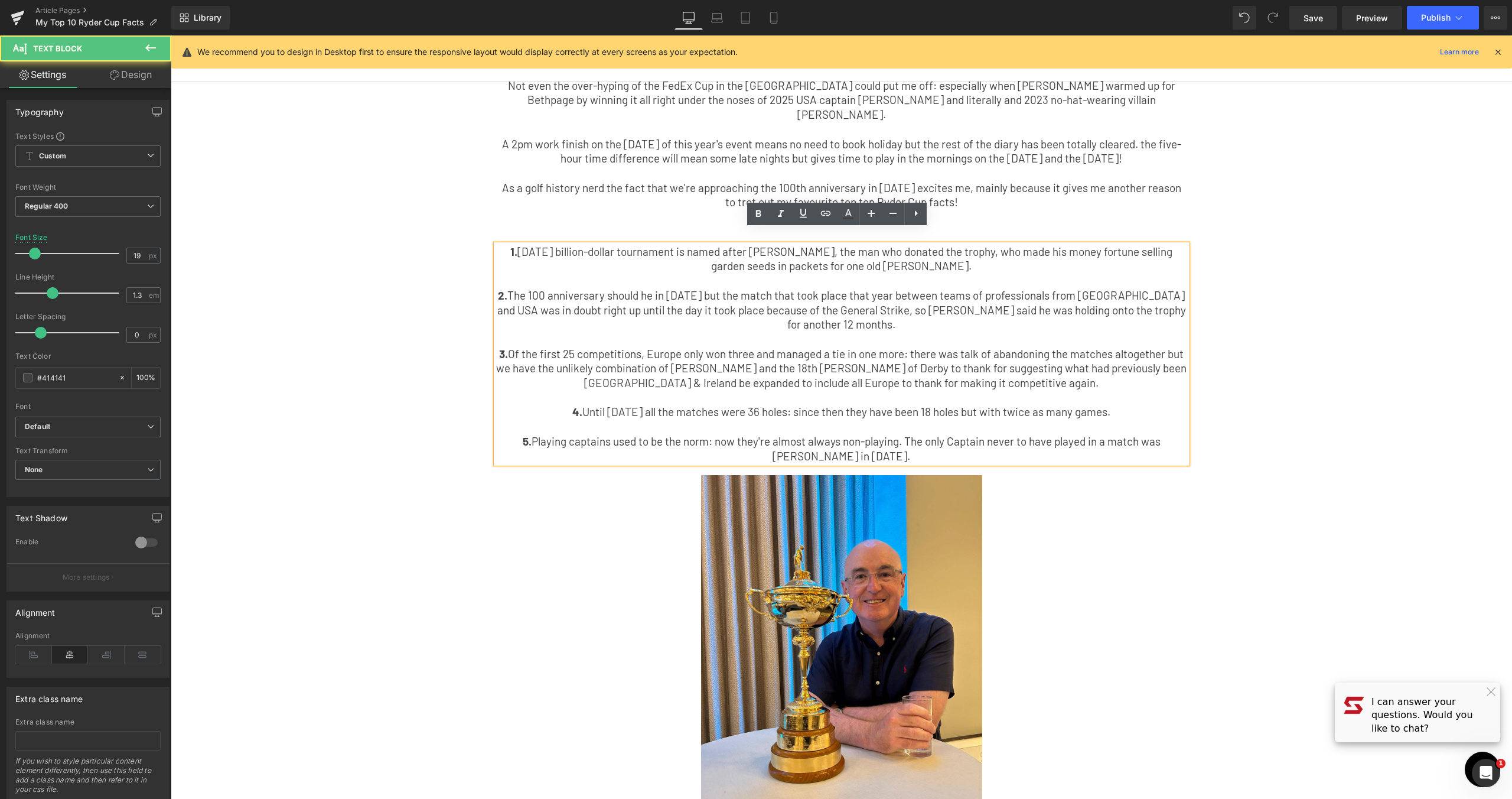
click at [558, 244] on p "1. [DATE] billion-dollar tournament is named after [PERSON_NAME], the man who d…" at bounding box center [842, 259] width 691 height 29
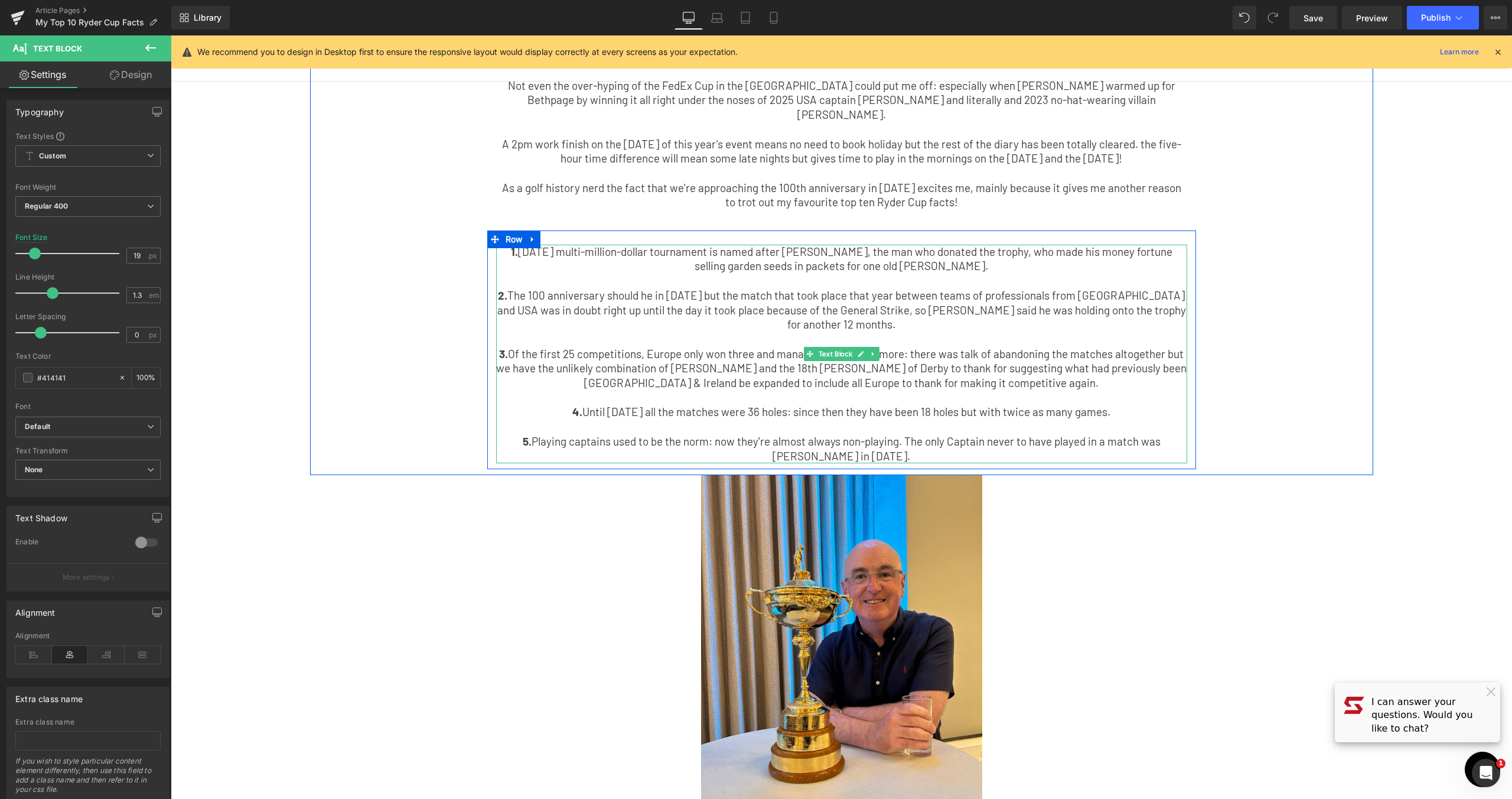
click at [830, 288] on p "2. The 100 anniversary should he in [DATE] but the match that took place that y…" at bounding box center [842, 310] width 691 height 44
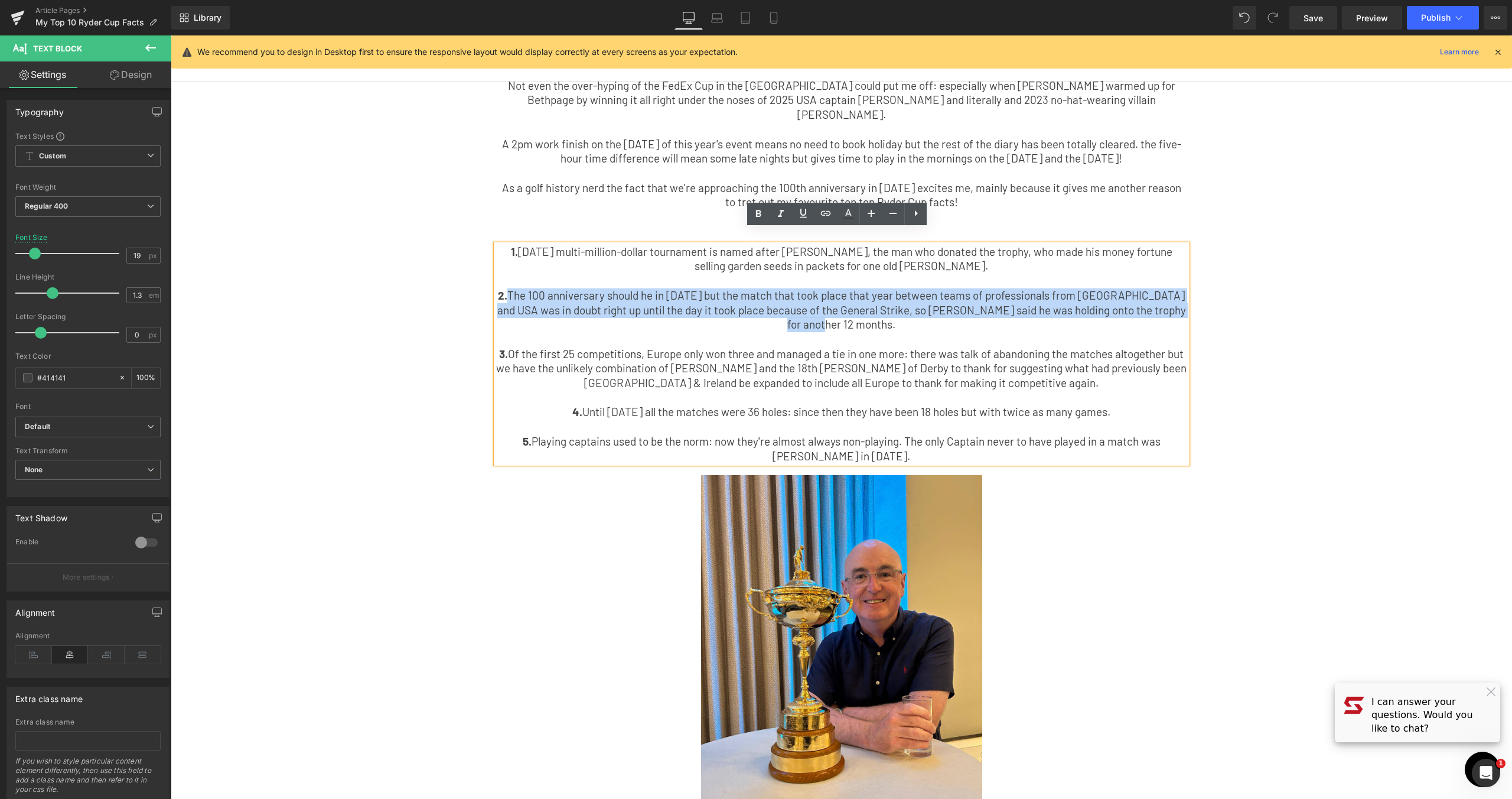
drag, startPoint x: 869, startPoint y: 312, endPoint x: 519, endPoint y: 285, distance: 351.0
click at [519, 288] on p "2. The 100 anniversary should he in [DATE] but the match that took place that y…" at bounding box center [842, 310] width 691 height 44
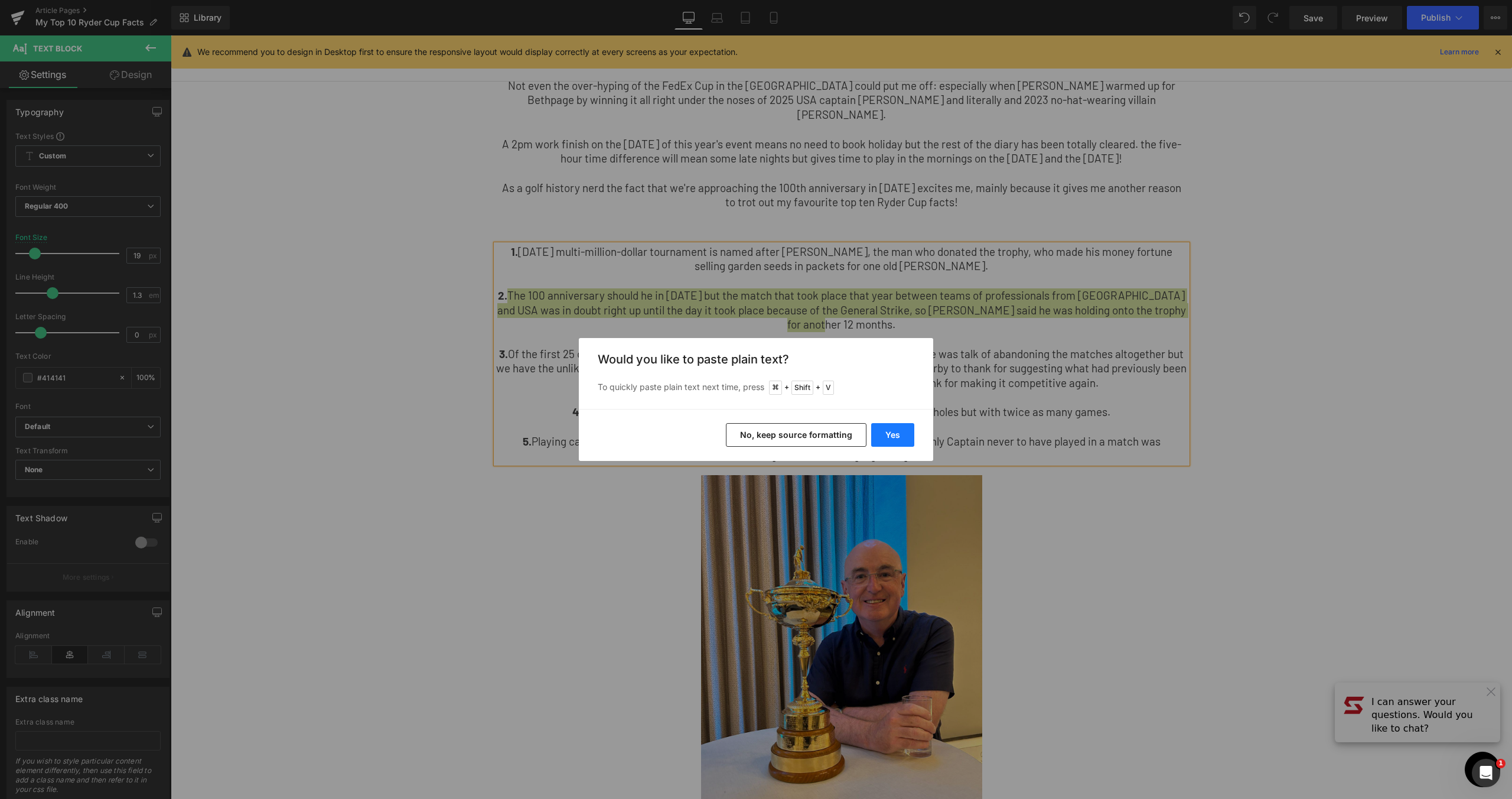
click at [893, 426] on button "Yes" at bounding box center [892, 435] width 43 height 23
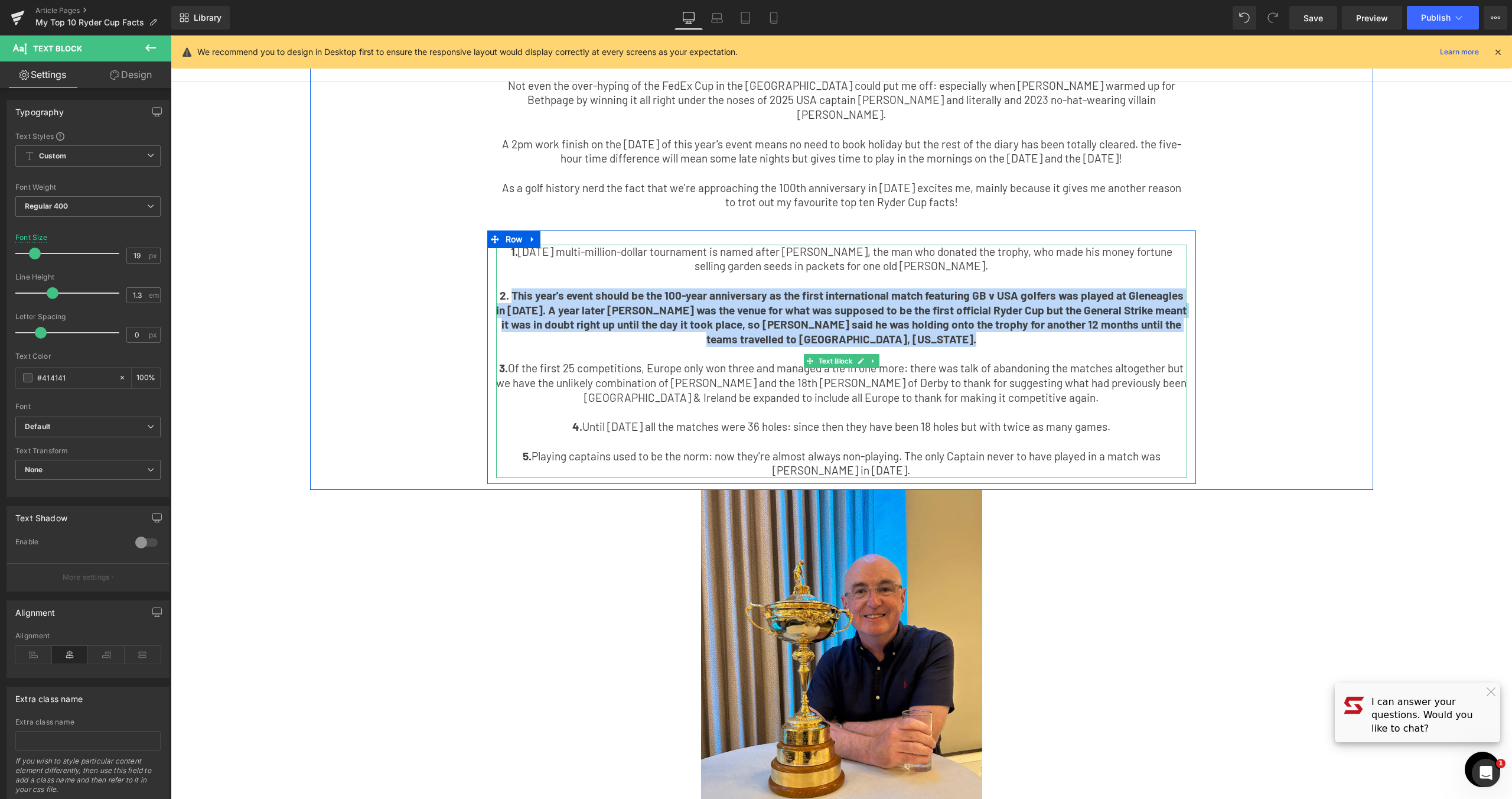
drag, startPoint x: 951, startPoint y: 334, endPoint x: 508, endPoint y: 284, distance: 445.8
click at [508, 284] on div "1. [DATE] multi-million-dollar tournament is named after [PERSON_NAME], the man…" at bounding box center [842, 361] width 691 height 233
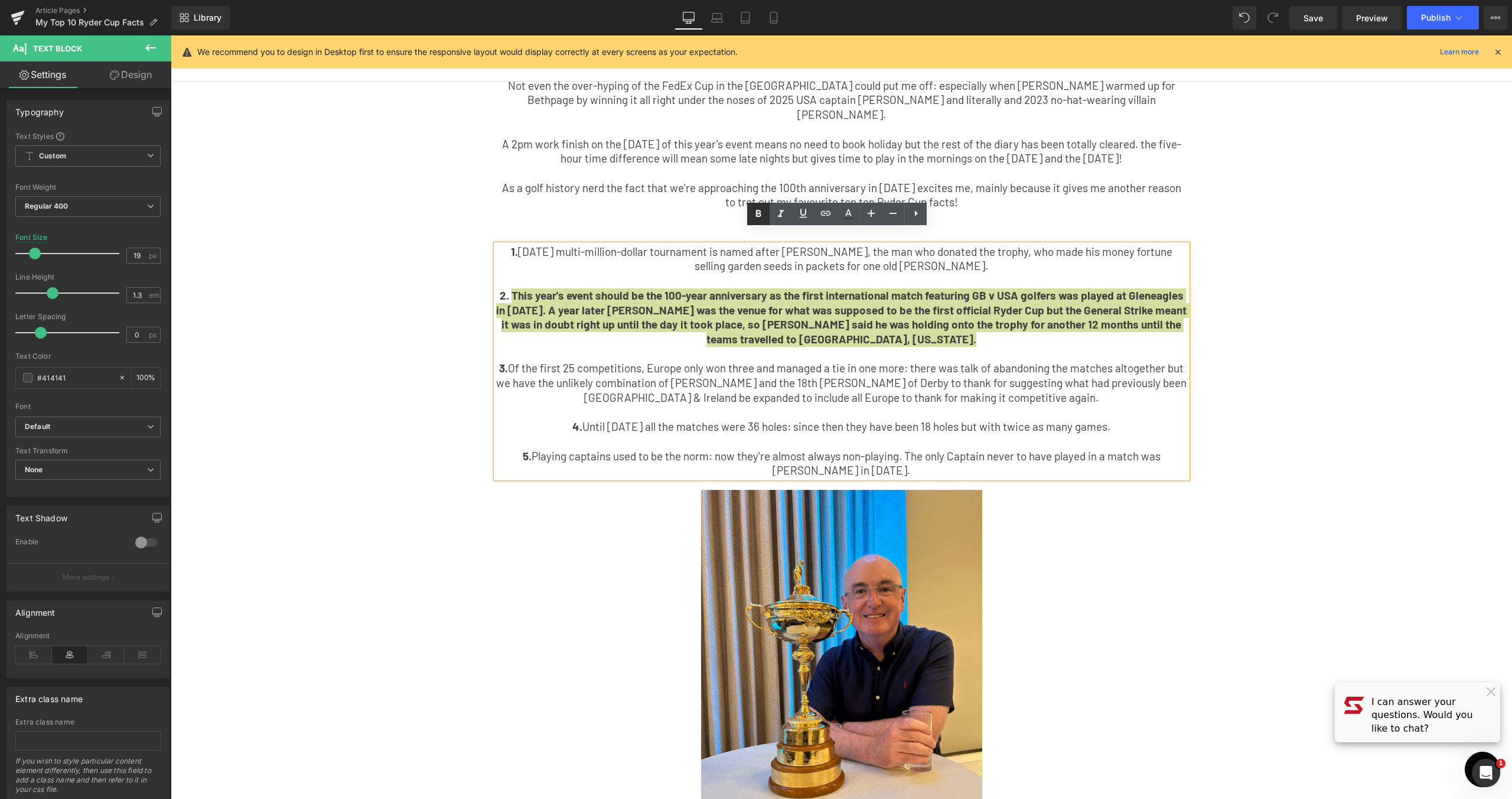
click at [759, 217] on icon at bounding box center [759, 214] width 14 height 14
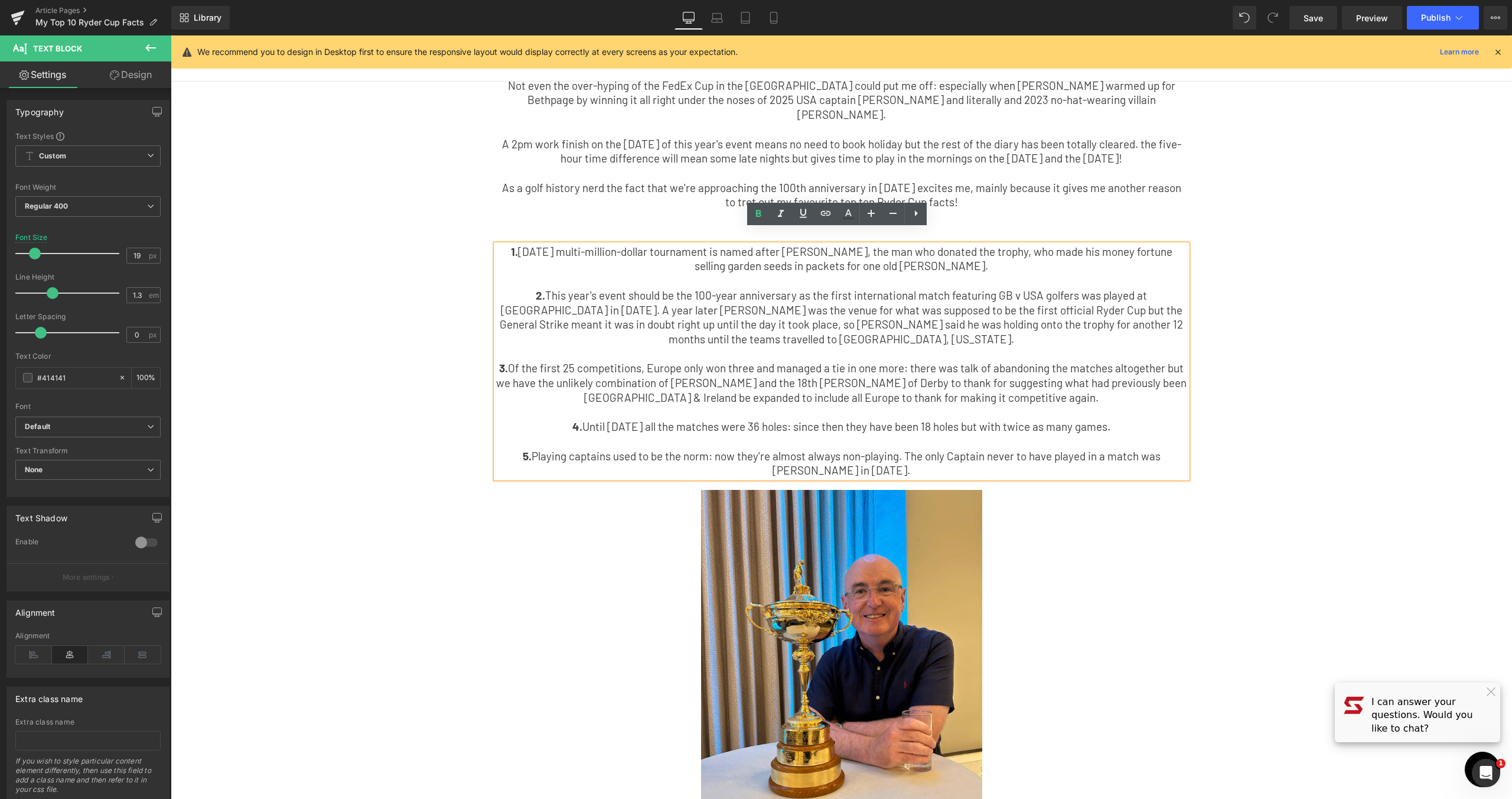
click at [963, 329] on p "2. This year's event should be the 100-year anniversary as the first internatio…" at bounding box center [842, 317] width 691 height 58
click at [1336, 337] on div "My Top 10 Ryder Cup Facts Text Block Having been fortunate enough to hold the R…" at bounding box center [841, 222] width 1063 height 523
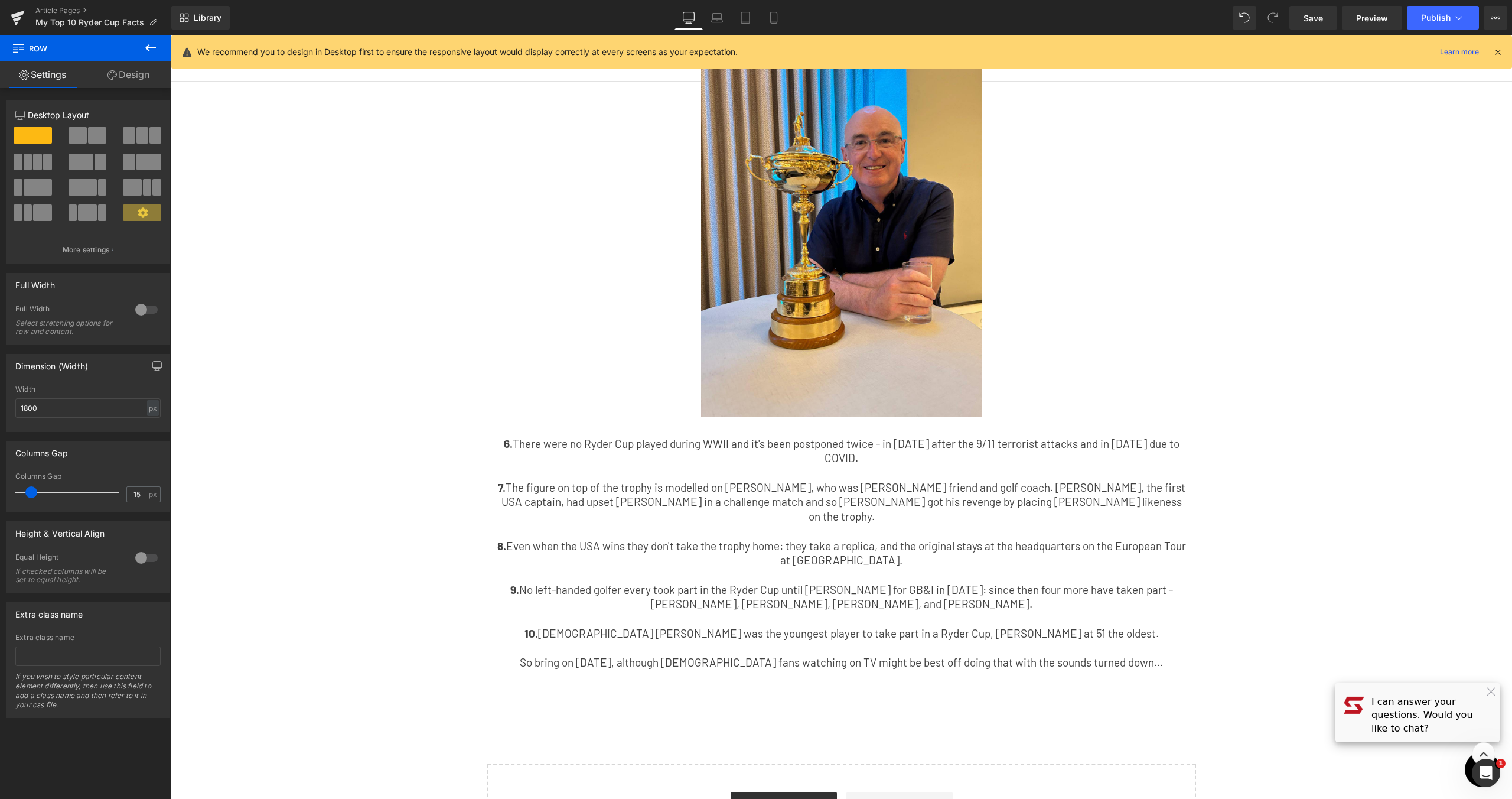
scroll to position [670, 0]
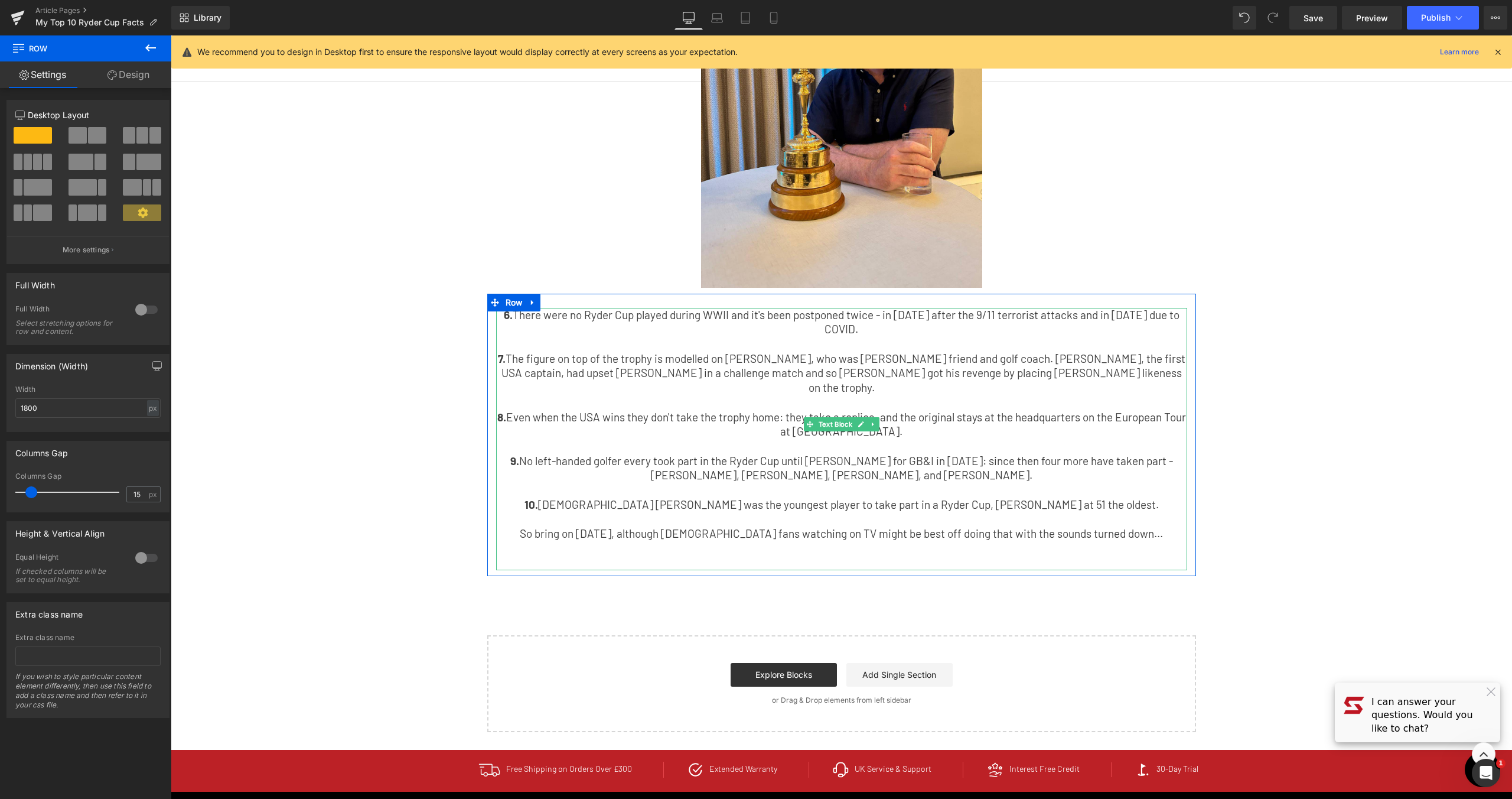
click at [889, 308] on p "6. There were no Ryder Cup played during WWII and it's been postponed twice - i…" at bounding box center [842, 322] width 691 height 29
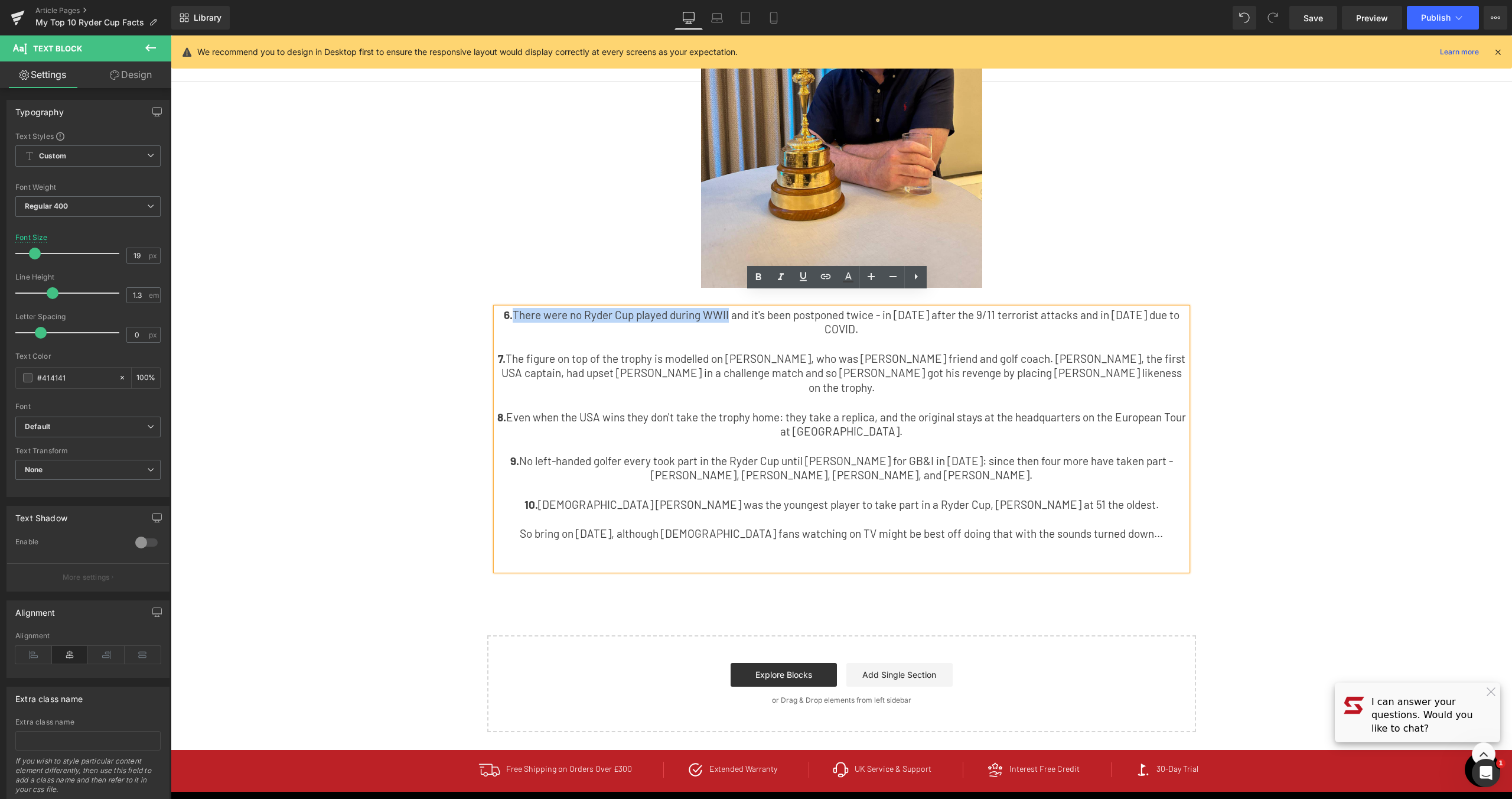
drag, startPoint x: 505, startPoint y: 303, endPoint x: 720, endPoint y: 300, distance: 215.0
click at [720, 308] on p "6. There were no Ryder Cup played during WWII and it's been postponed twice - i…" at bounding box center [842, 322] width 691 height 29
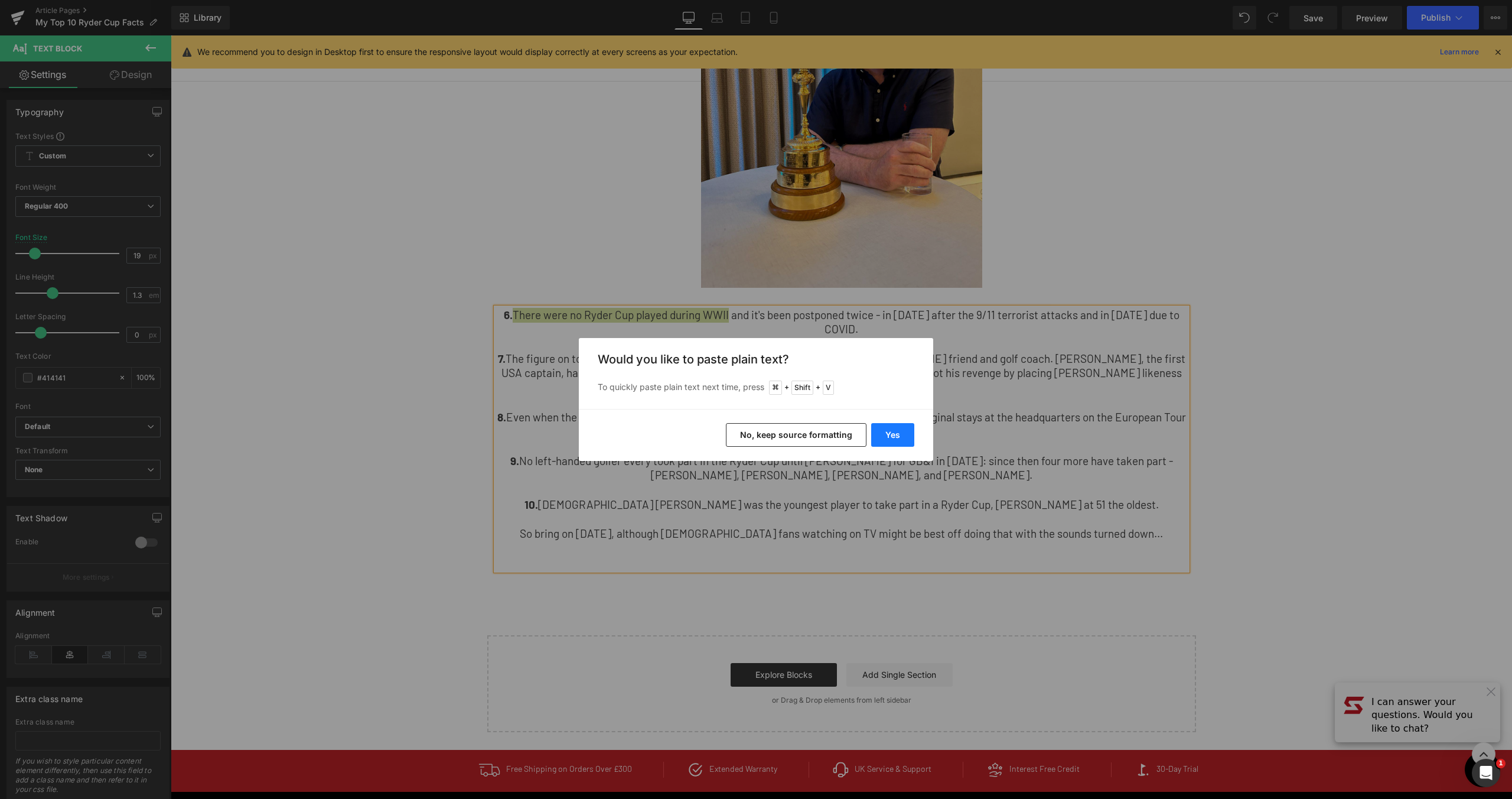
click at [907, 431] on button "Yes" at bounding box center [892, 435] width 43 height 23
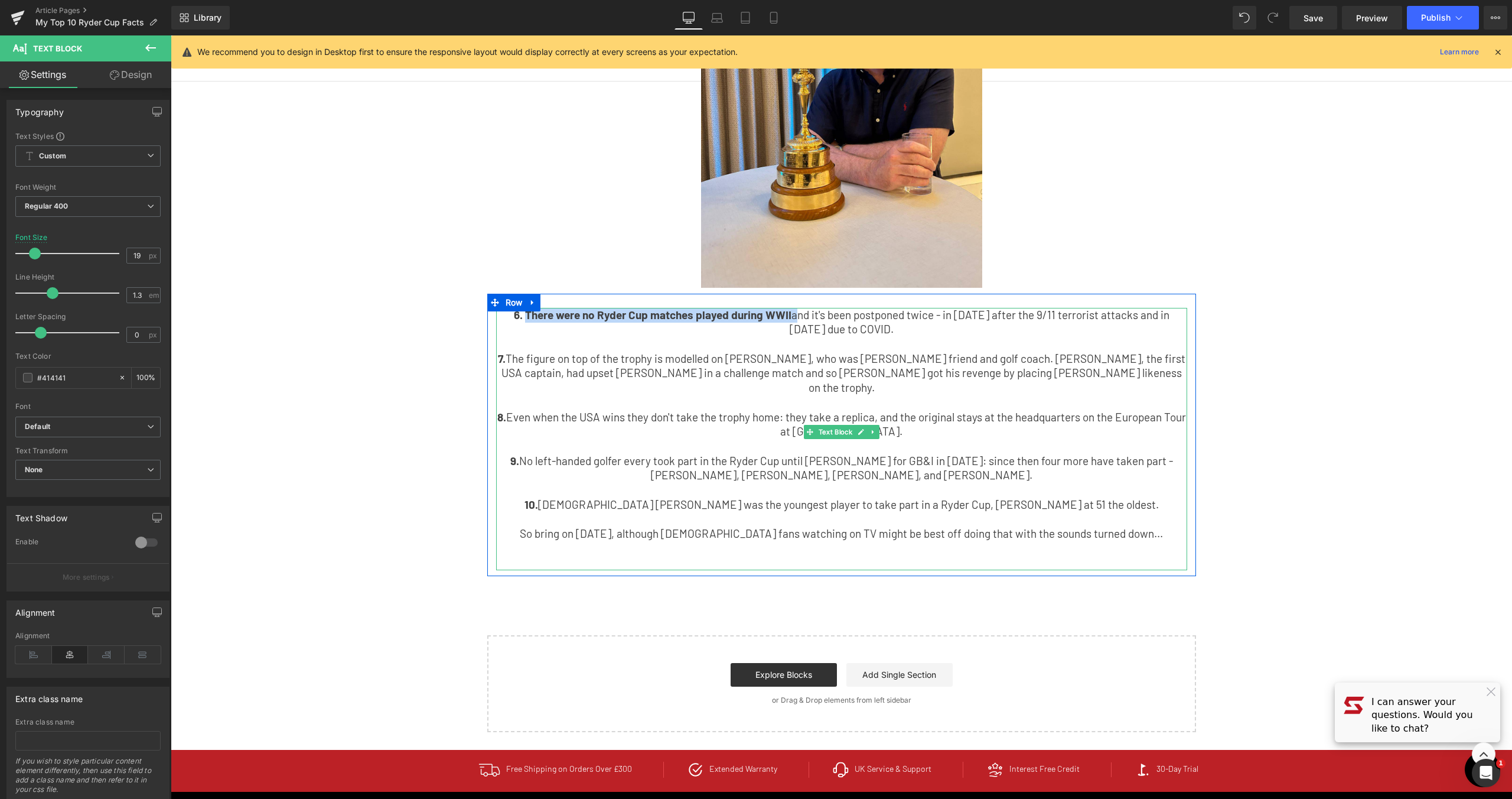
drag, startPoint x: 781, startPoint y: 299, endPoint x: 513, endPoint y: 299, distance: 268.0
click at [513, 308] on p "6. There were no Ryder Cup matches played during WWII and it's been postponed t…" at bounding box center [842, 322] width 691 height 29
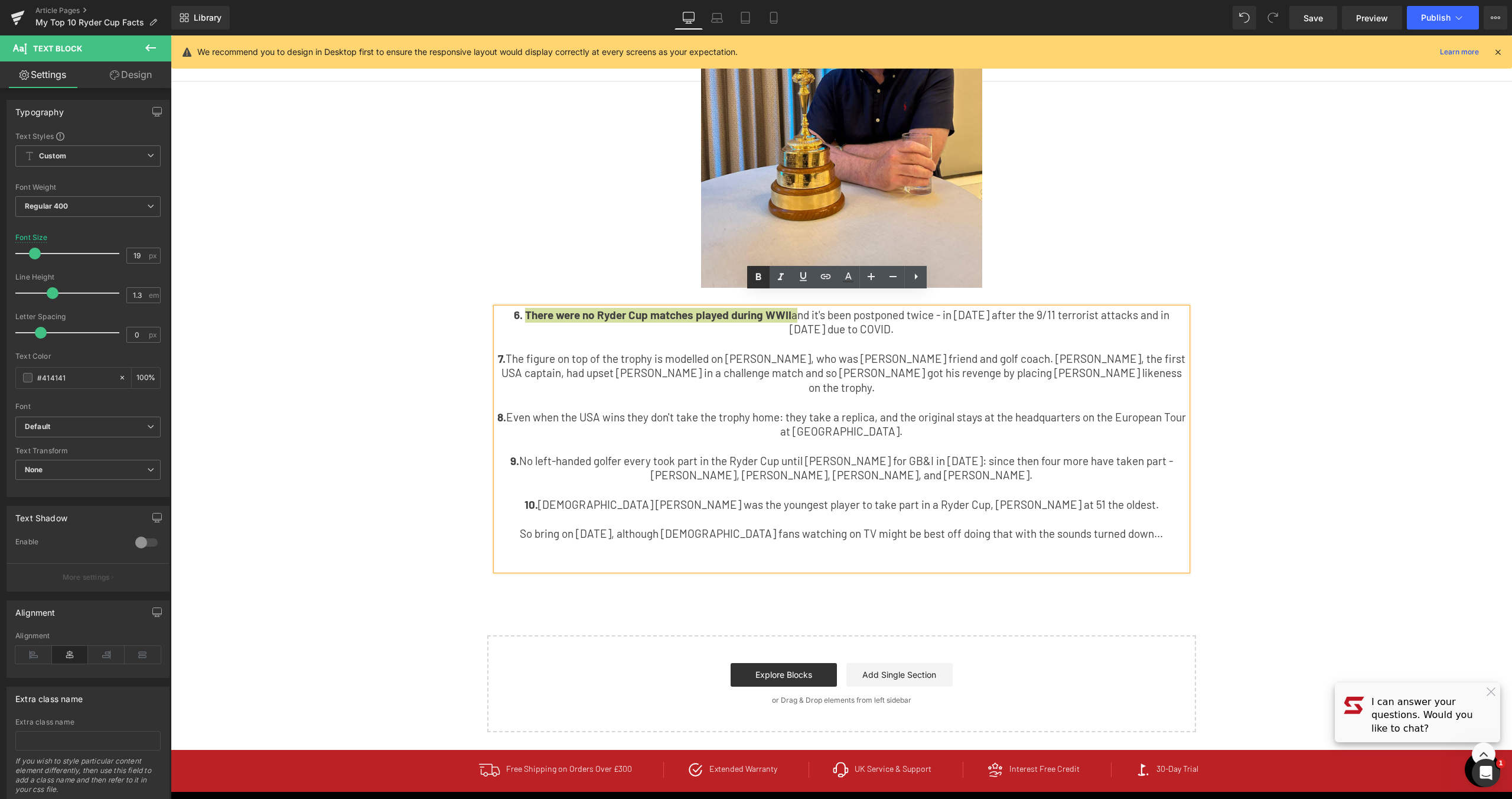
click at [764, 275] on icon at bounding box center [759, 277] width 14 height 14
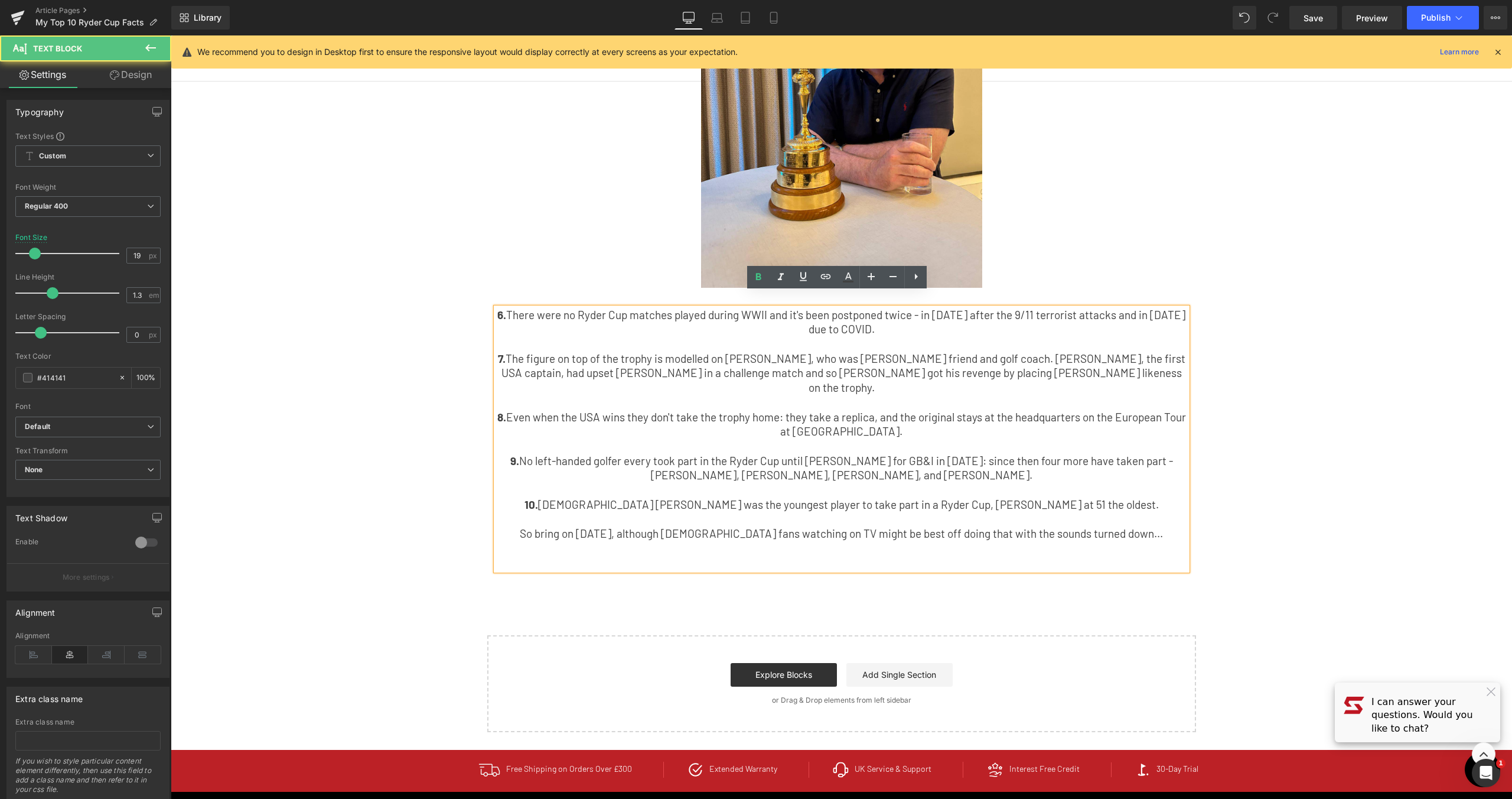
click at [893, 337] on p at bounding box center [842, 344] width 691 height 14
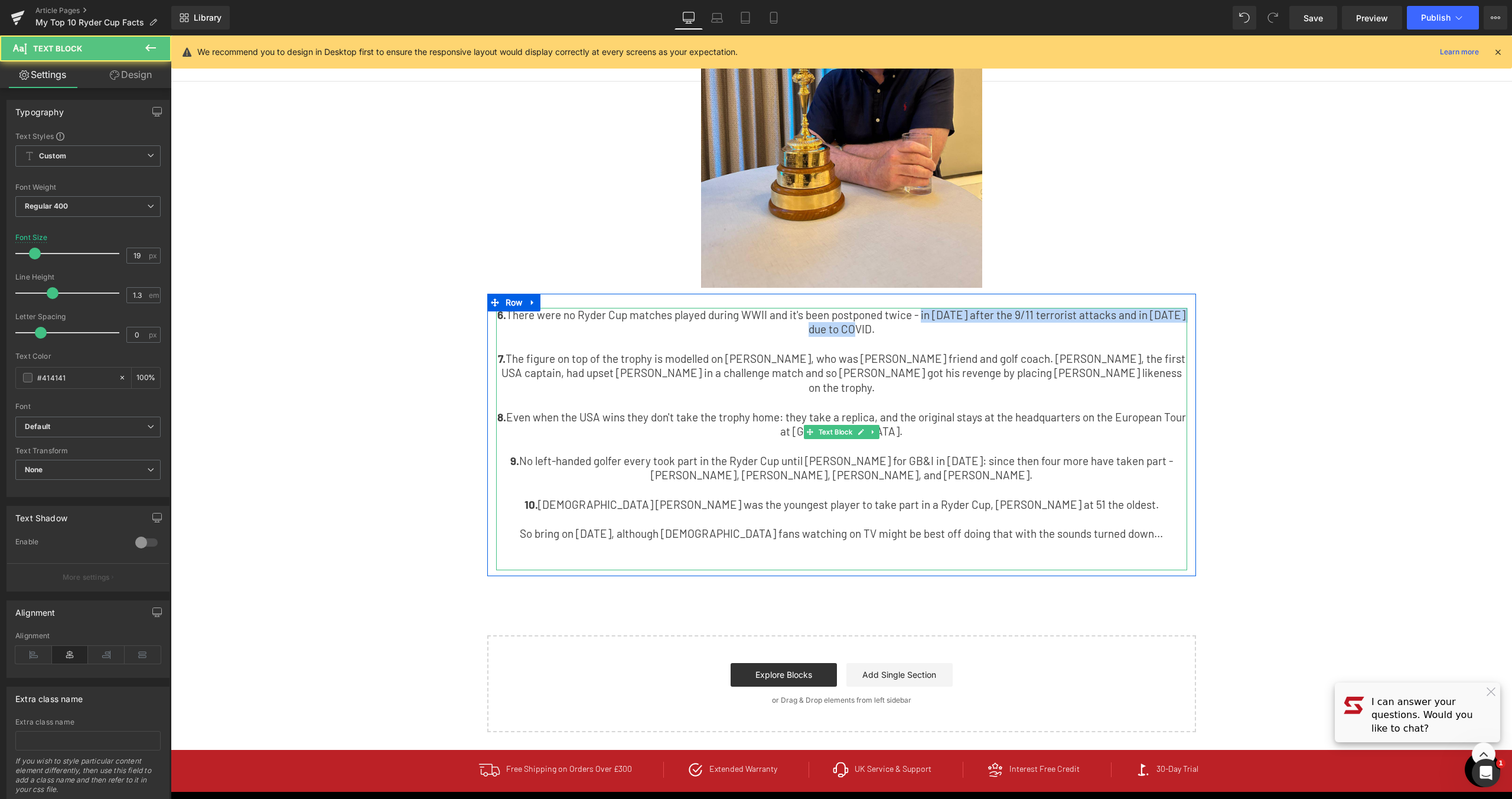
drag, startPoint x: 919, startPoint y: 299, endPoint x: 920, endPoint y: 313, distance: 14.0
click at [920, 313] on p "6. There were no Ryder Cup matches played during WWII and it's been postponed t…" at bounding box center [842, 322] width 691 height 29
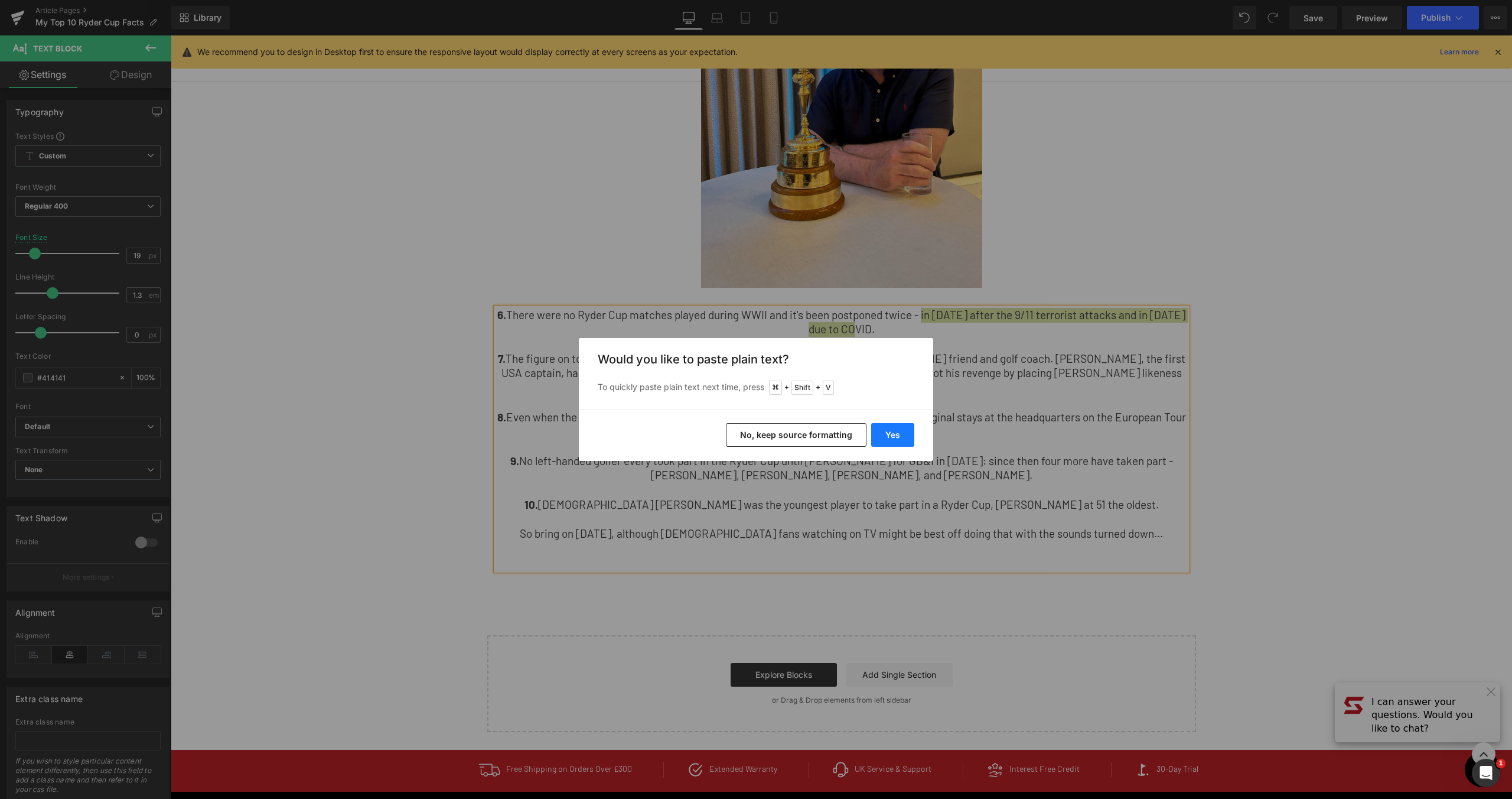
drag, startPoint x: 910, startPoint y: 441, endPoint x: 741, endPoint y: 405, distance: 172.8
click at [910, 441] on button "Yes" at bounding box center [892, 435] width 43 height 23
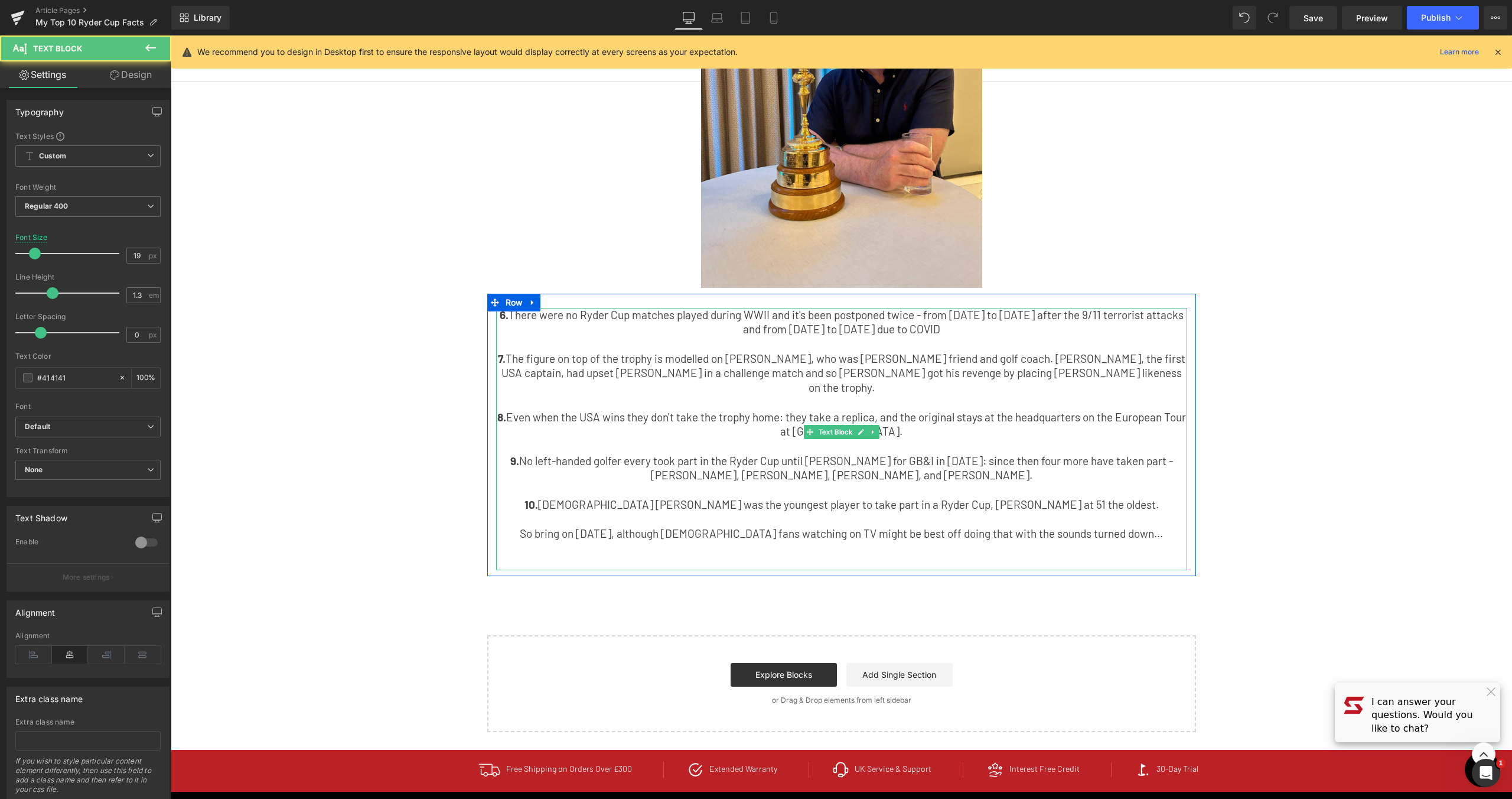
click at [965, 337] on p at bounding box center [842, 344] width 691 height 14
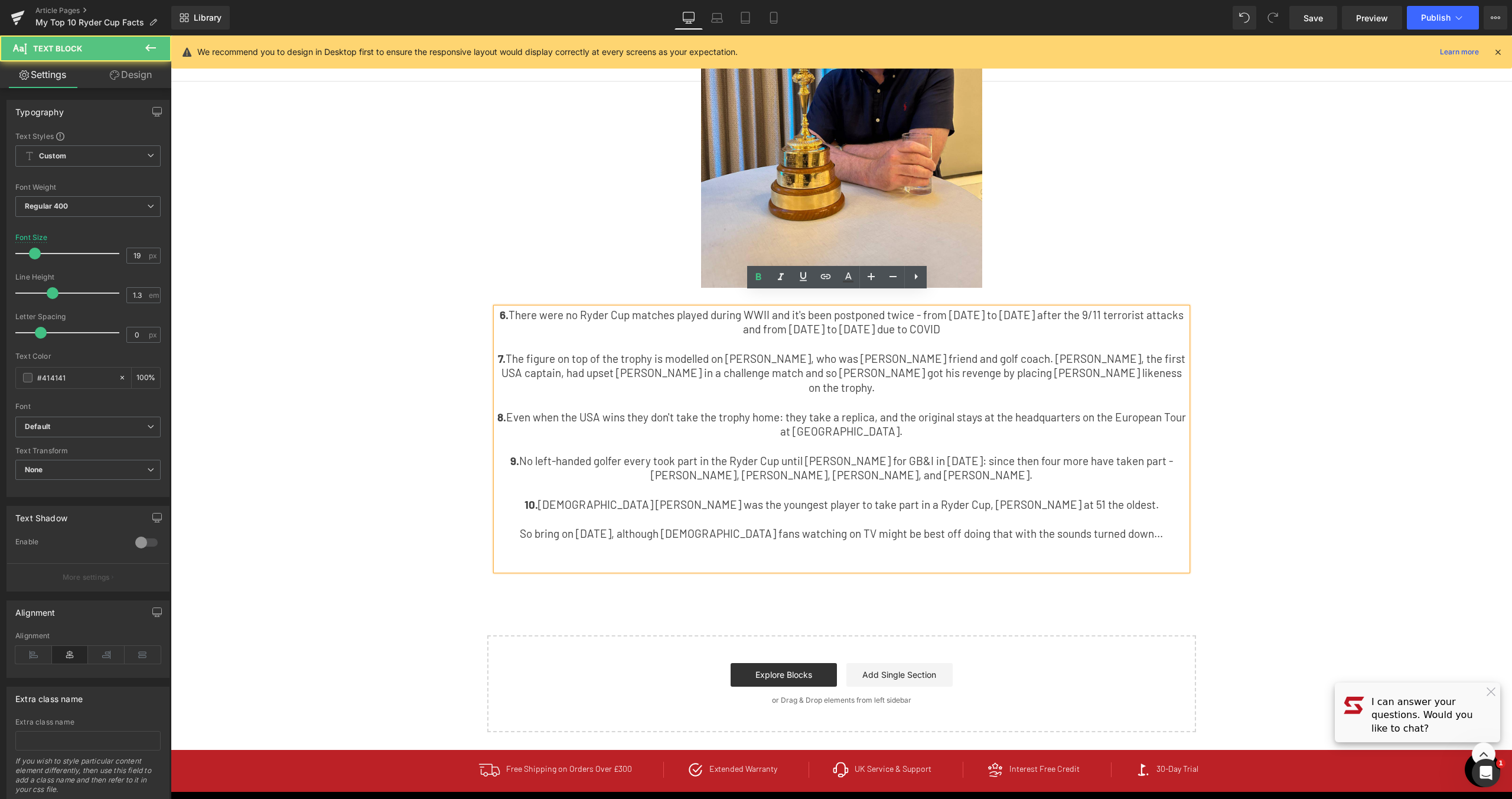
click at [943, 320] on p "6. There were no Ryder Cup matches played during WWII and it's been postponed t…" at bounding box center [842, 322] width 691 height 29
click at [1306, 405] on div "My Top 10 Ryder Cup Facts Text Block Having been fortunate enough to hold the R…" at bounding box center [841, 48] width 1341 height 1366
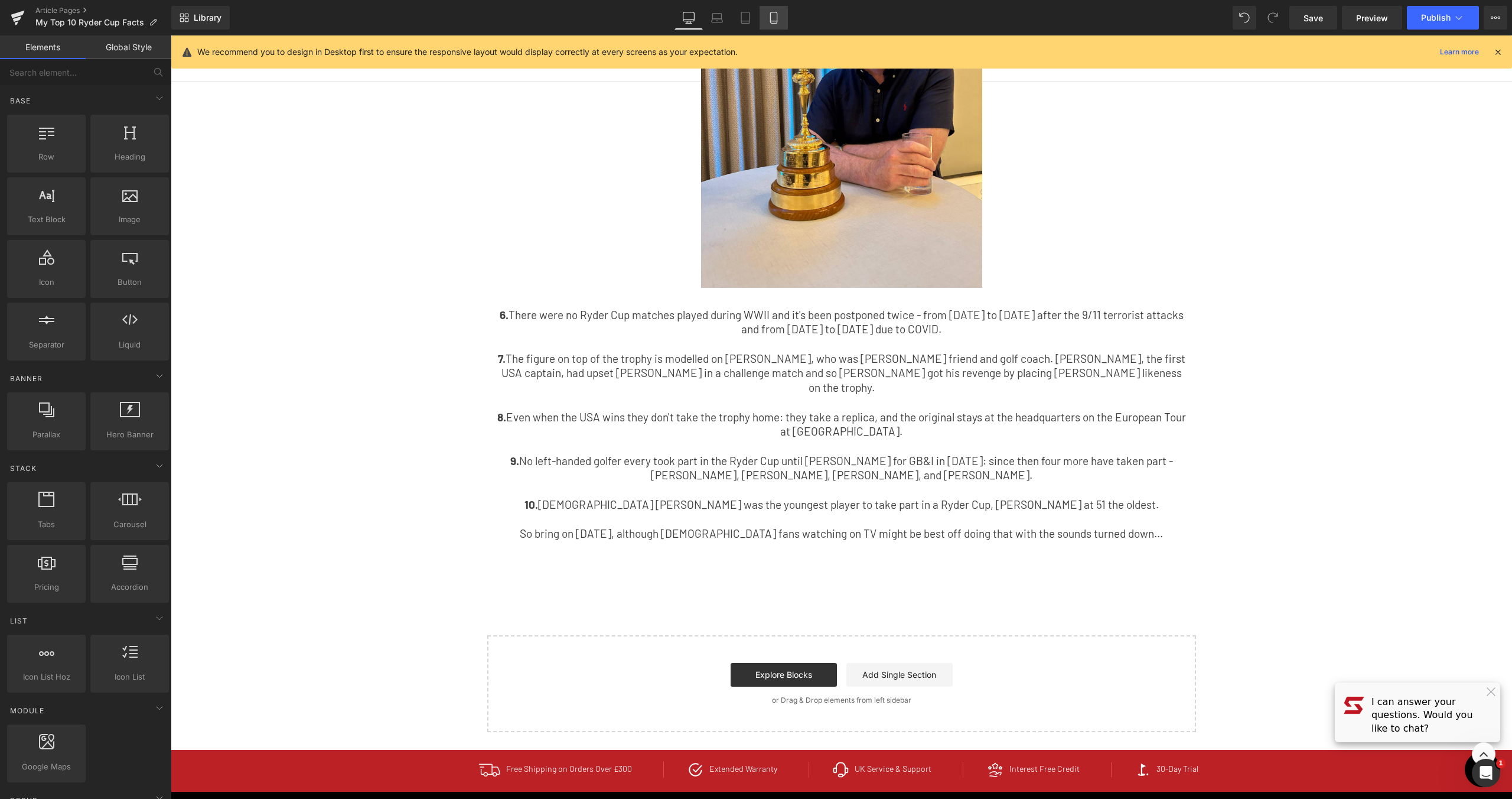
click at [776, 25] on link "Mobile" at bounding box center [774, 18] width 29 height 23
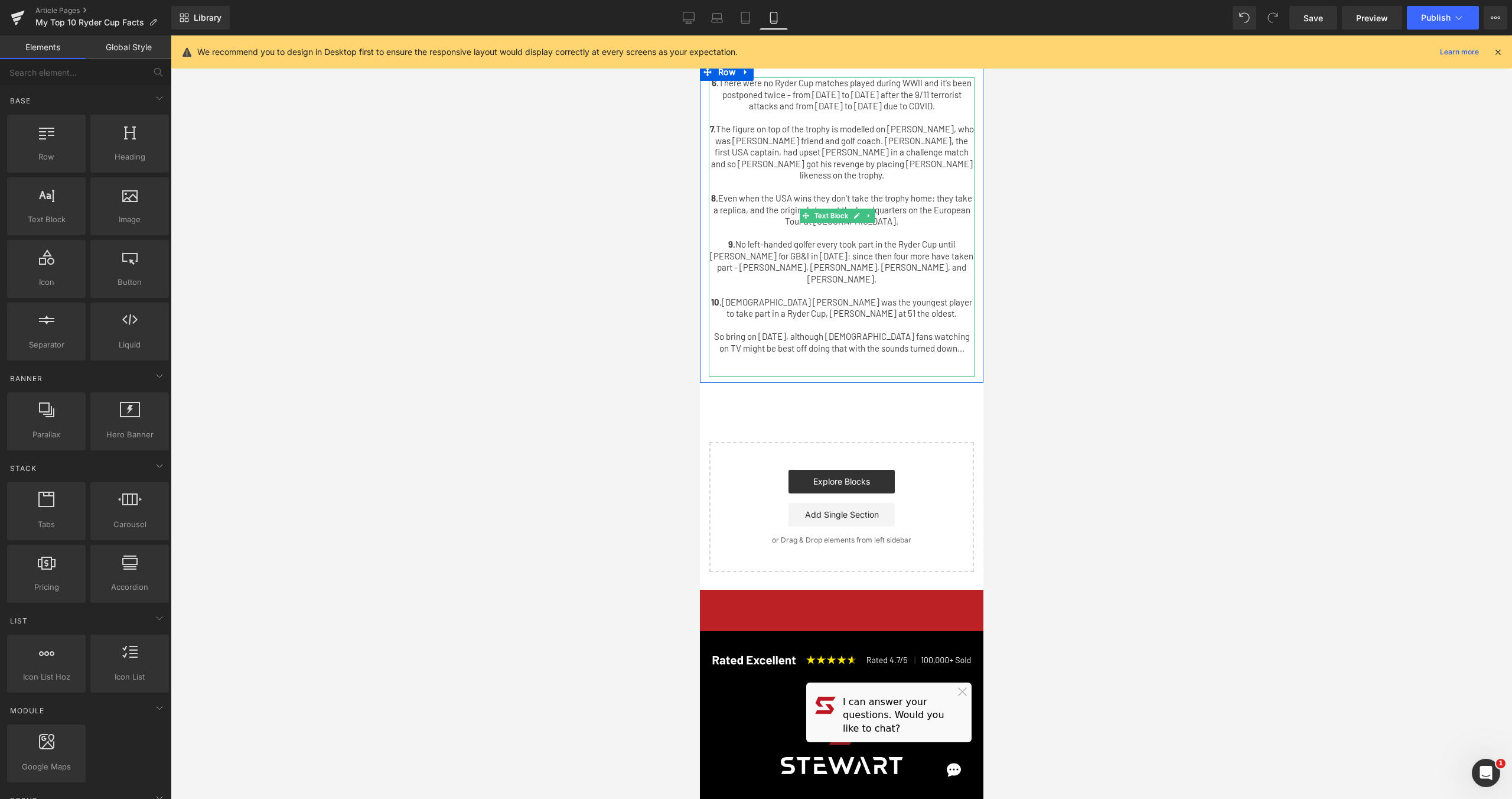
scroll to position [844, 0]
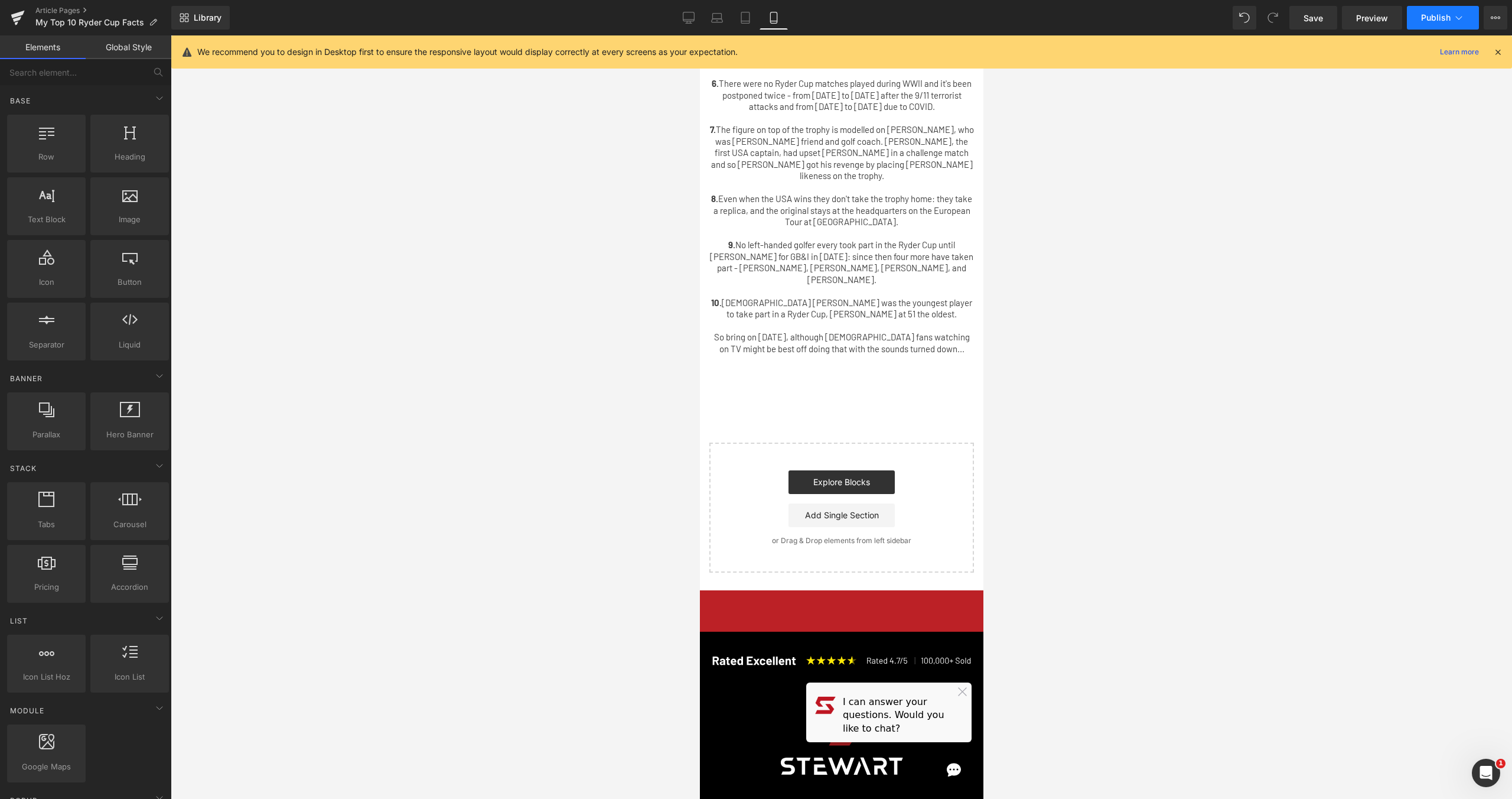
click at [1449, 22] on span "Publish" at bounding box center [1436, 17] width 30 height 10
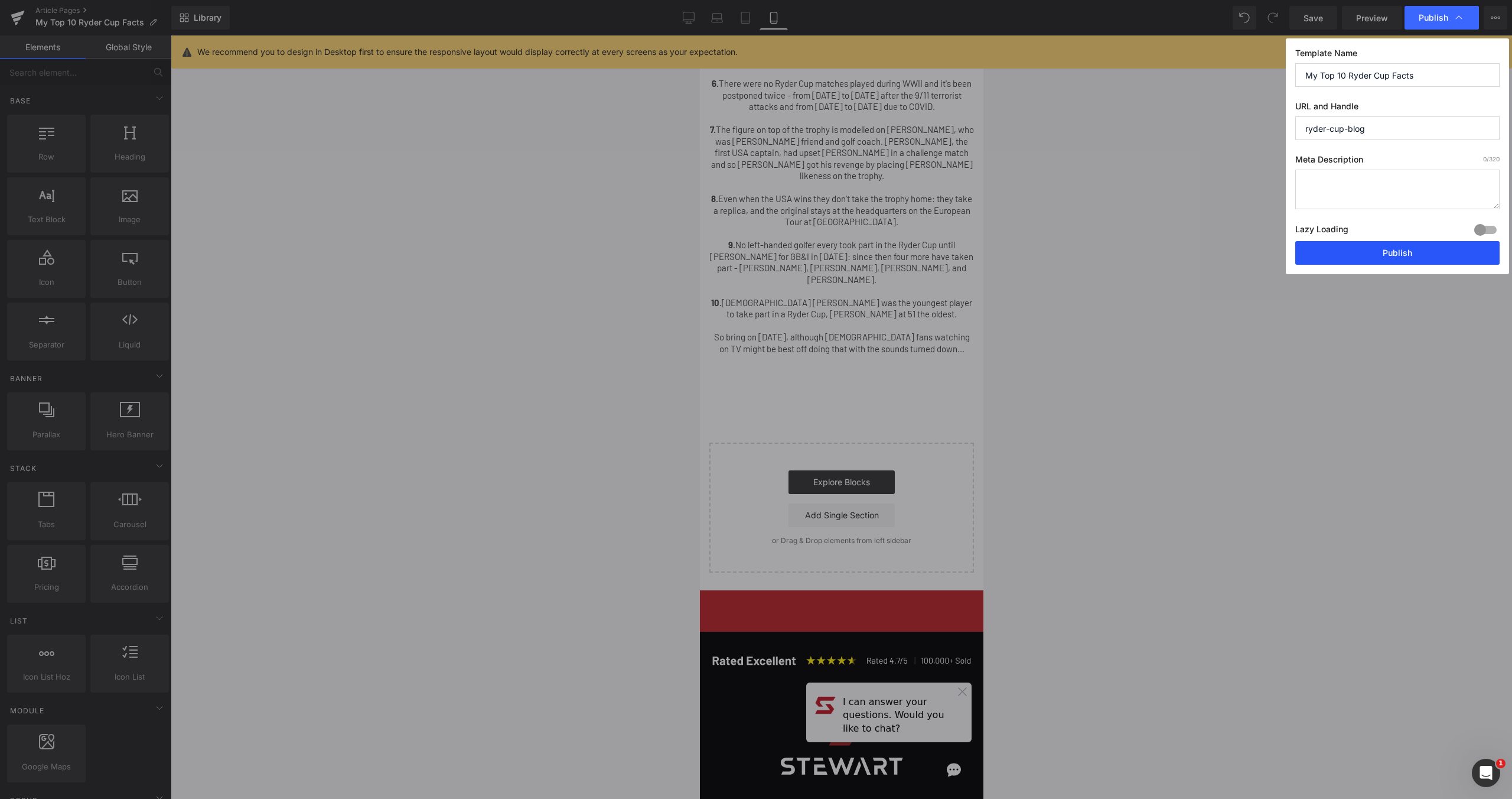
click at [1424, 255] on button "Publish" at bounding box center [1398, 252] width 205 height 23
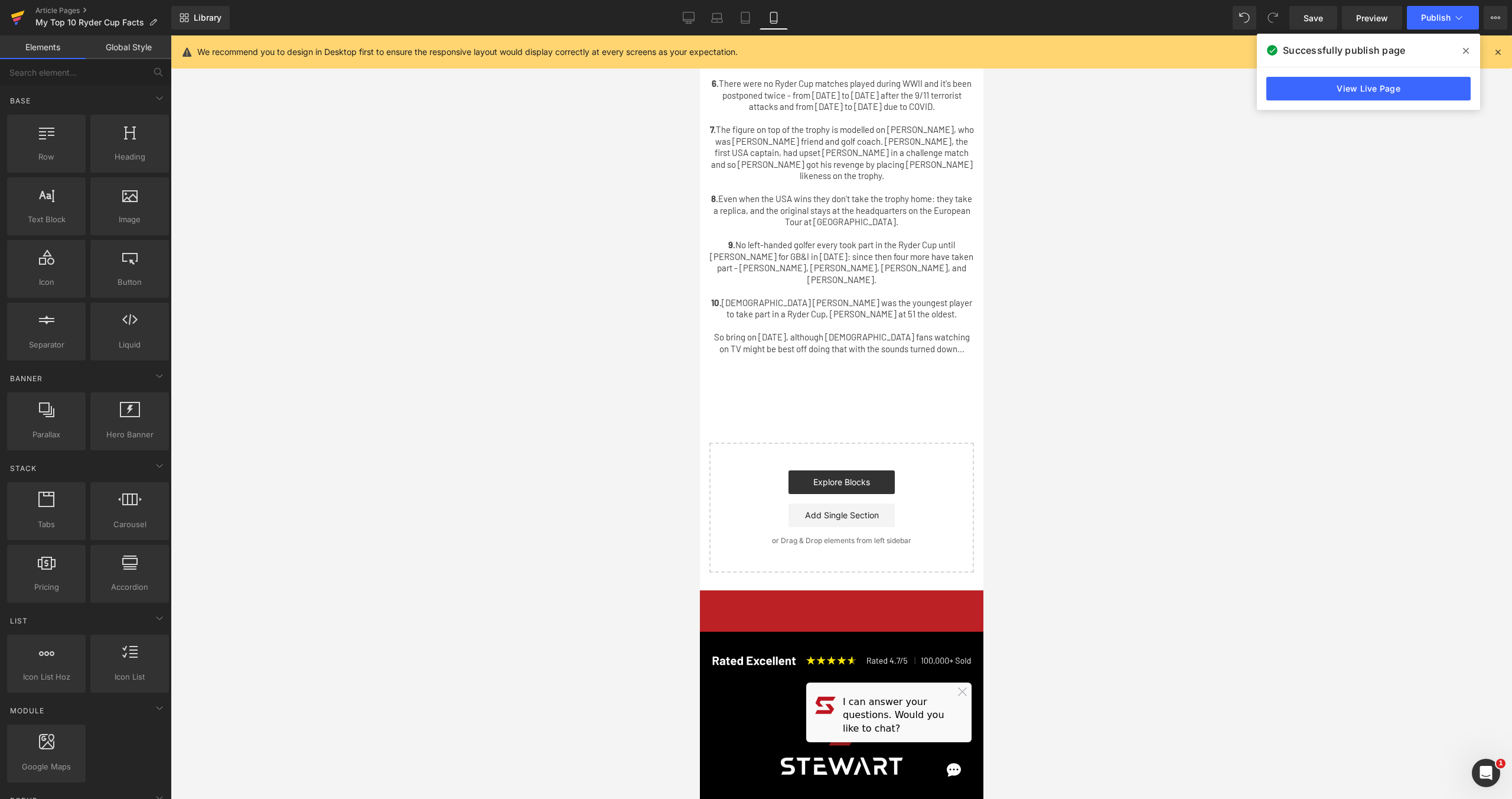
click at [26, 13] on link at bounding box center [17, 17] width 35 height 35
